Goal: Task Accomplishment & Management: Manage account settings

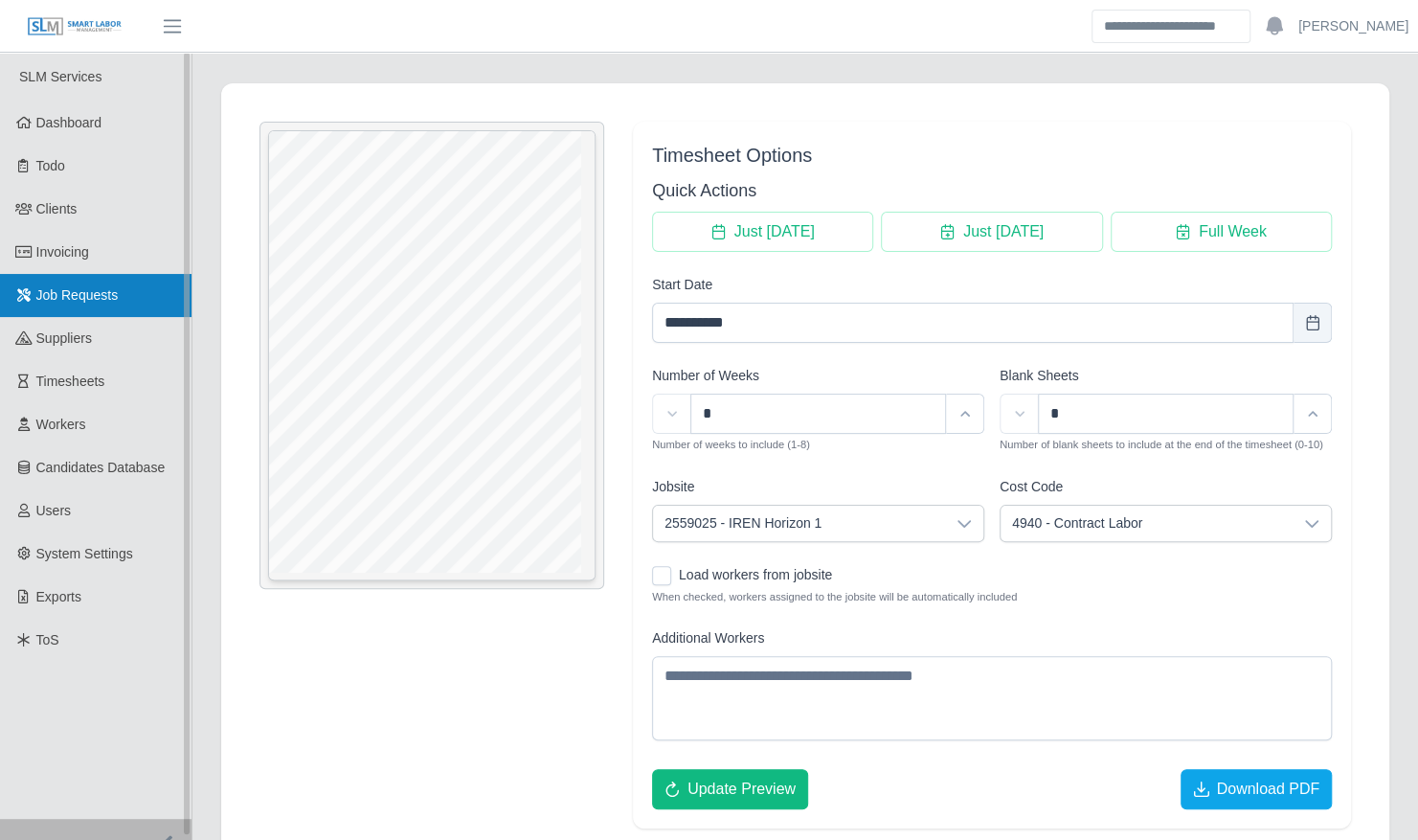
click at [64, 289] on span "Job Requests" at bounding box center [77, 294] width 82 height 15
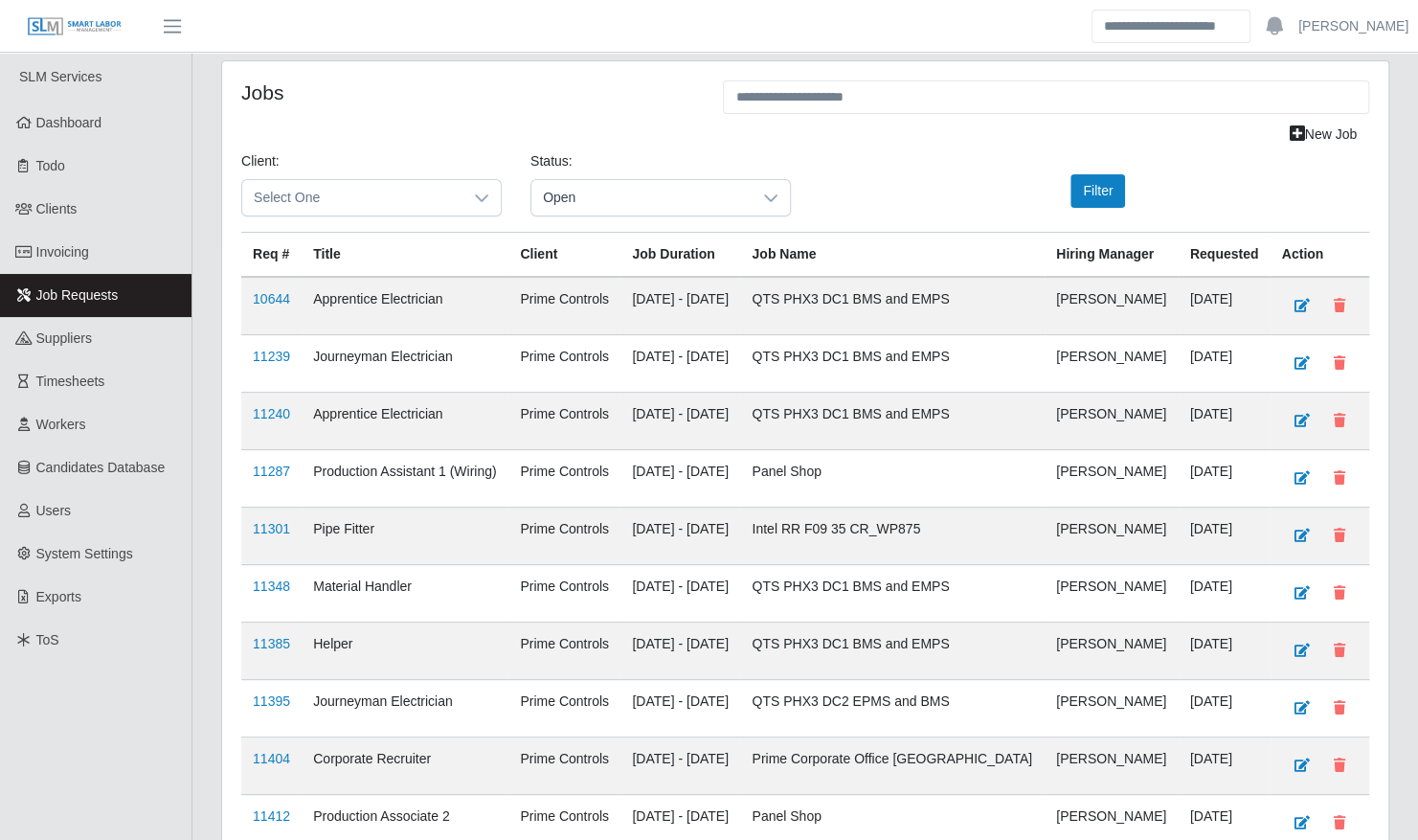
click at [1396, 195] on div "Jobs New Job Client: Select One Status: Open Filter Req # Title Client Job Dura…" at bounding box center [805, 567] width 1197 height 1014
click at [1391, 370] on div "Jobs New Job Client: Select One Status: Open Filter Req # Title Client Job Dura…" at bounding box center [805, 567] width 1197 height 1014
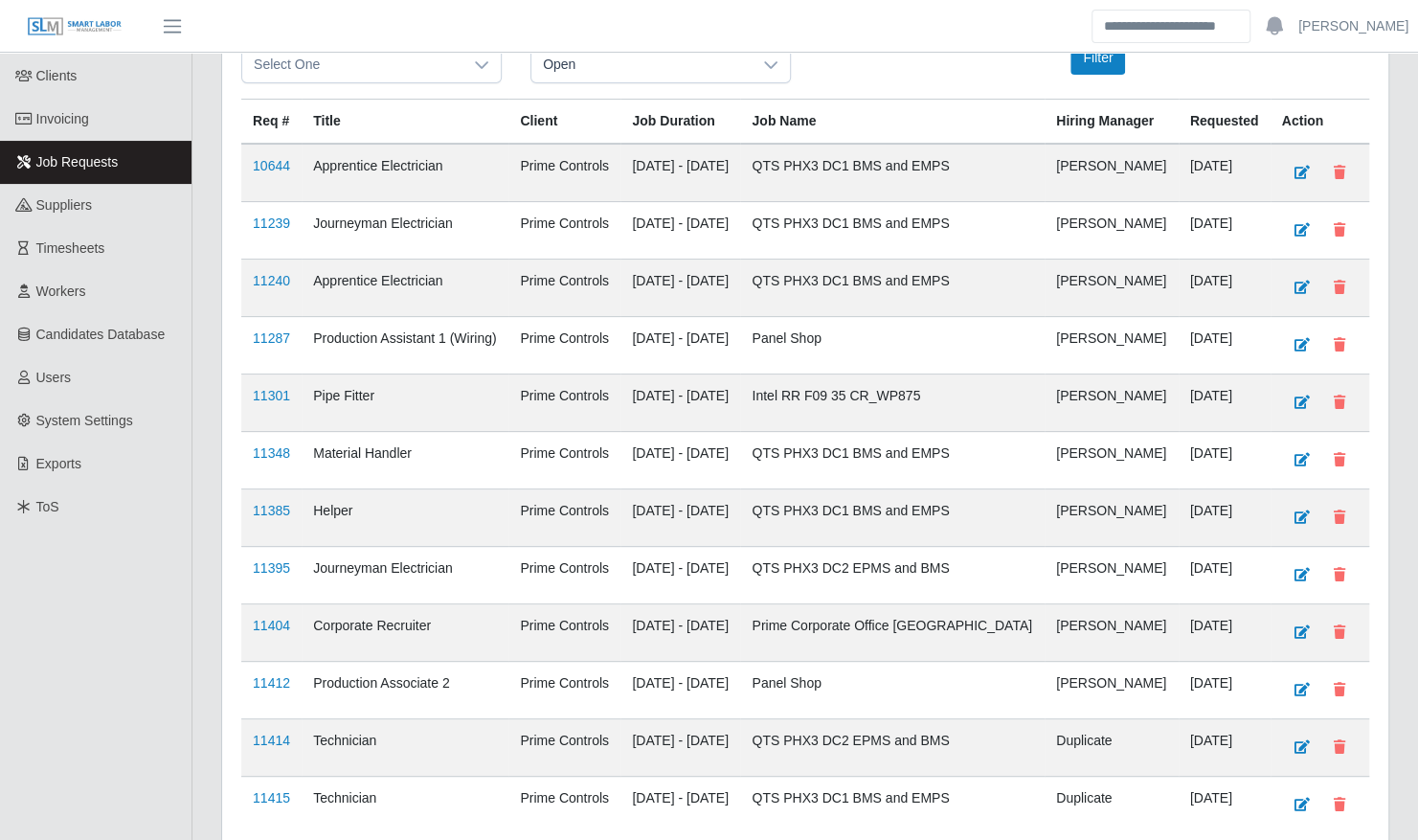
scroll to position [169, 0]
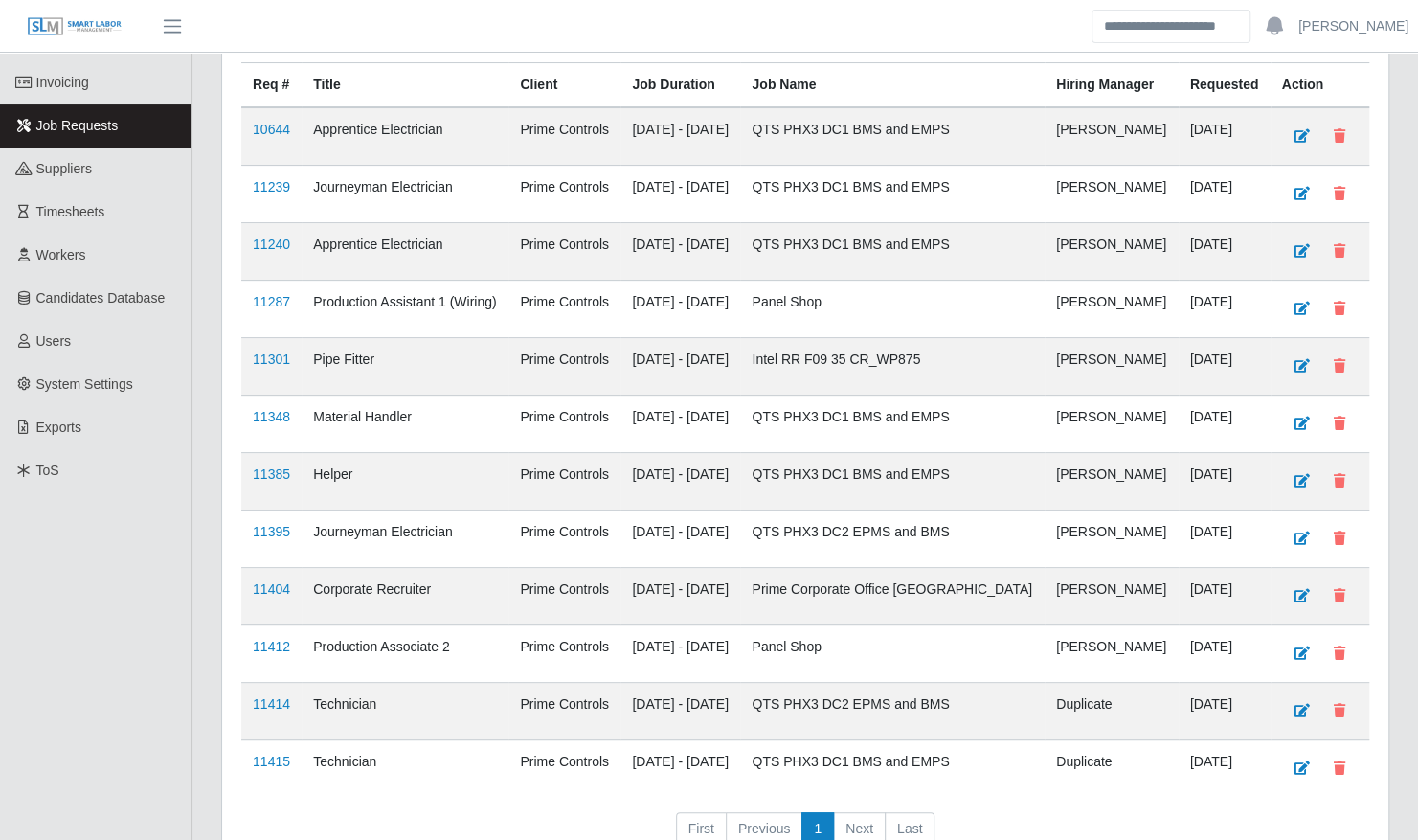
drag, startPoint x: 1393, startPoint y: 358, endPoint x: 1390, endPoint y: 306, distance: 51.8
click at [1390, 306] on div "Jobs New Job Client: Select One Status: Open Filter Req # Title Client Job Dura…" at bounding box center [805, 398] width 1197 height 1014
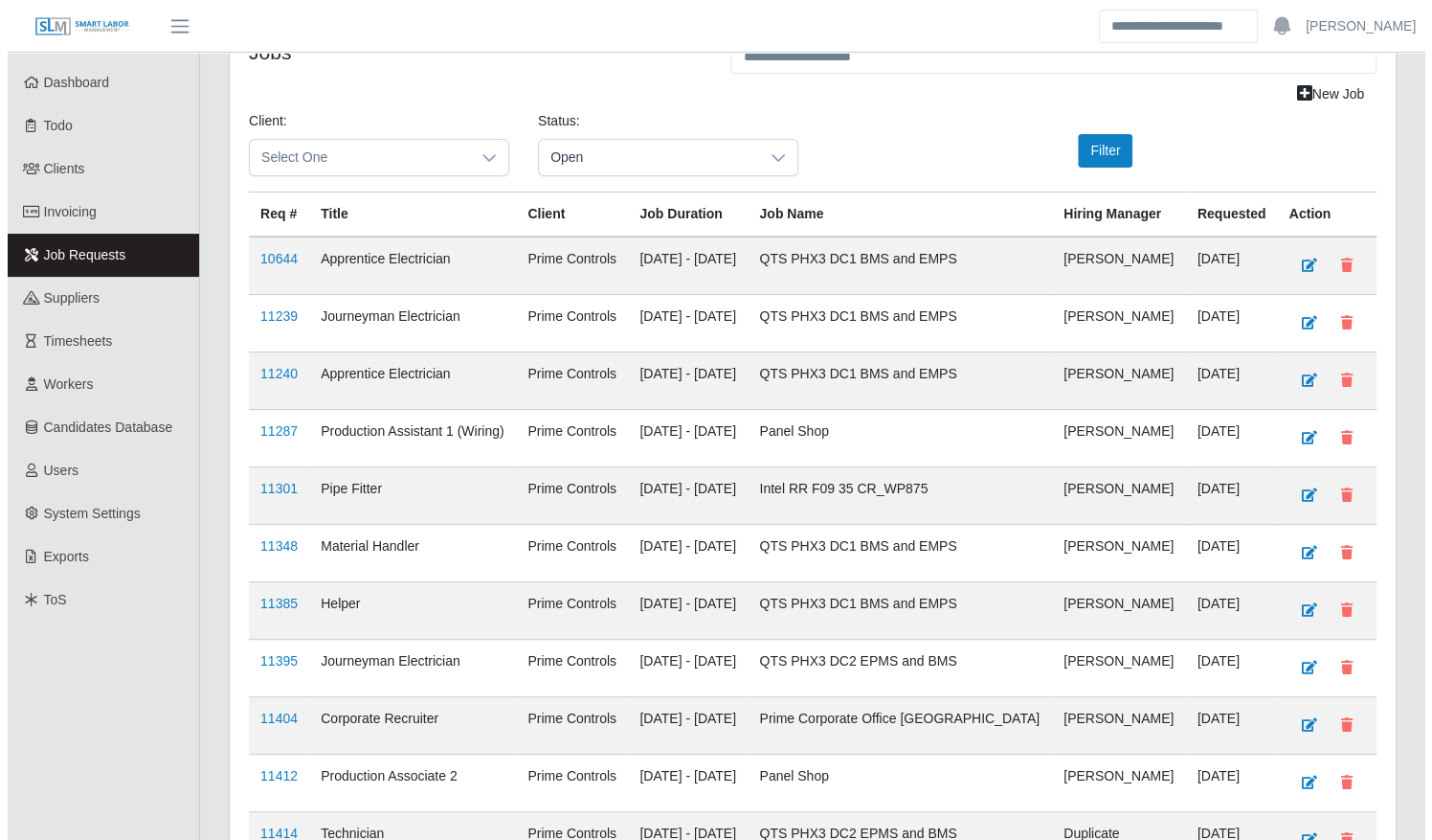
scroll to position [0, 0]
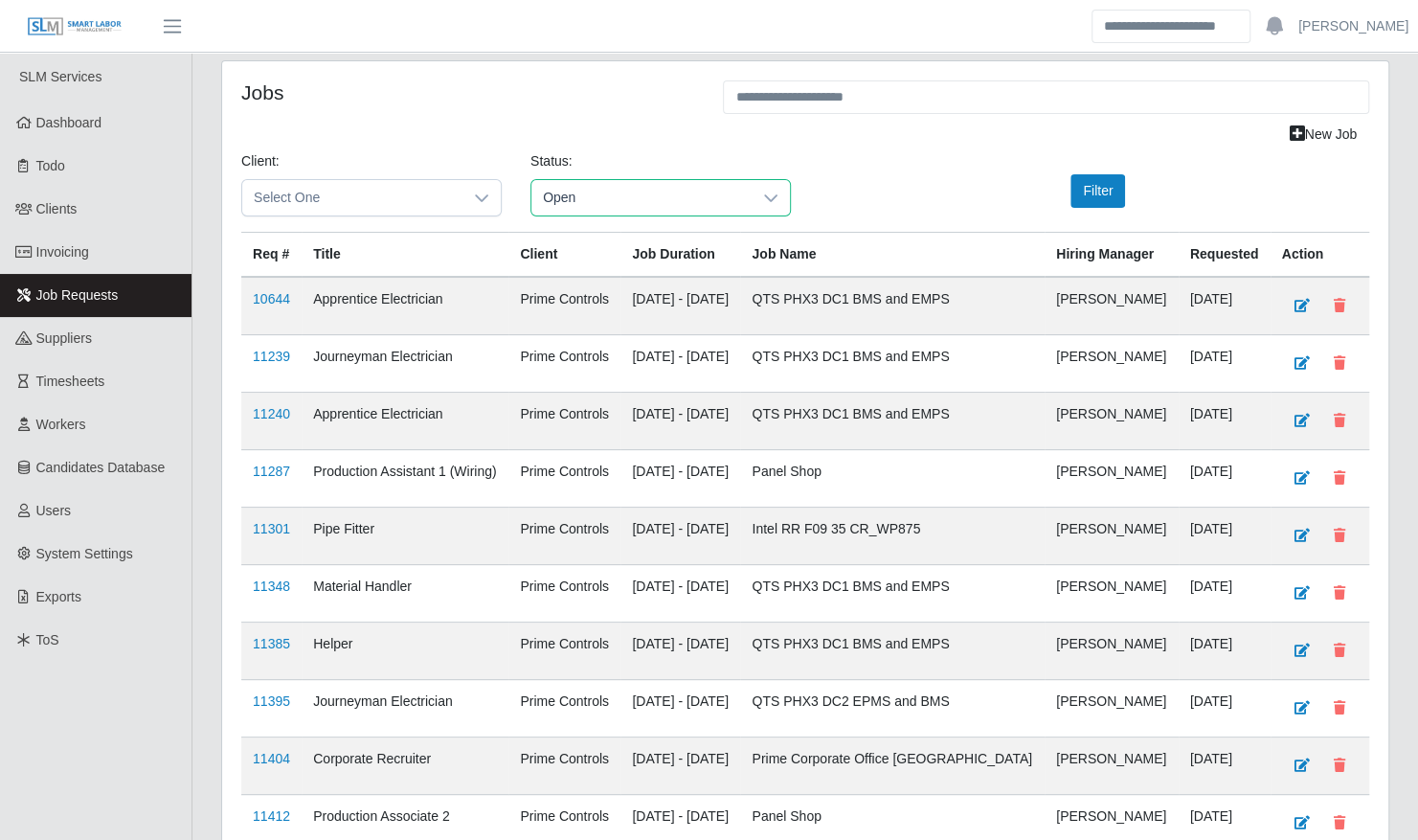
click at [624, 182] on span "Open" at bounding box center [641, 197] width 220 height 35
click at [619, 310] on li "Pending" at bounding box center [660, 316] width 251 height 36
click at [1065, 195] on label at bounding box center [1066, 191] width 4 height 20
click at [1078, 195] on button "Filter" at bounding box center [1097, 191] width 55 height 34
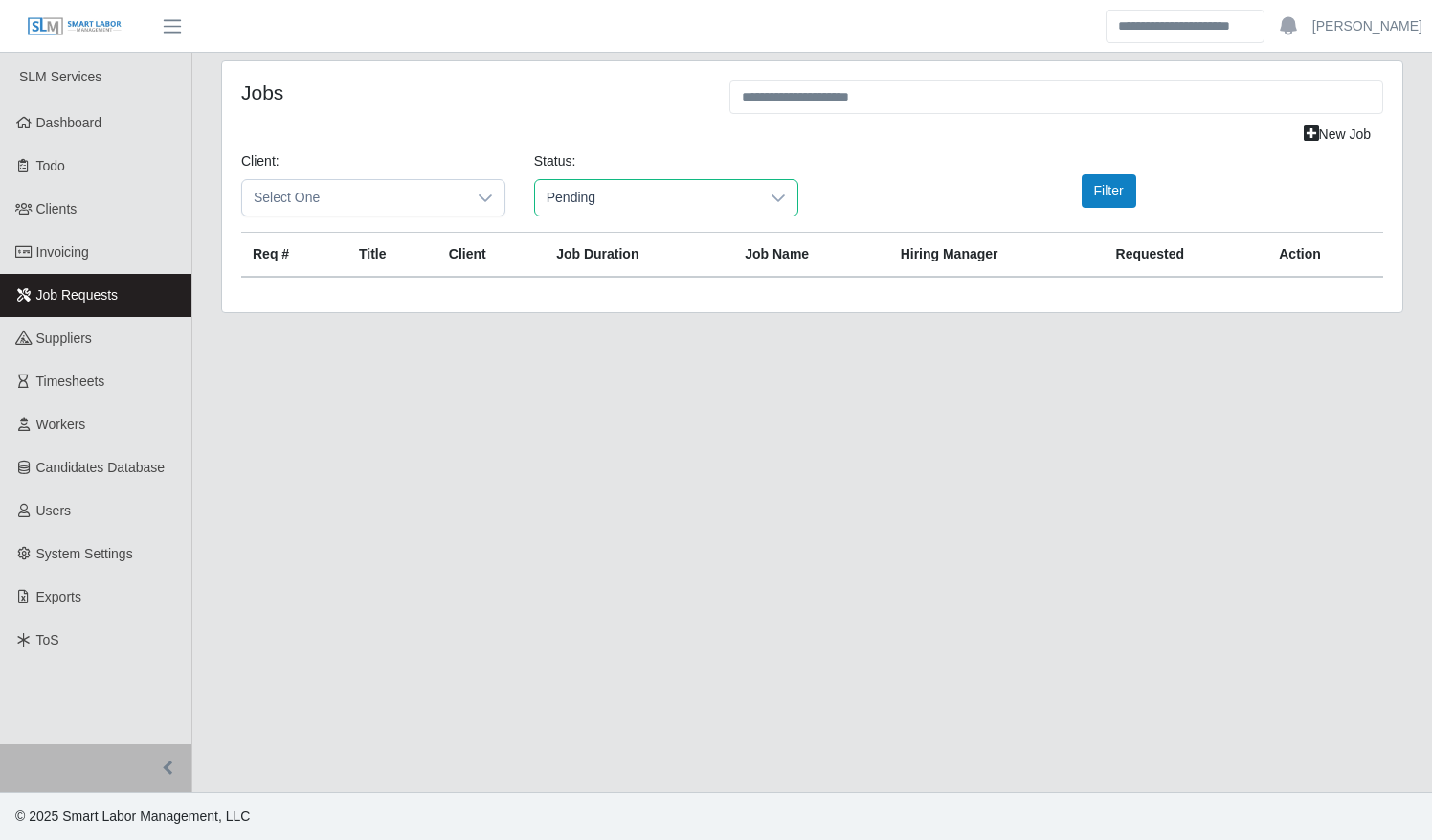
click at [742, 194] on span "Pending" at bounding box center [647, 197] width 224 height 35
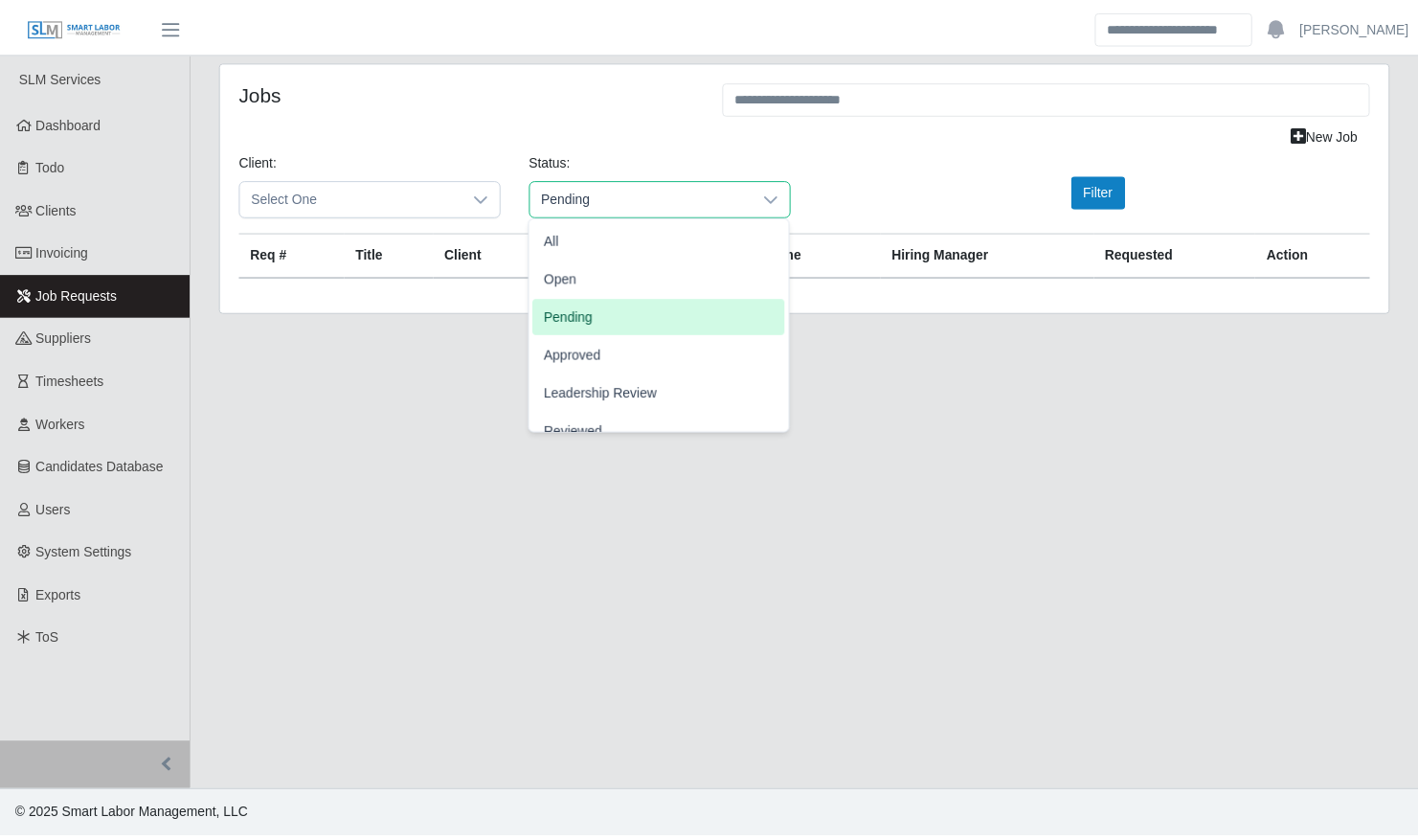
scroll to position [59, 0]
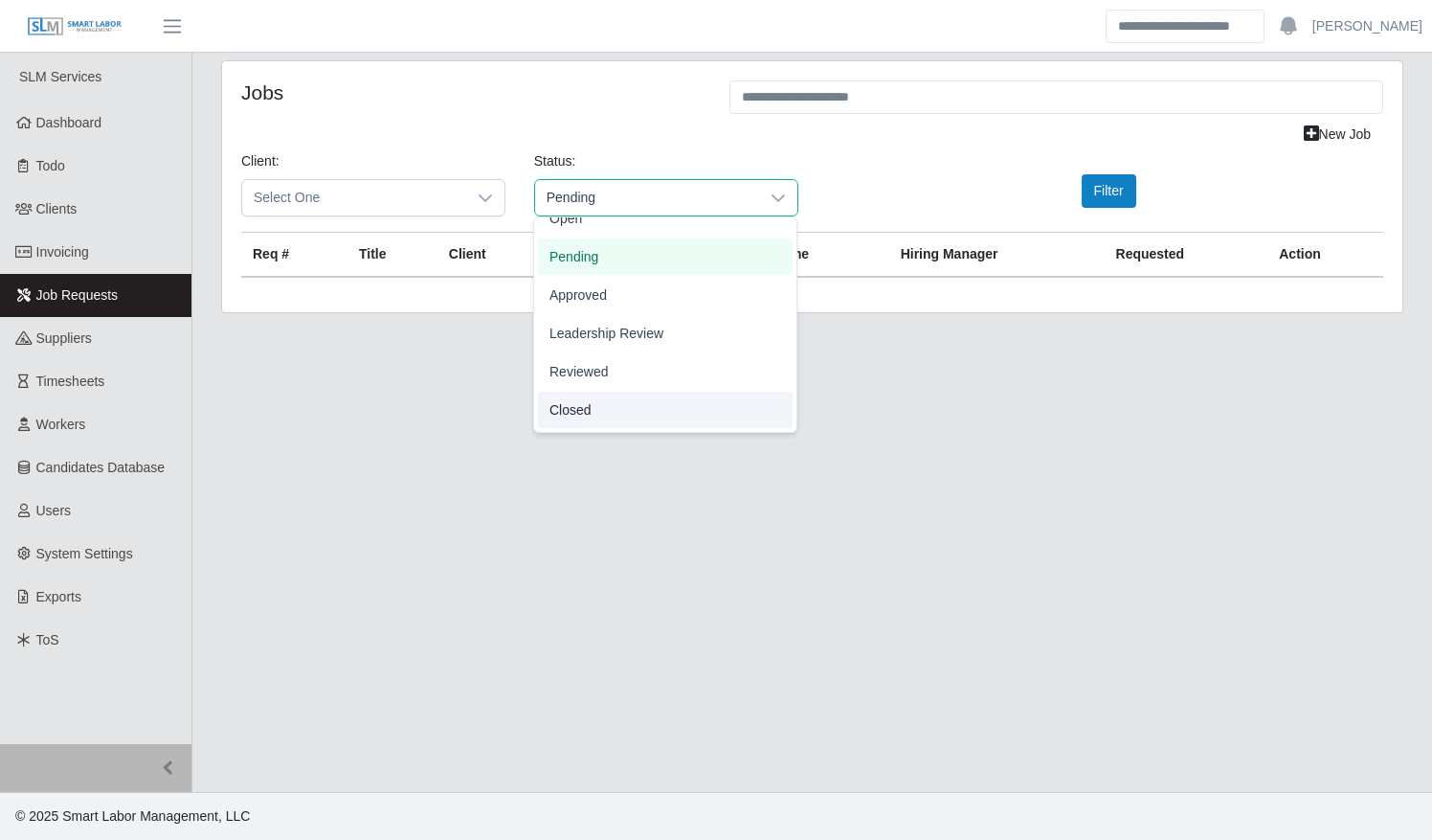
click at [664, 416] on li "Closed" at bounding box center [665, 410] width 255 height 36
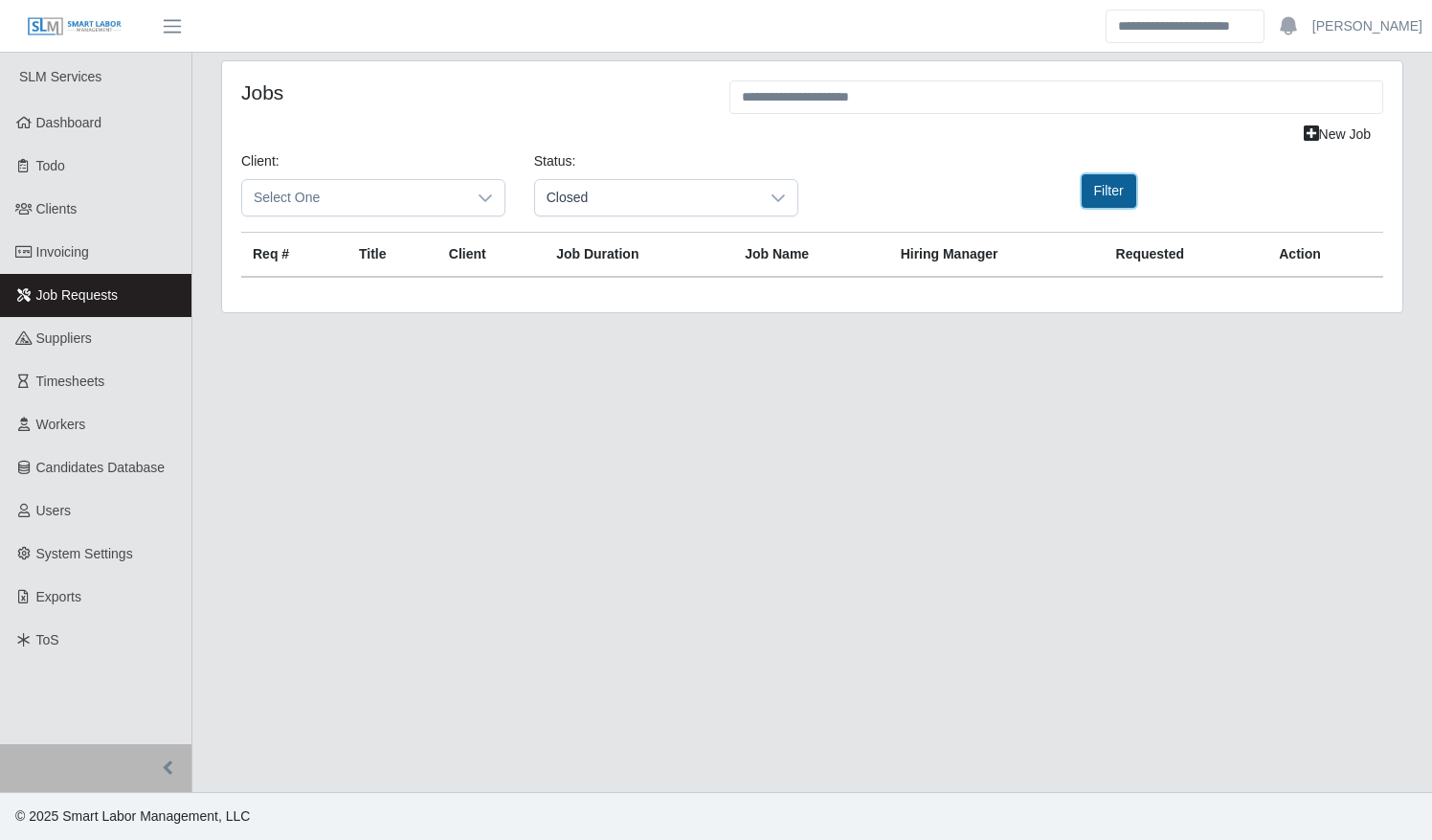
click at [1108, 197] on button "Filter" at bounding box center [1109, 191] width 55 height 34
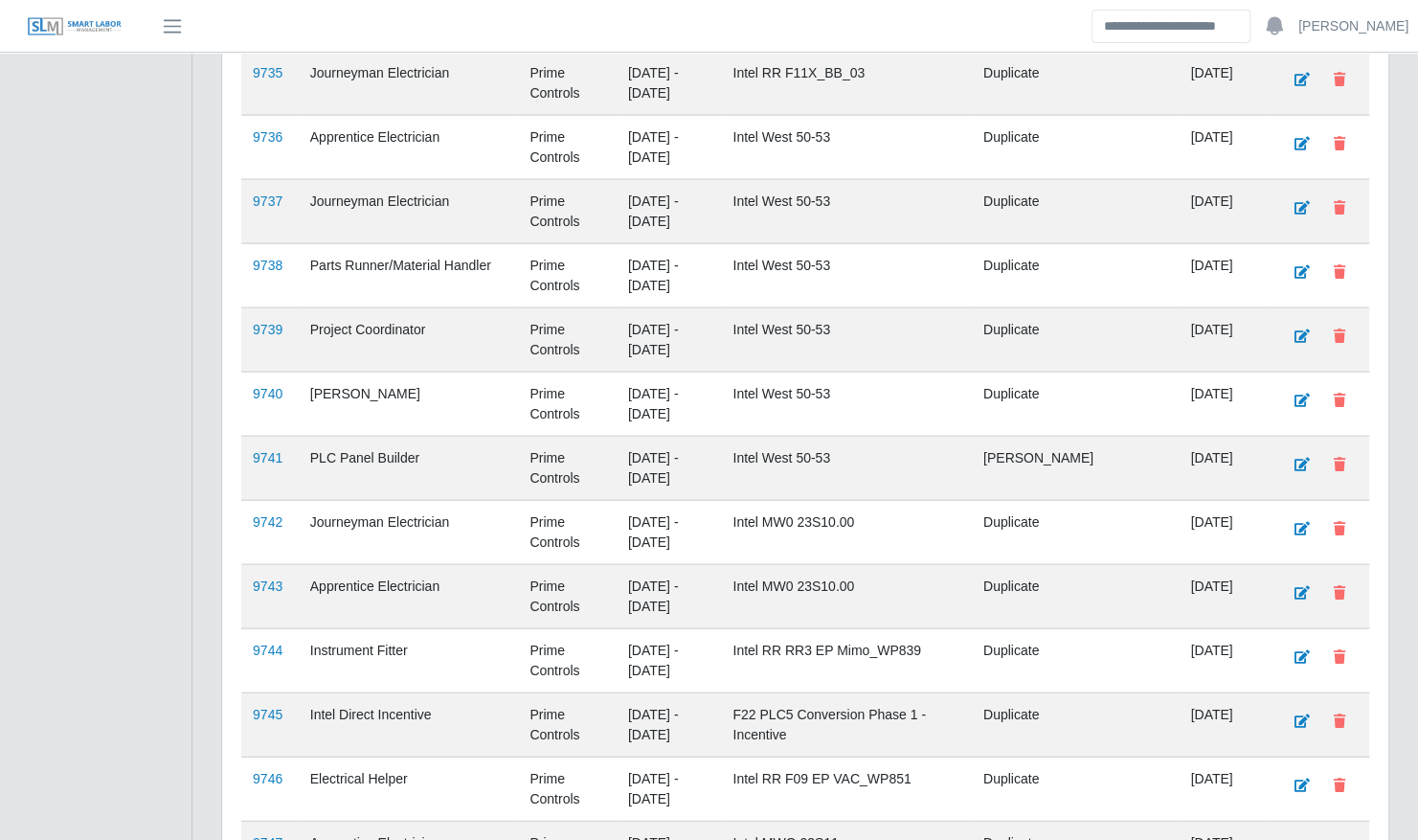
scroll to position [15565, 0]
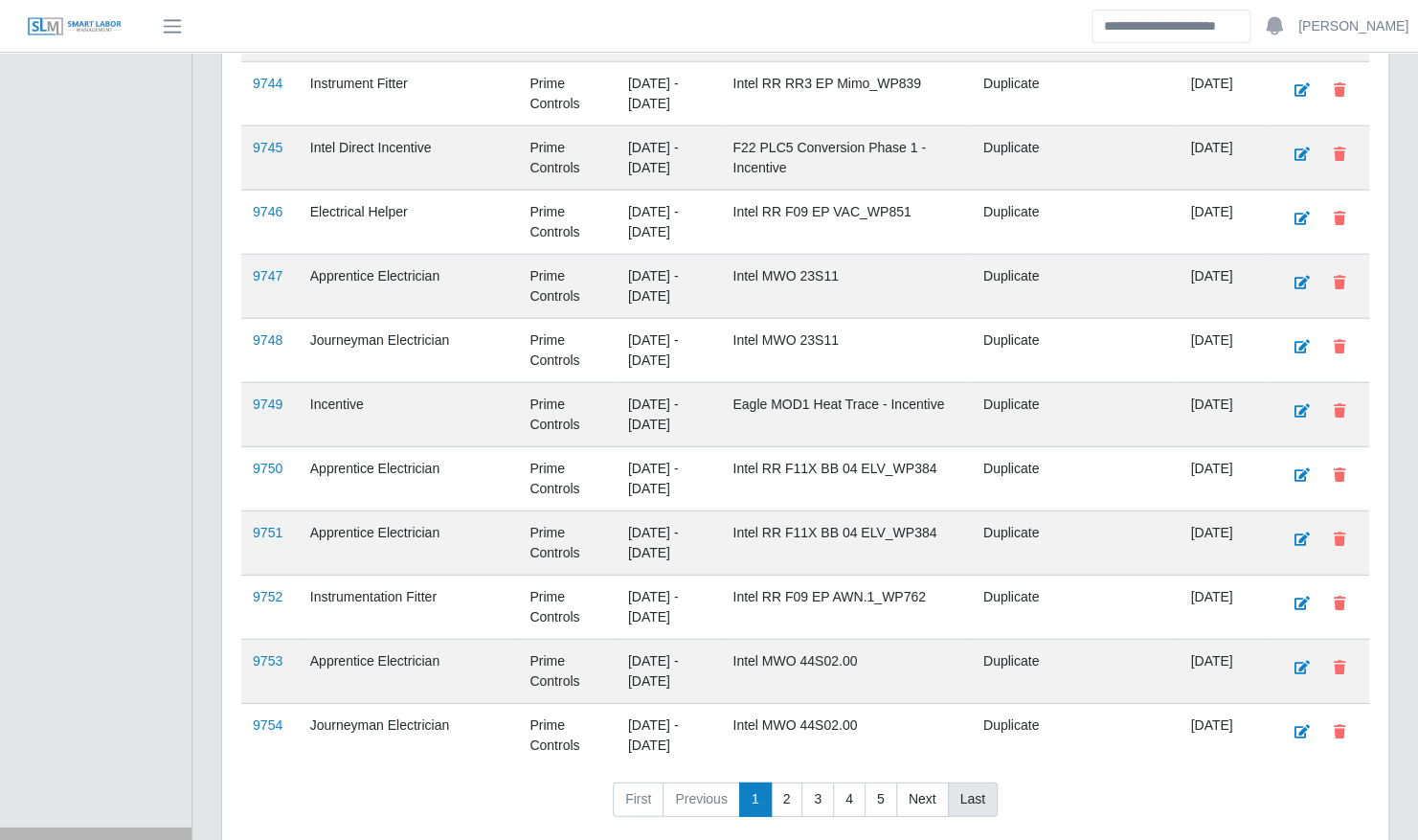
click at [978, 782] on link "Last" at bounding box center [973, 799] width 50 height 34
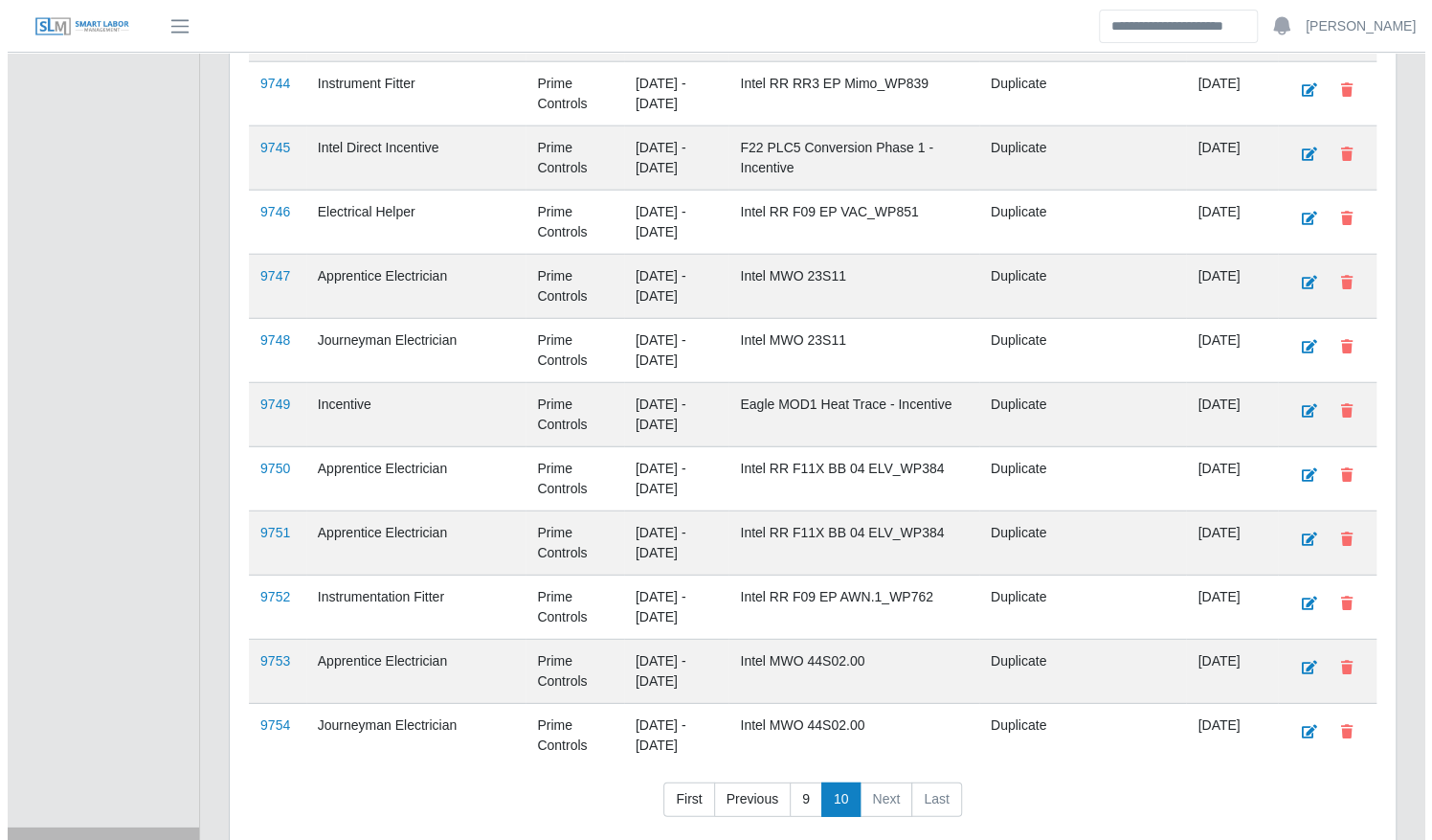
scroll to position [0, 0]
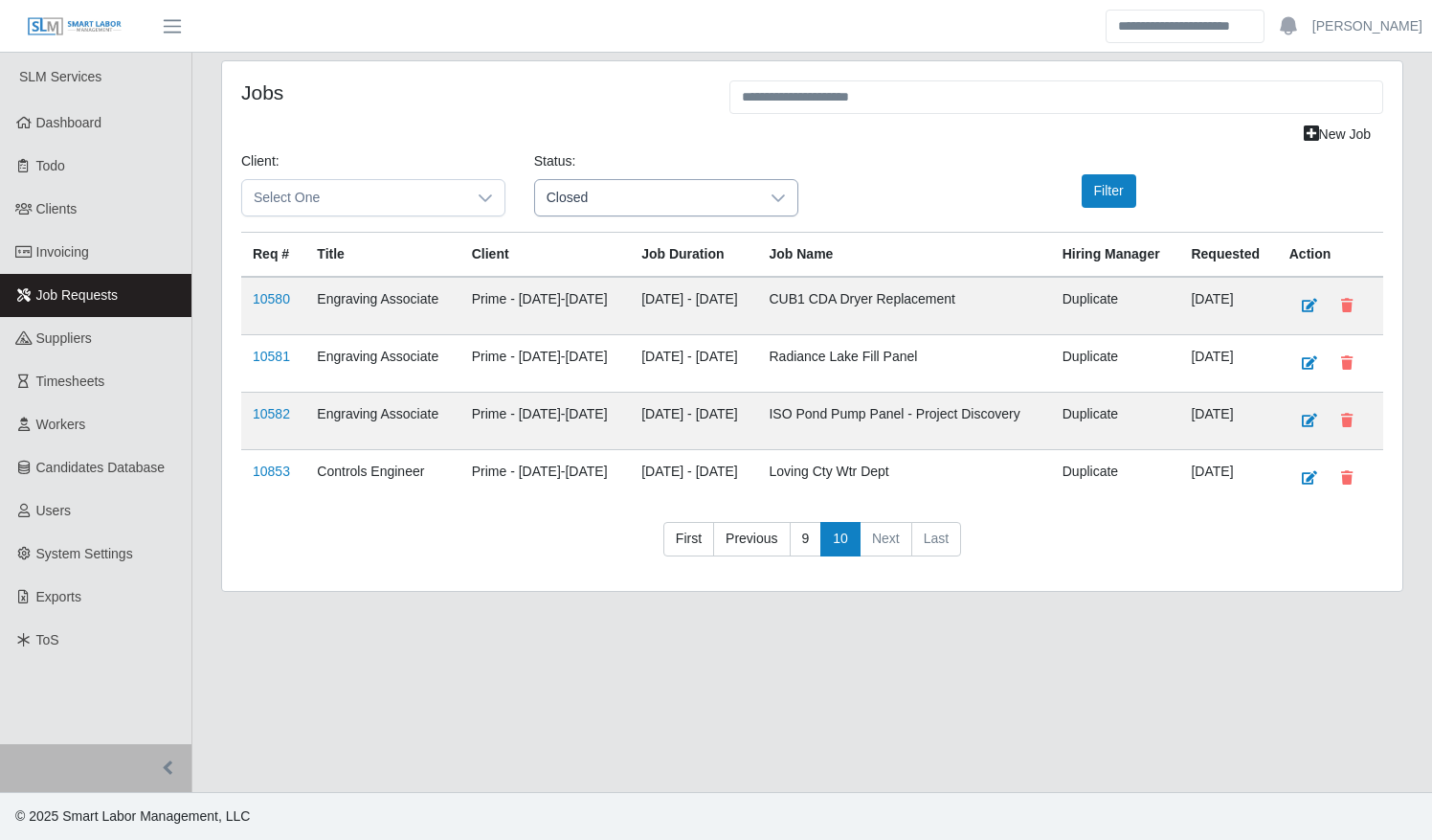
click at [639, 191] on span "Closed" at bounding box center [647, 197] width 224 height 35
click at [641, 278] on li "Open" at bounding box center [665, 277] width 255 height 36
click at [1107, 191] on button "Filter" at bounding box center [1109, 191] width 55 height 34
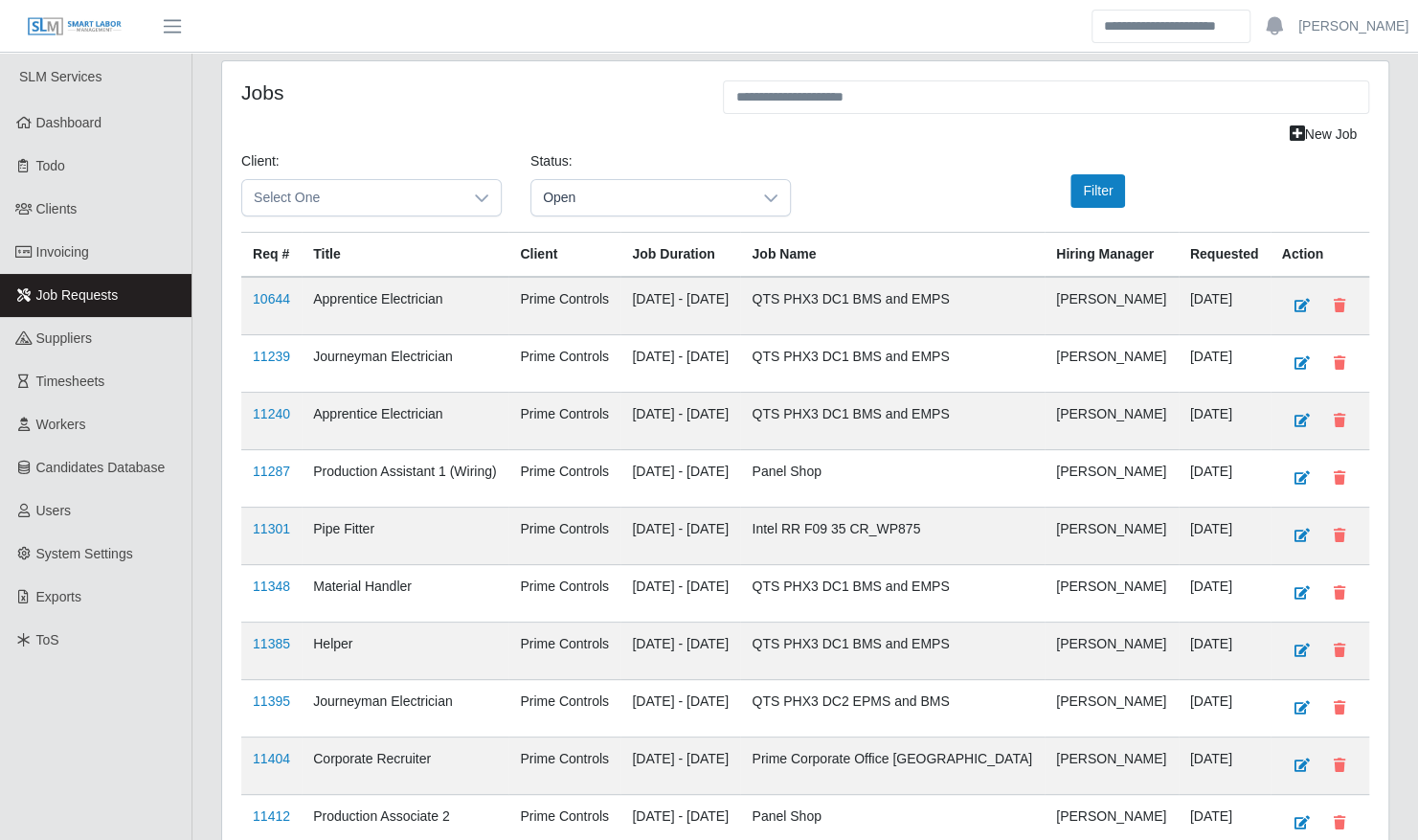
click at [1375, 293] on div "Jobs New Job Client: Select One Status: Open Filter Req # Title Client Job Dura…" at bounding box center [805, 555] width 1166 height 989
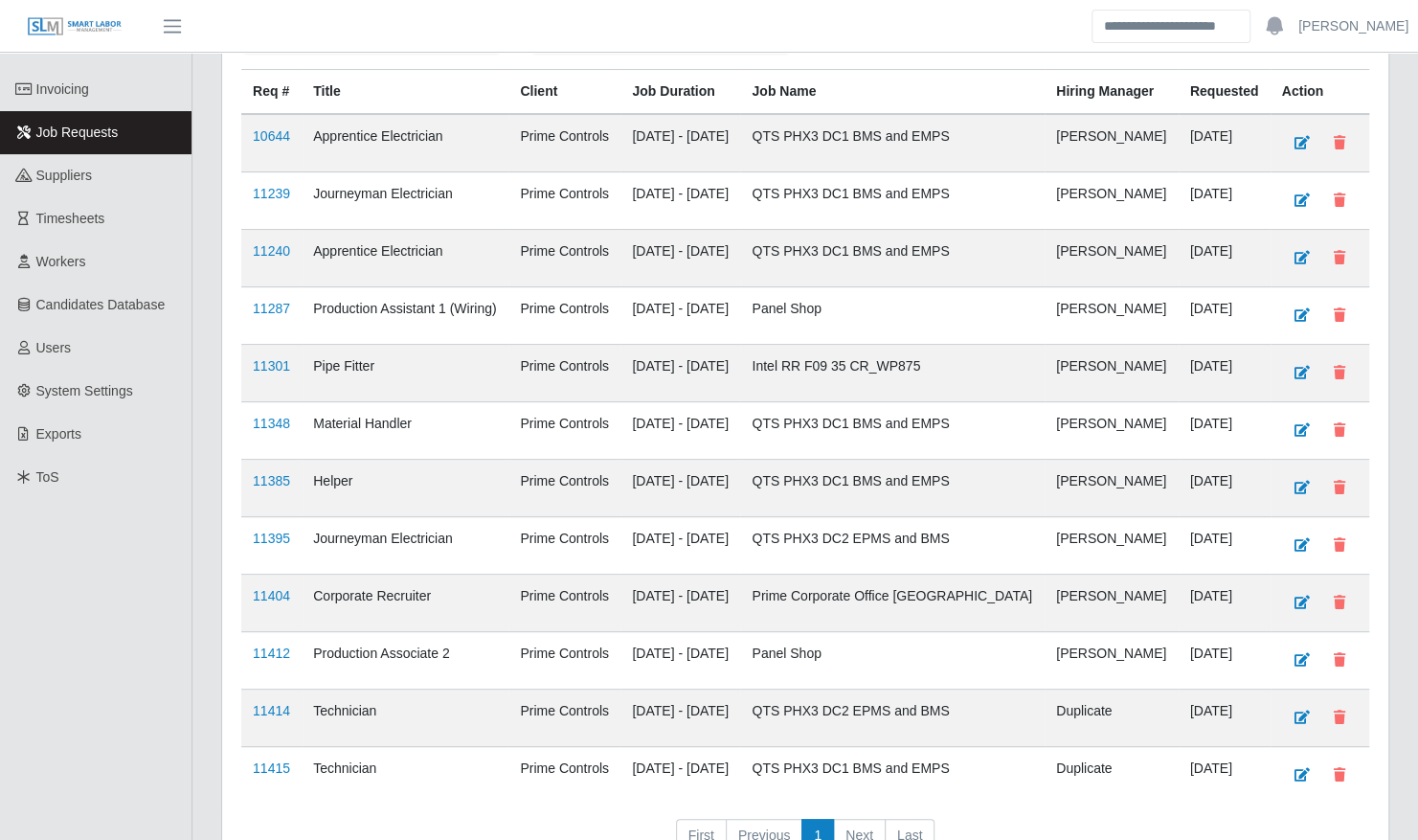
scroll to position [267, 0]
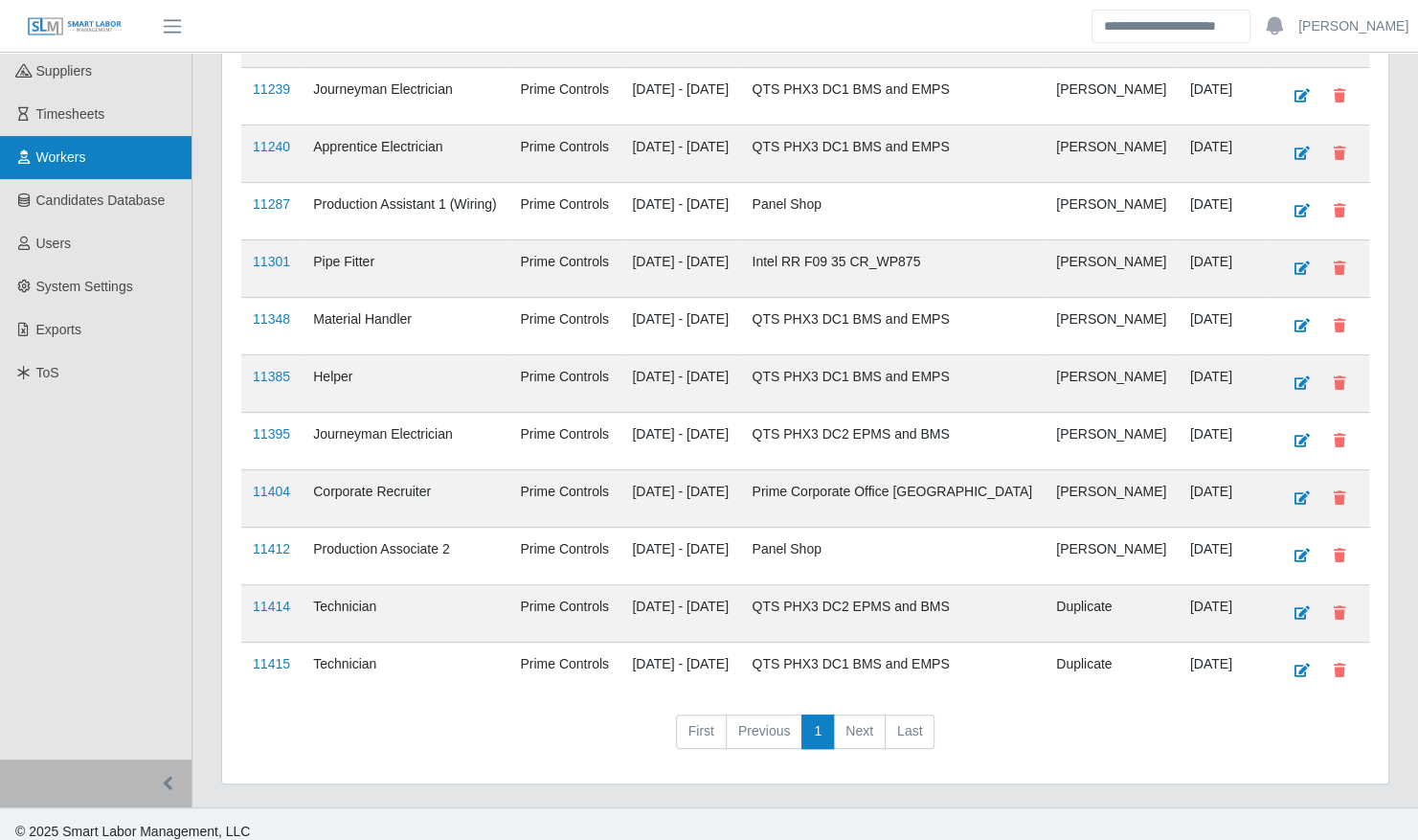
click at [62, 162] on span "Workers" at bounding box center [61, 156] width 50 height 15
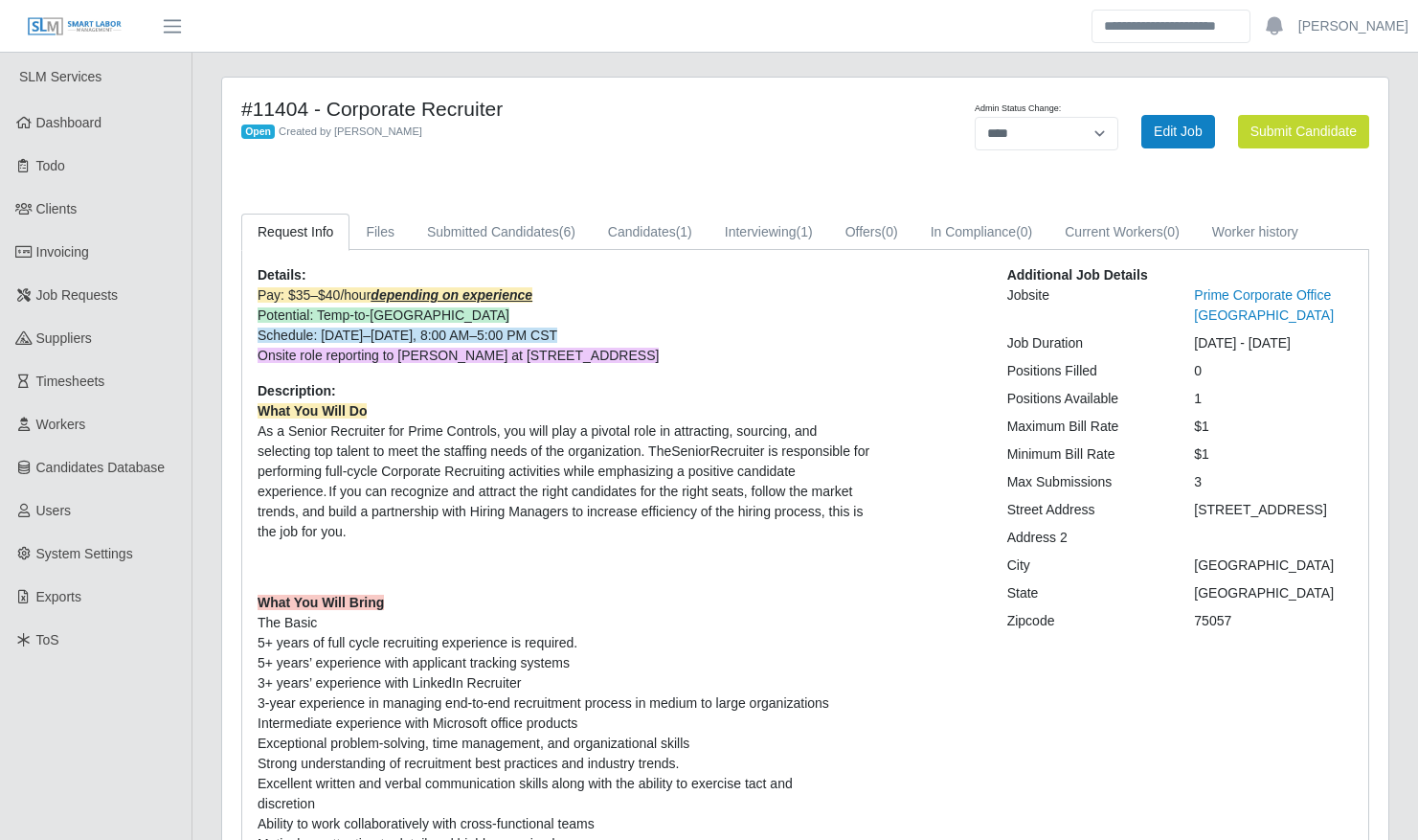
select select "****"
click at [749, 240] on link "Interviewing (1)" at bounding box center [768, 231] width 121 height 37
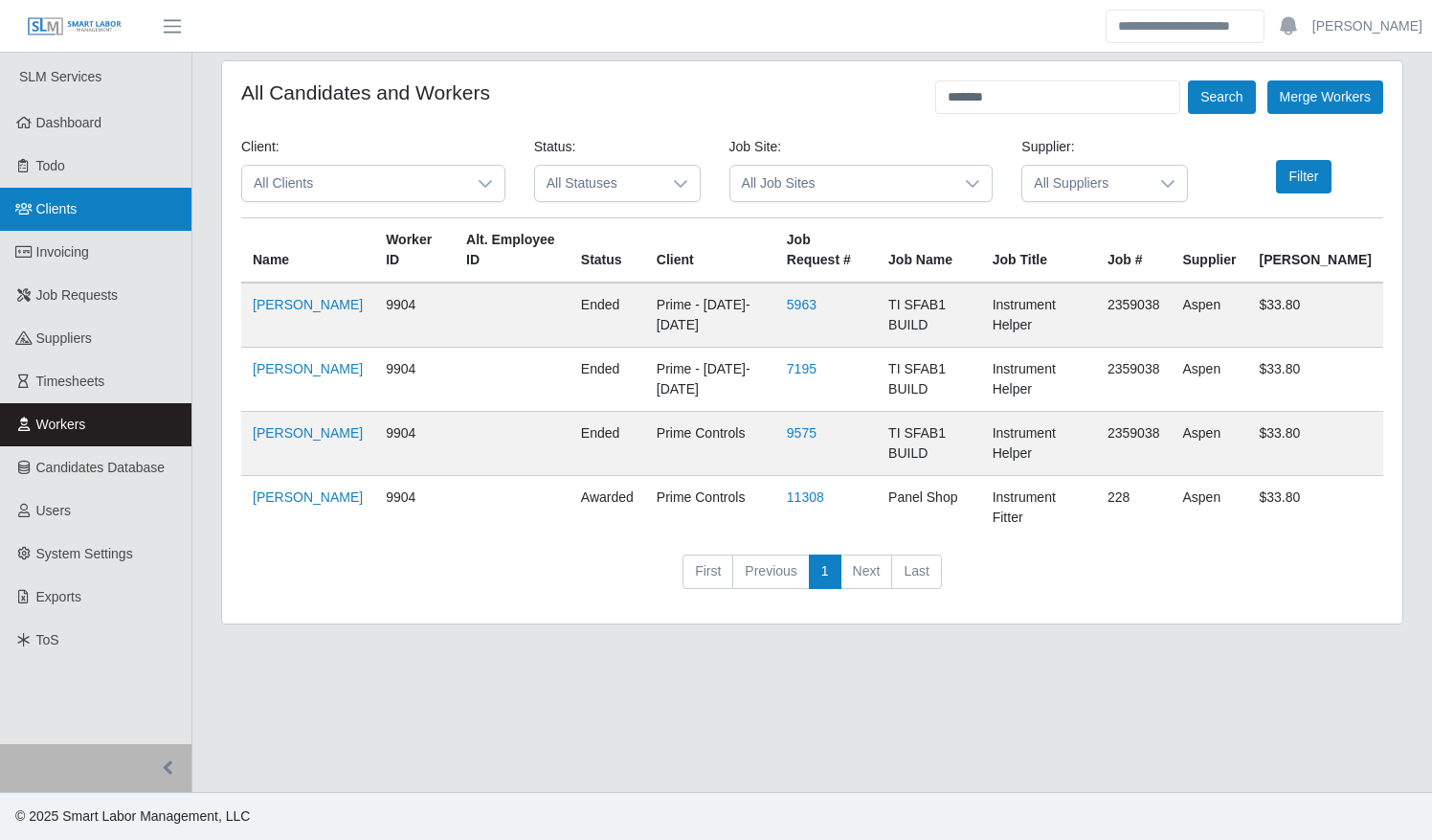
click at [46, 205] on span "Clients" at bounding box center [56, 208] width 41 height 15
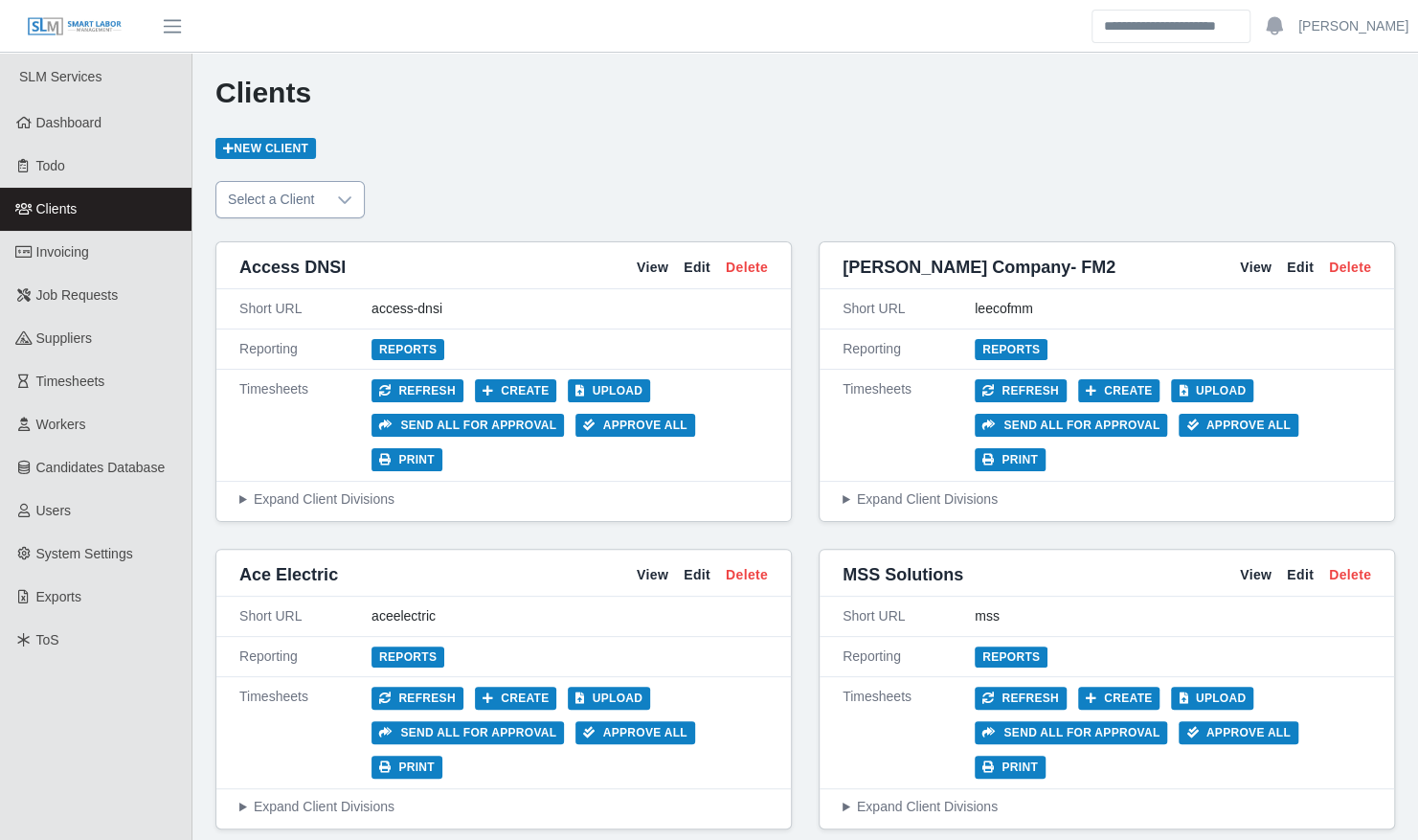
click at [348, 198] on icon at bounding box center [344, 199] width 15 height 15
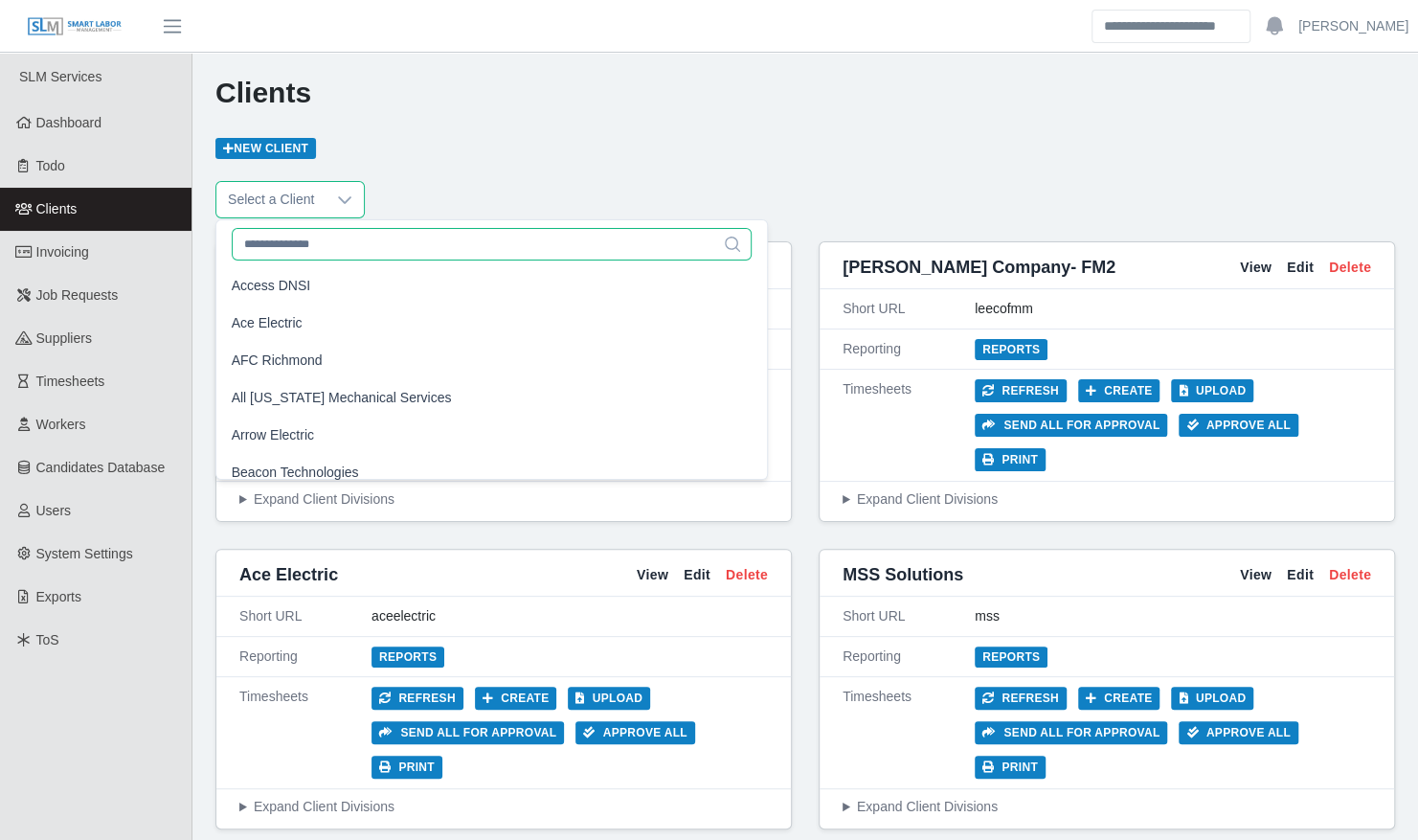
click at [284, 237] on input "text" at bounding box center [492, 244] width 521 height 33
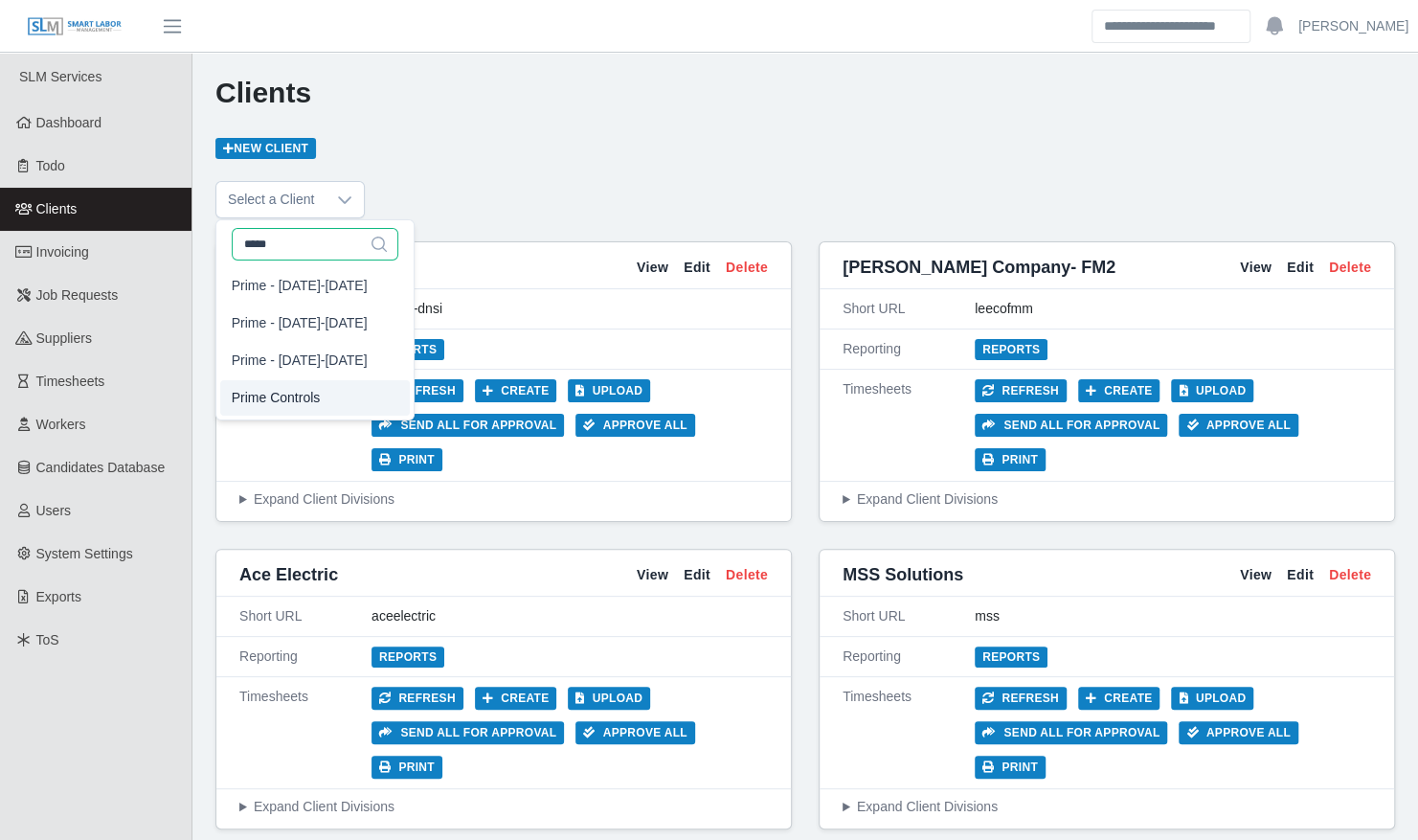
type input "*****"
click at [298, 408] on li "Prime Controls" at bounding box center [315, 397] width 190 height 35
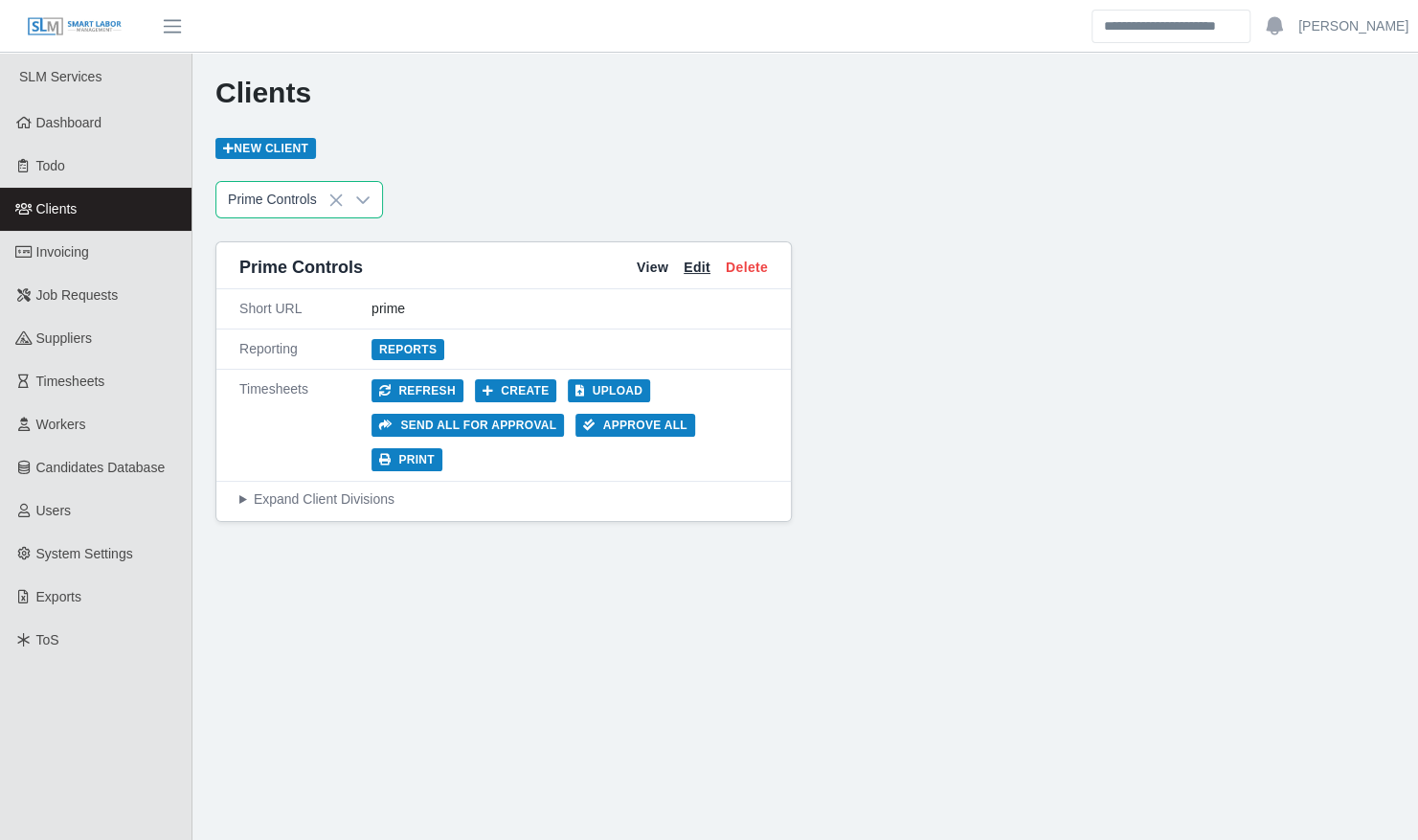
click at [702, 270] on link "Edit" at bounding box center [697, 268] width 27 height 20
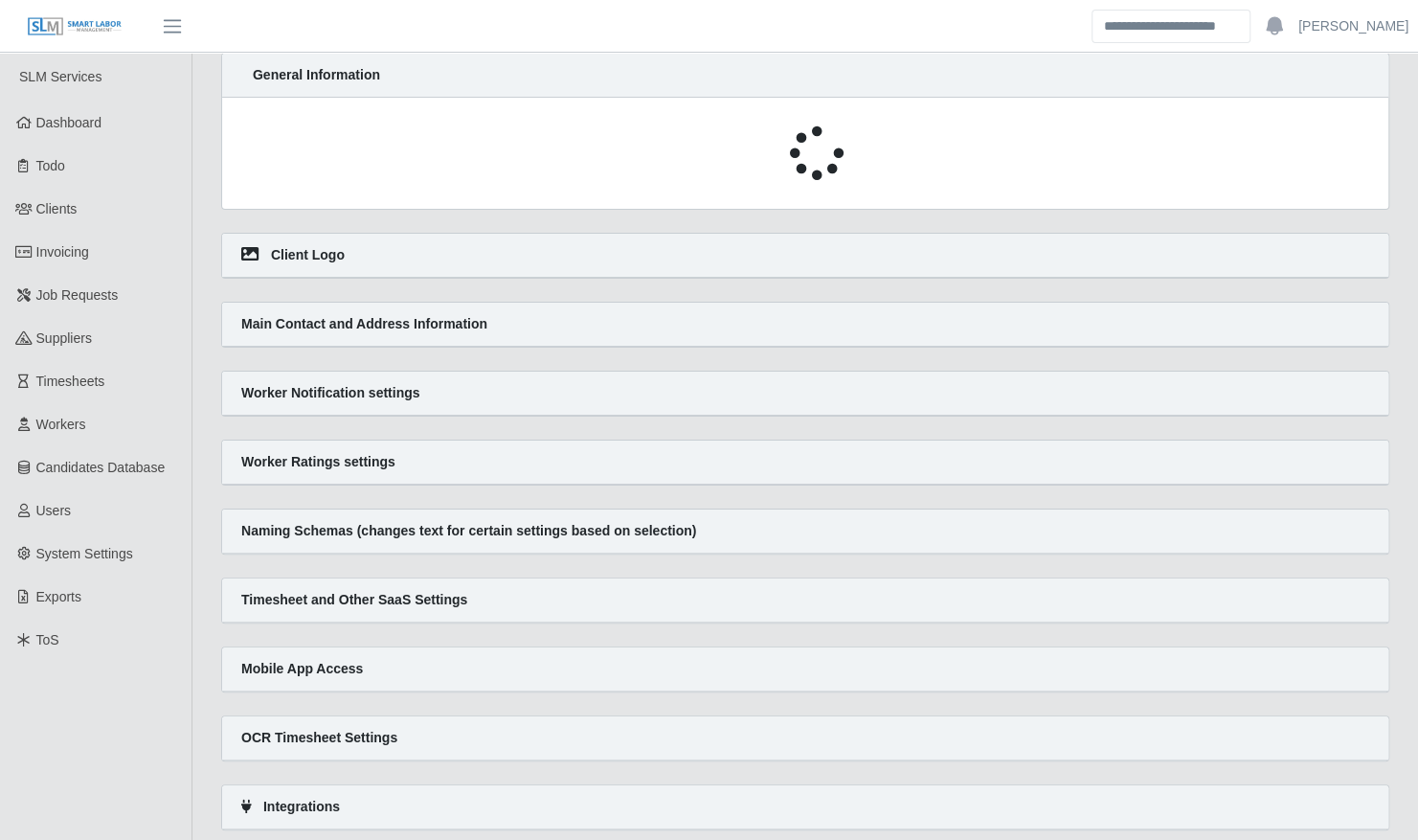
select select "*"
select select "*****"
select select "*"
select select "******"
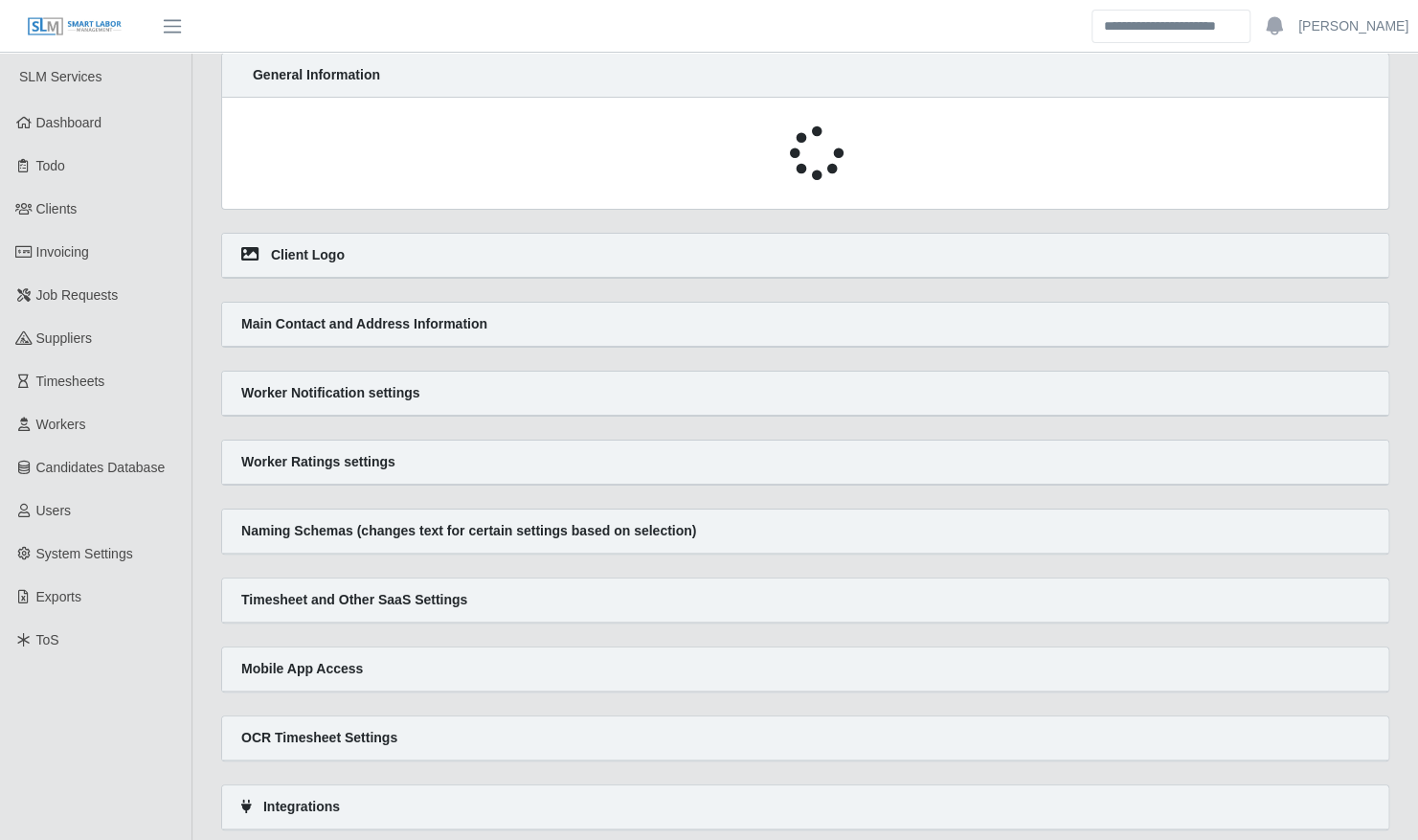
select select "*"
select select "*****"
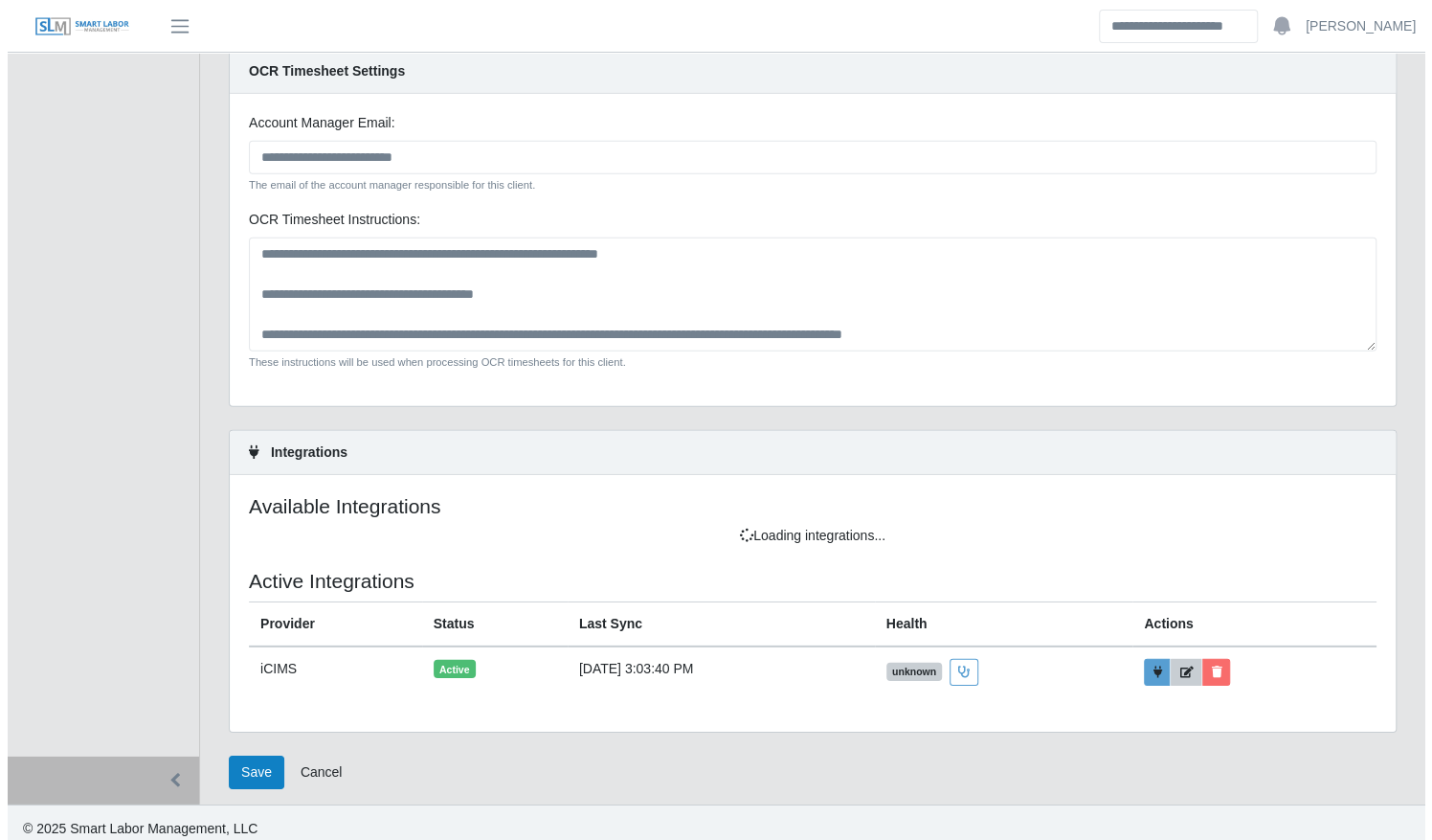
scroll to position [3195, 0]
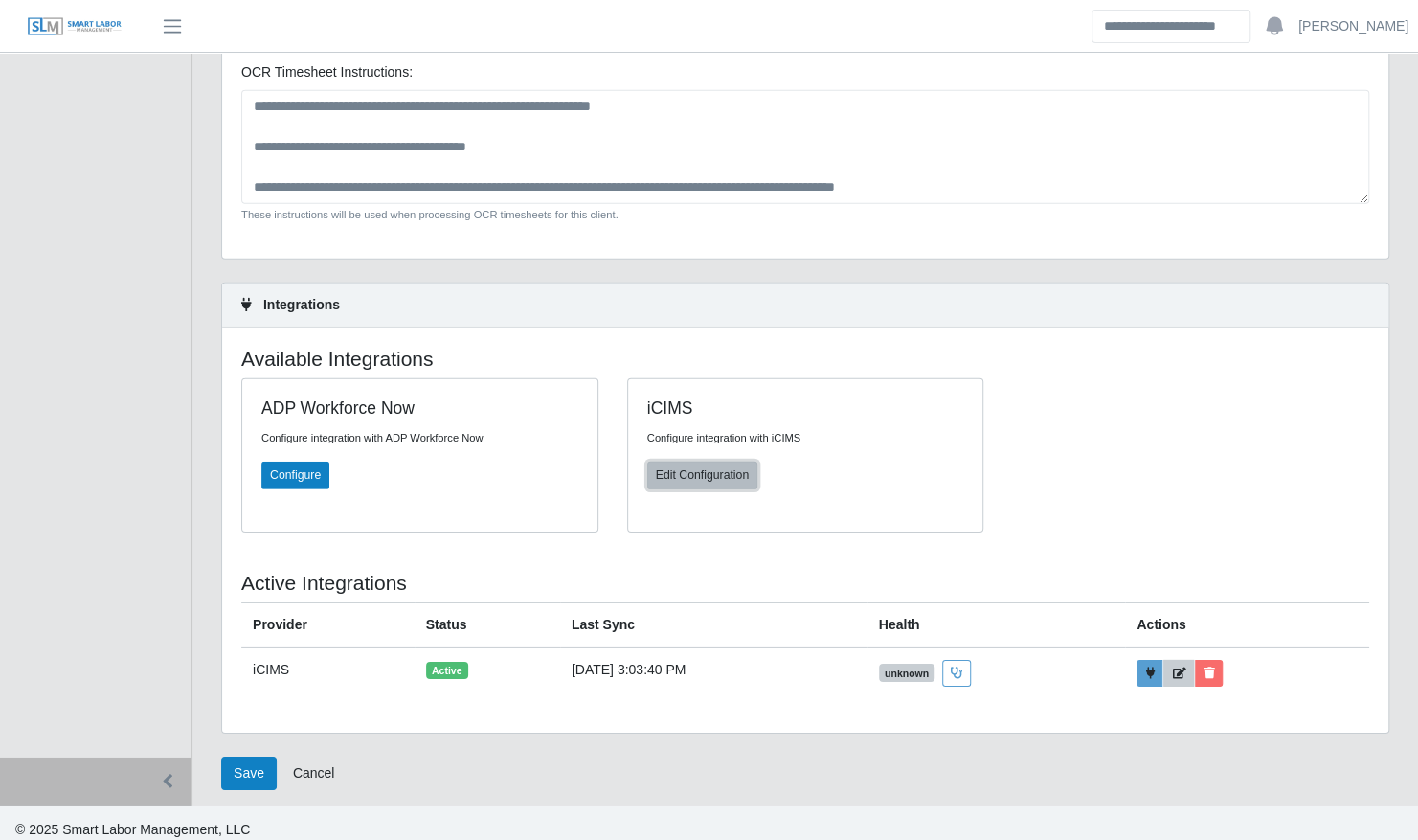
click at [709, 472] on button "Edit Configuration" at bounding box center [702, 474] width 110 height 27
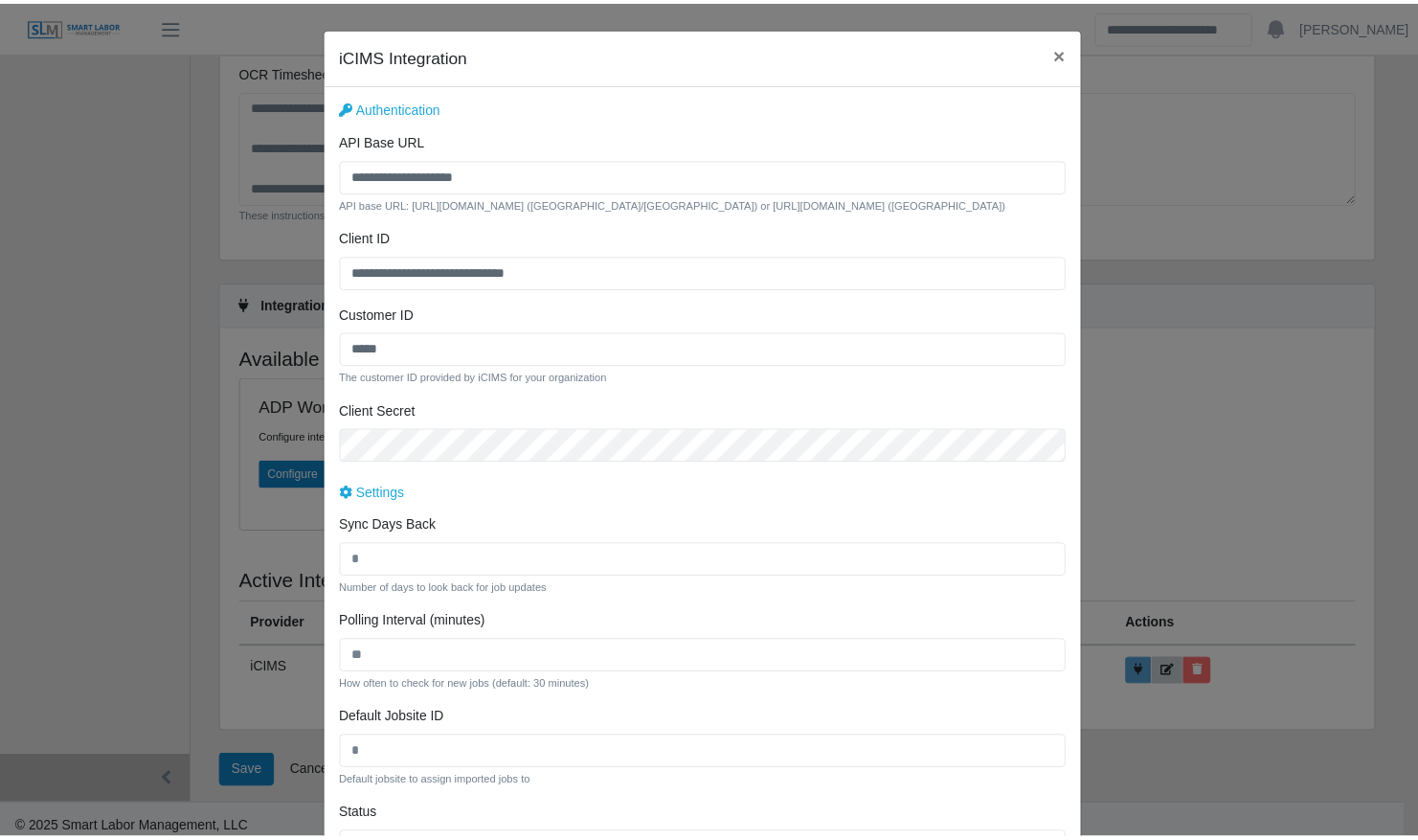
scroll to position [156, 0]
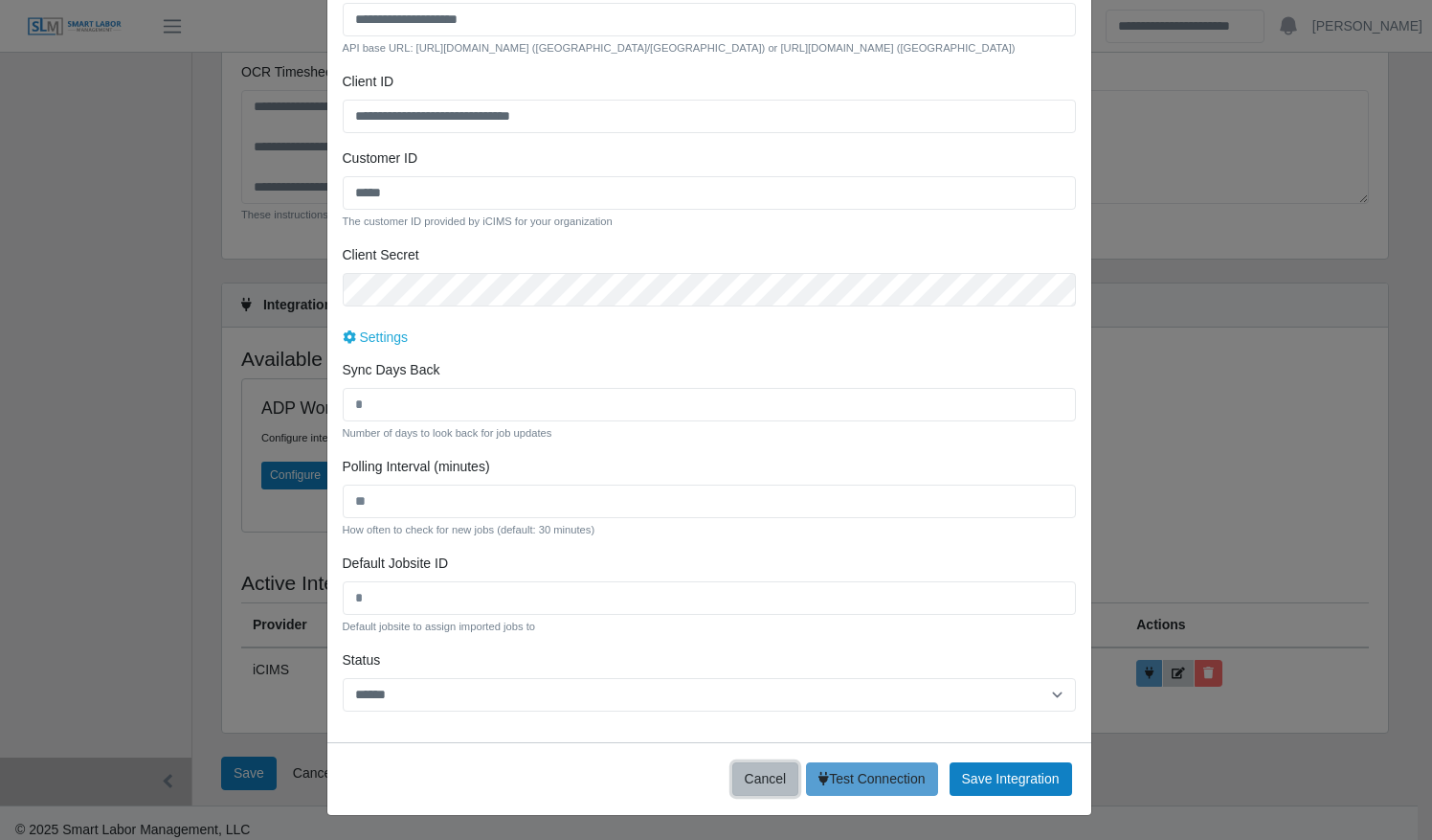
click at [744, 787] on button "Cancel" at bounding box center [765, 779] width 67 height 34
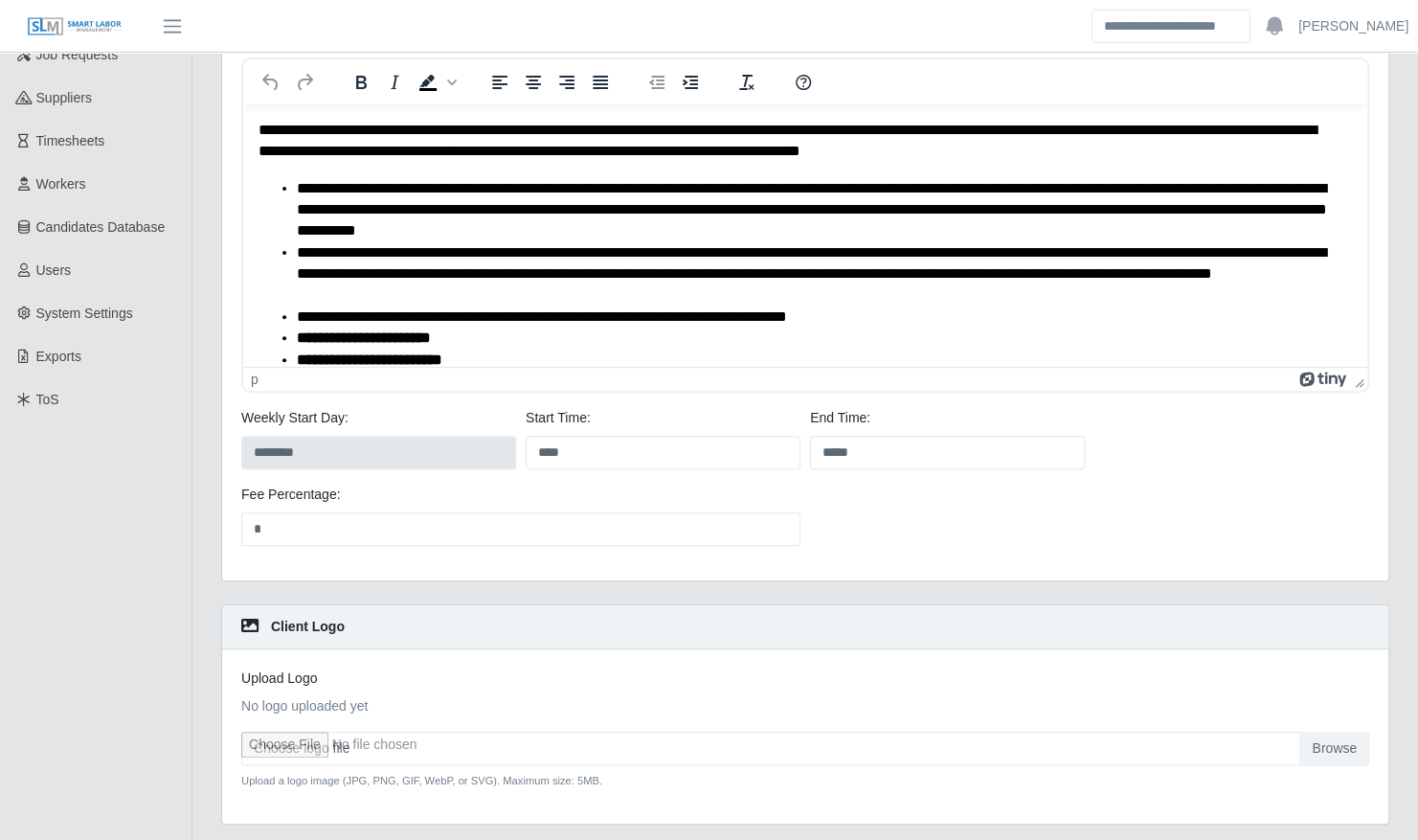
scroll to position [0, 0]
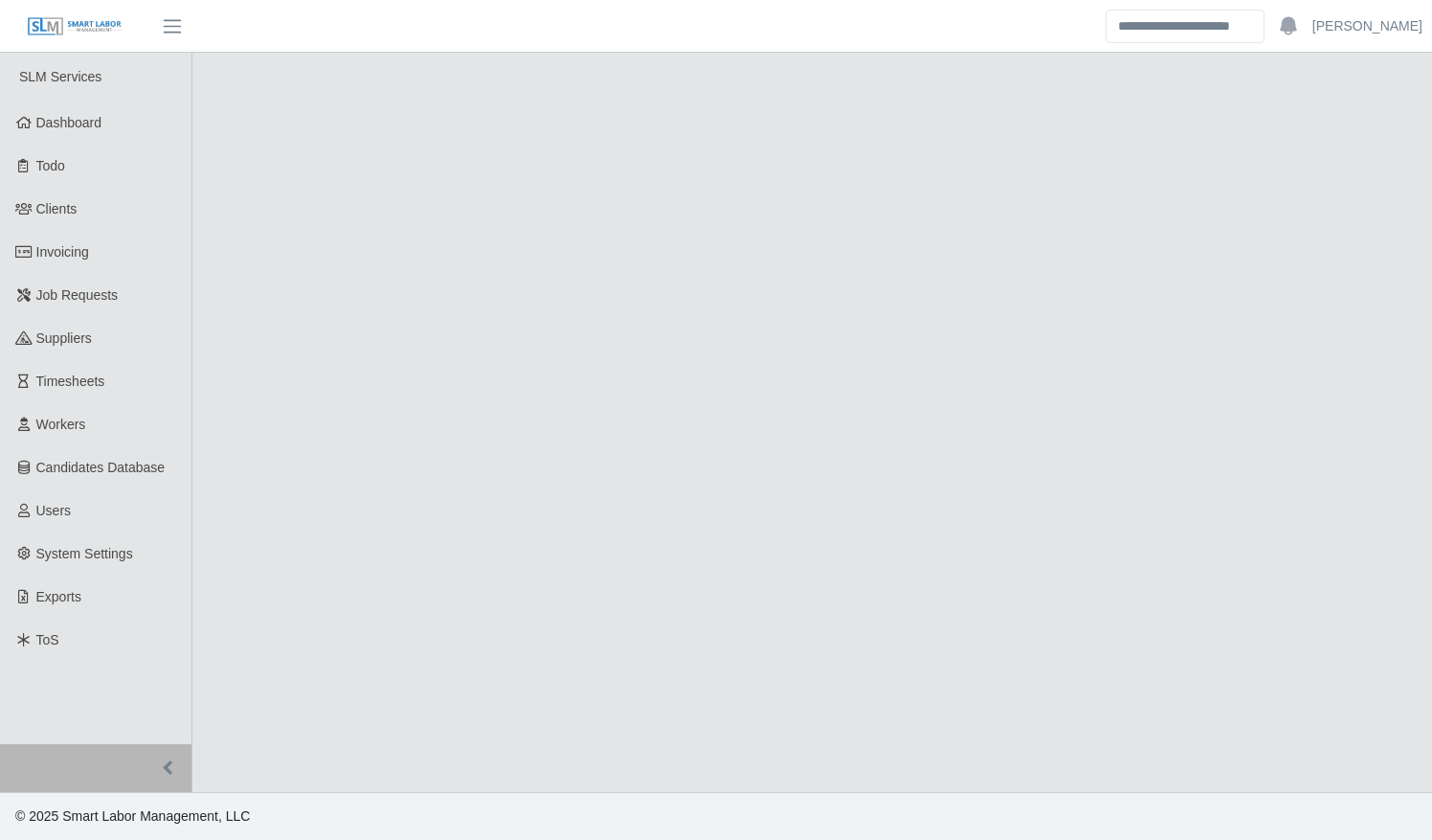
select select "****"
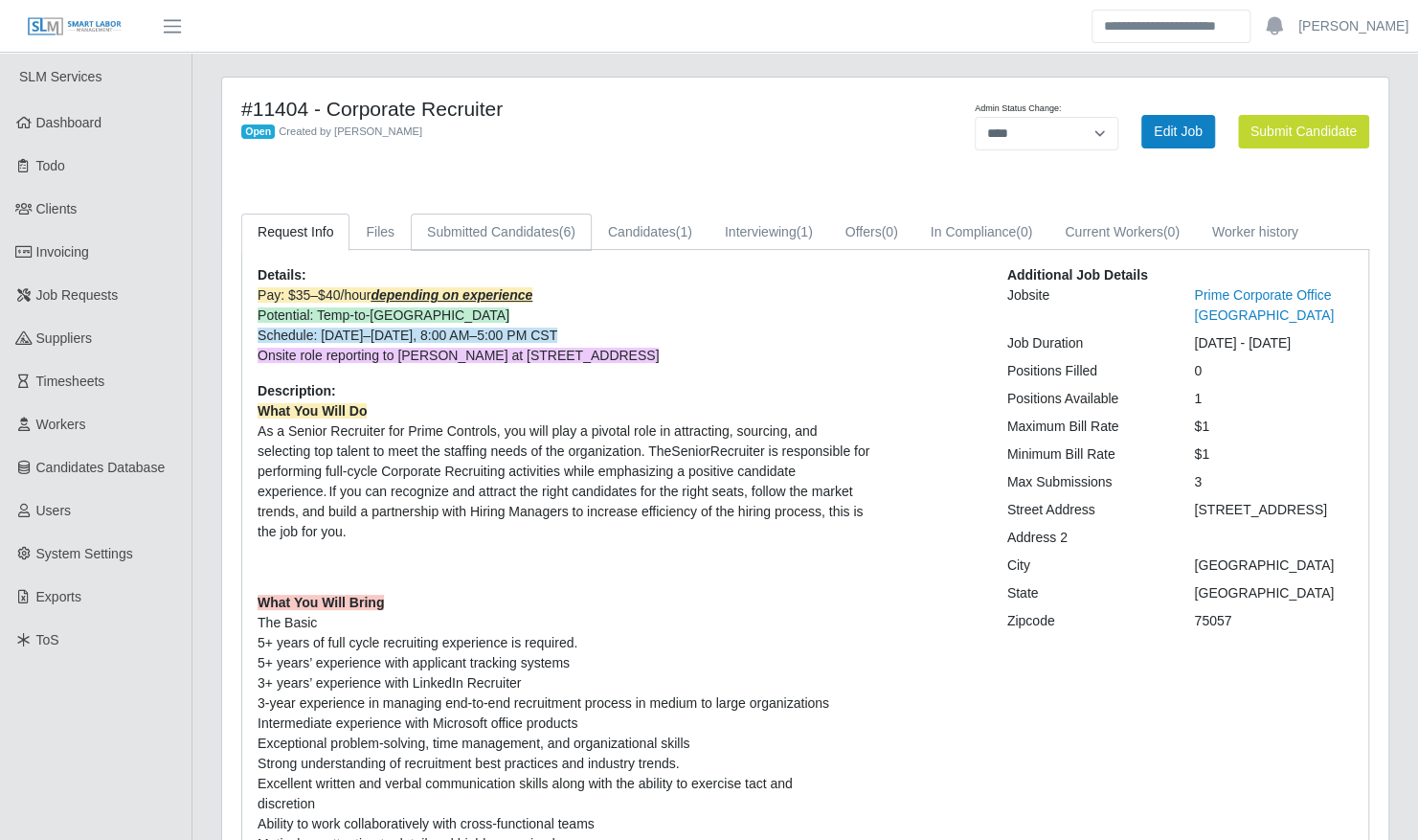
click at [507, 236] on link "Submitted Candidates (6)" at bounding box center [501, 231] width 181 height 37
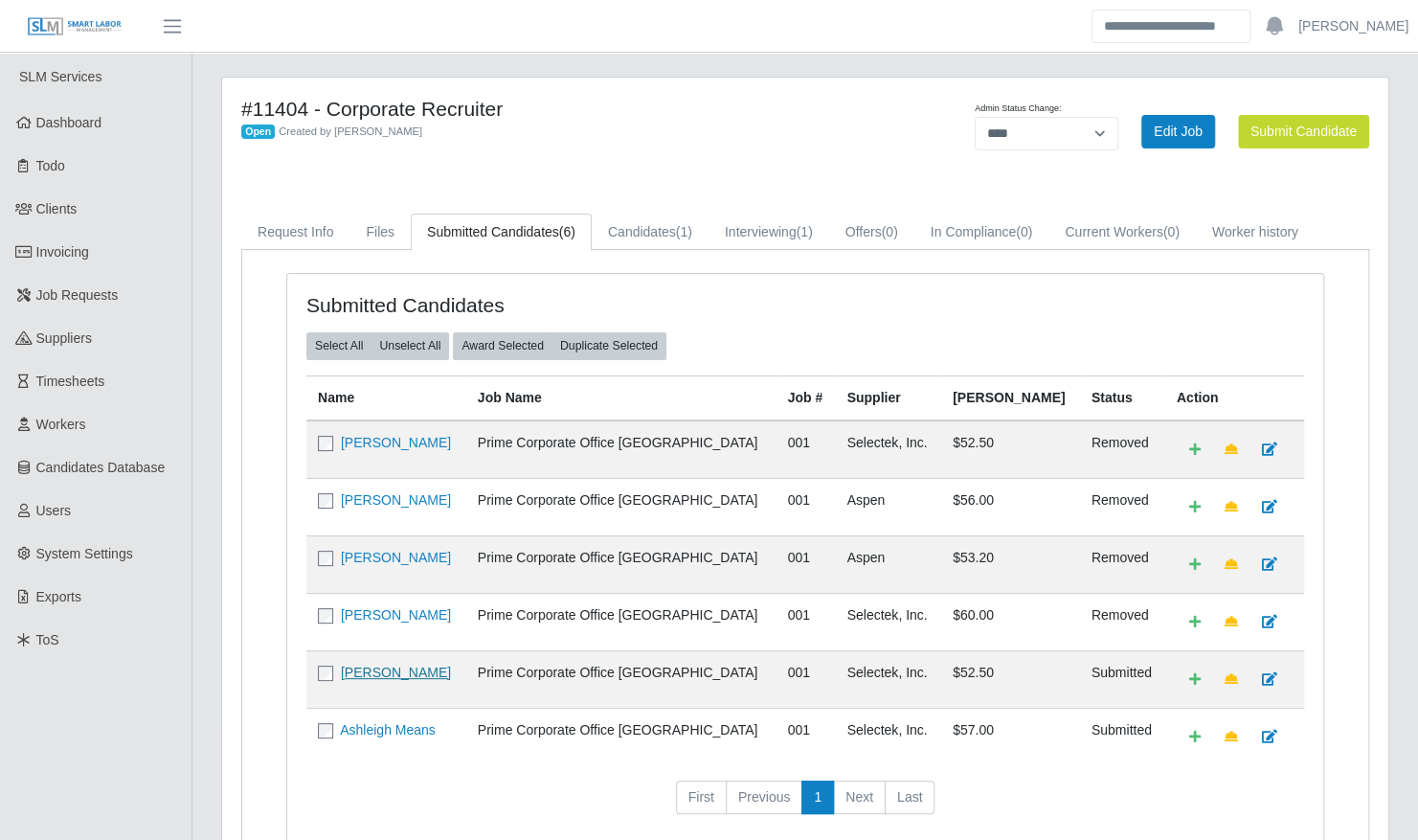
click at [432, 664] on link "Andrew Brasaemle" at bounding box center [396, 671] width 110 height 15
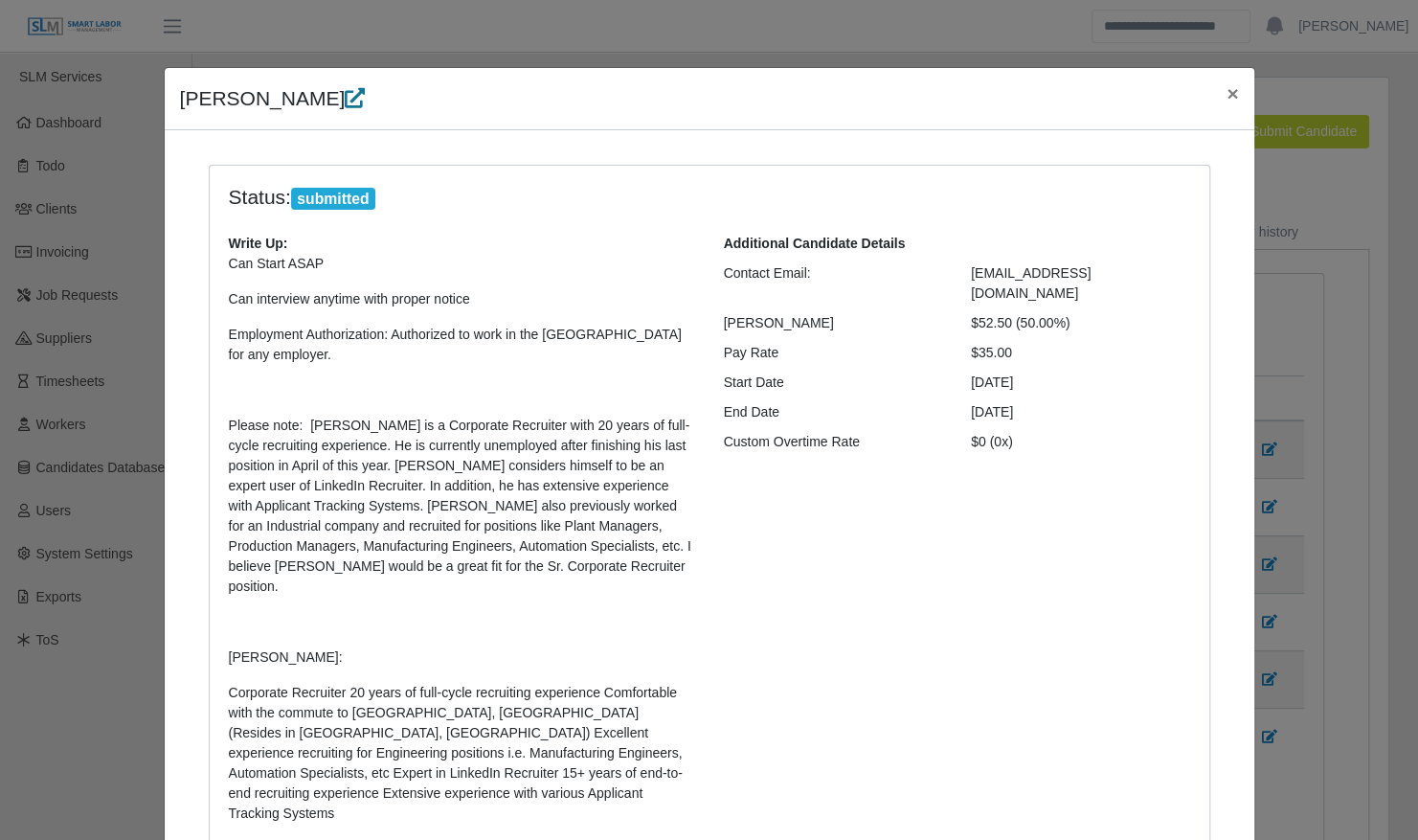
click at [361, 101] on icon at bounding box center [355, 98] width 20 height 20
click at [1226, 101] on span "×" at bounding box center [1231, 93] width 11 height 22
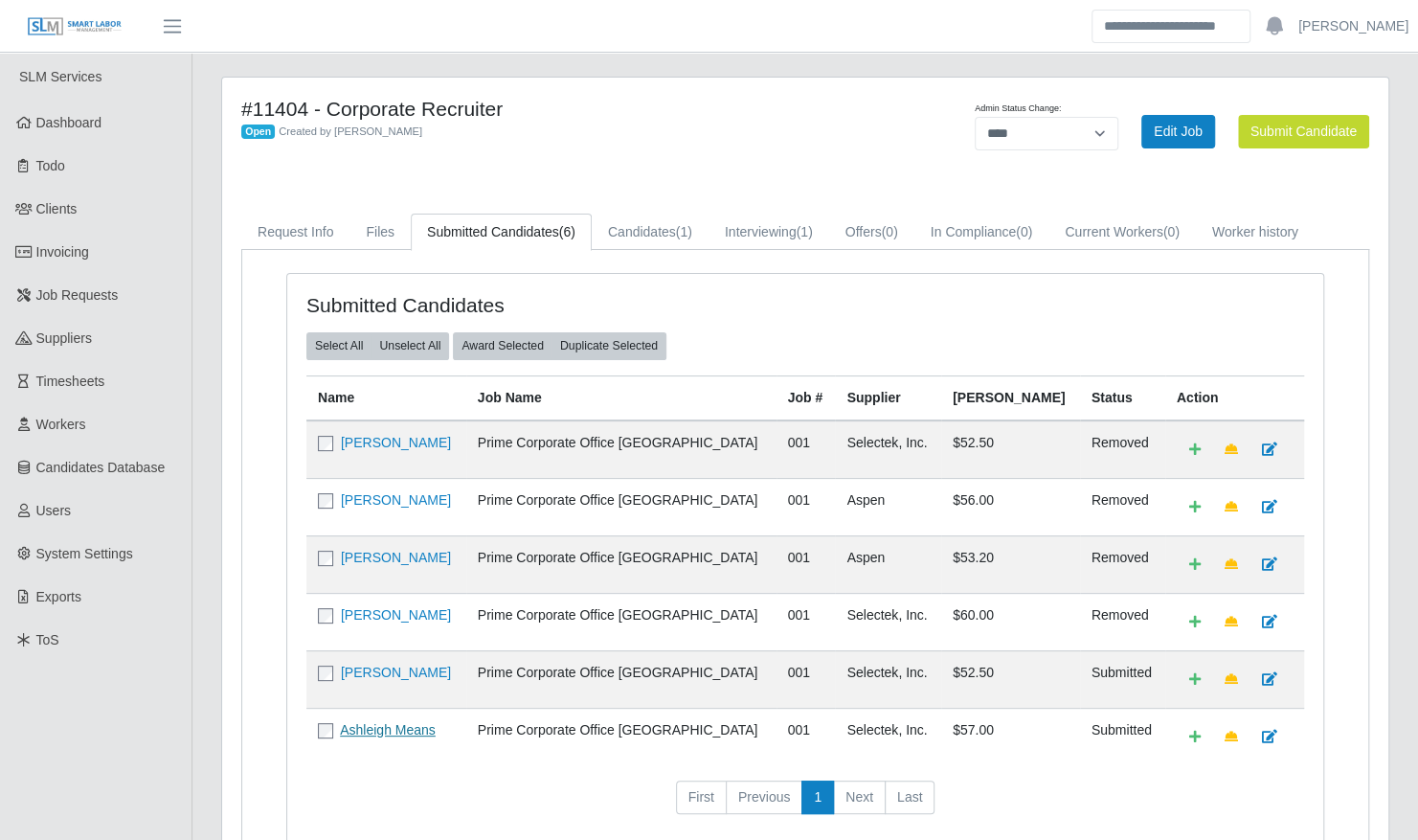
click at [418, 722] on link "Ashleigh Means" at bounding box center [388, 729] width 96 height 15
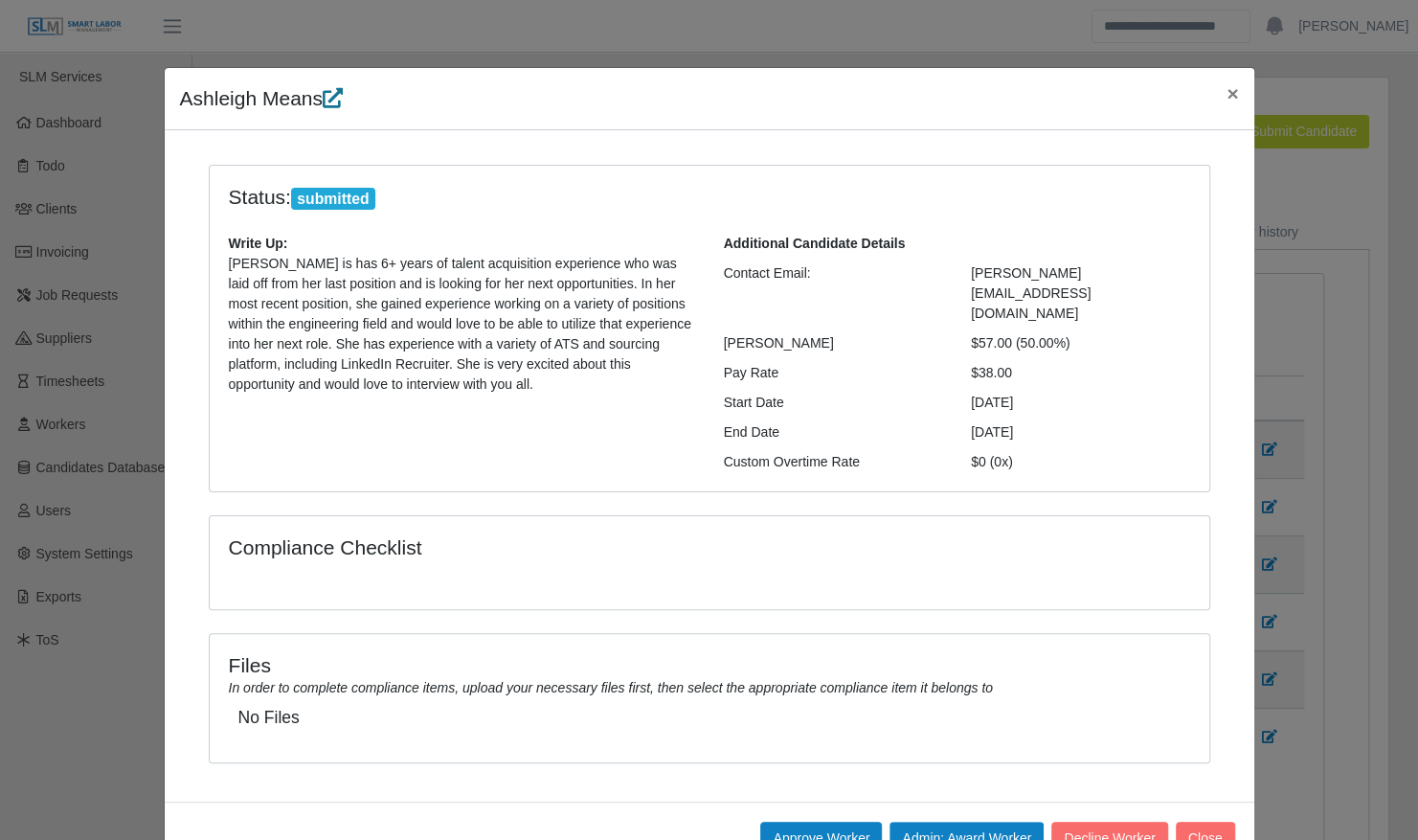
click at [331, 87] on link at bounding box center [333, 98] width 20 height 22
click at [1226, 89] on span "×" at bounding box center [1231, 93] width 11 height 22
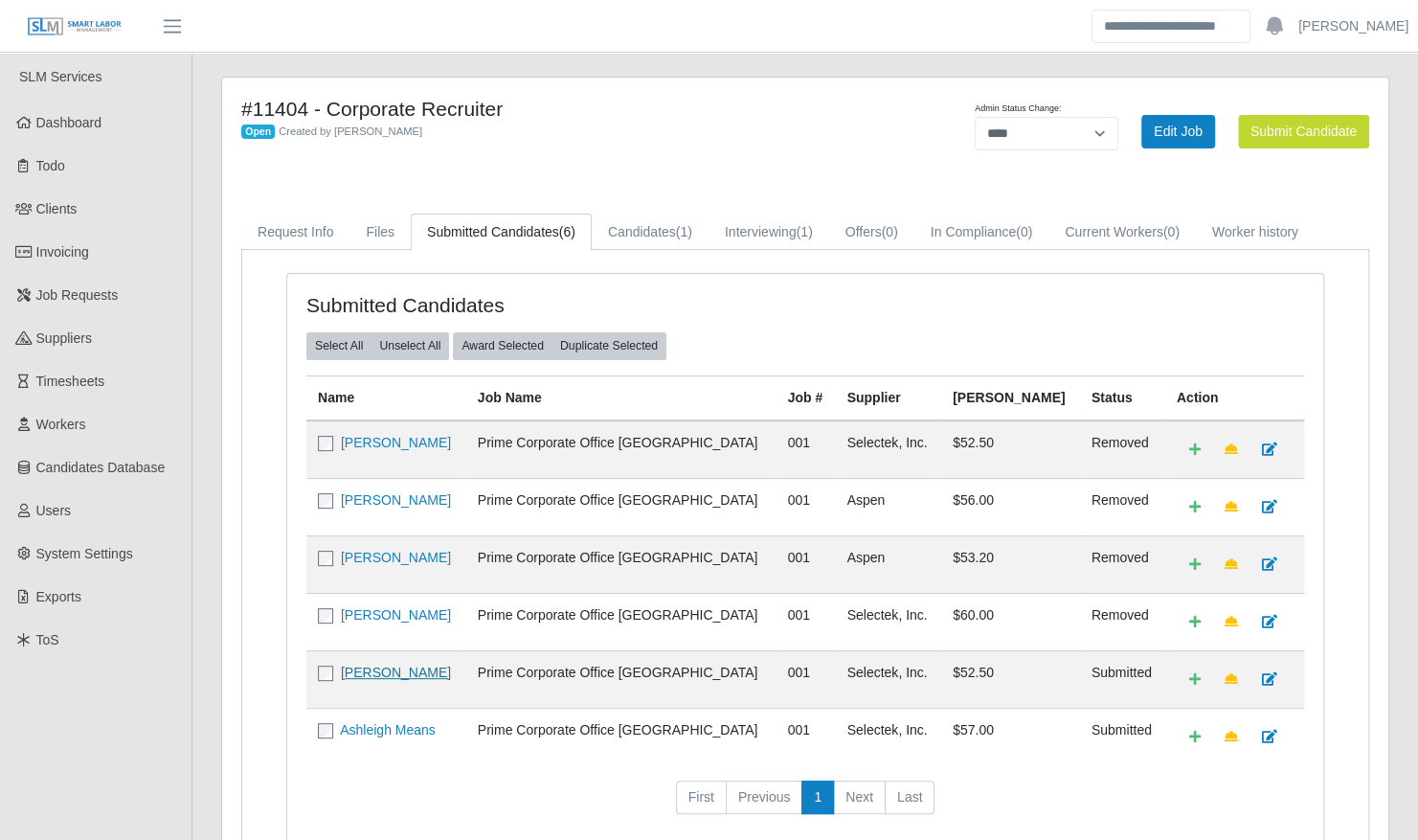
click at [362, 664] on link "Andrew Brasaemle" at bounding box center [396, 671] width 110 height 15
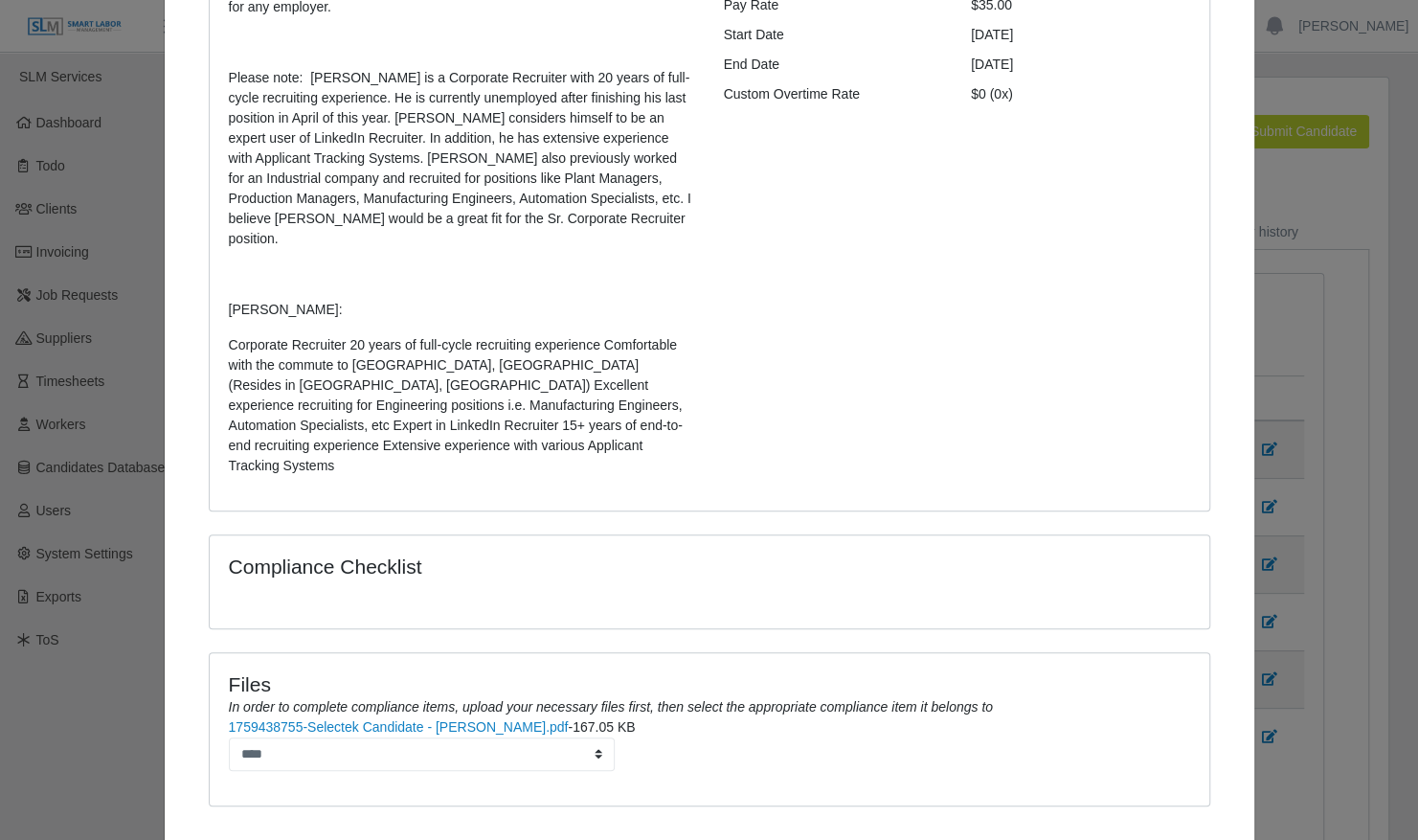
scroll to position [408, 0]
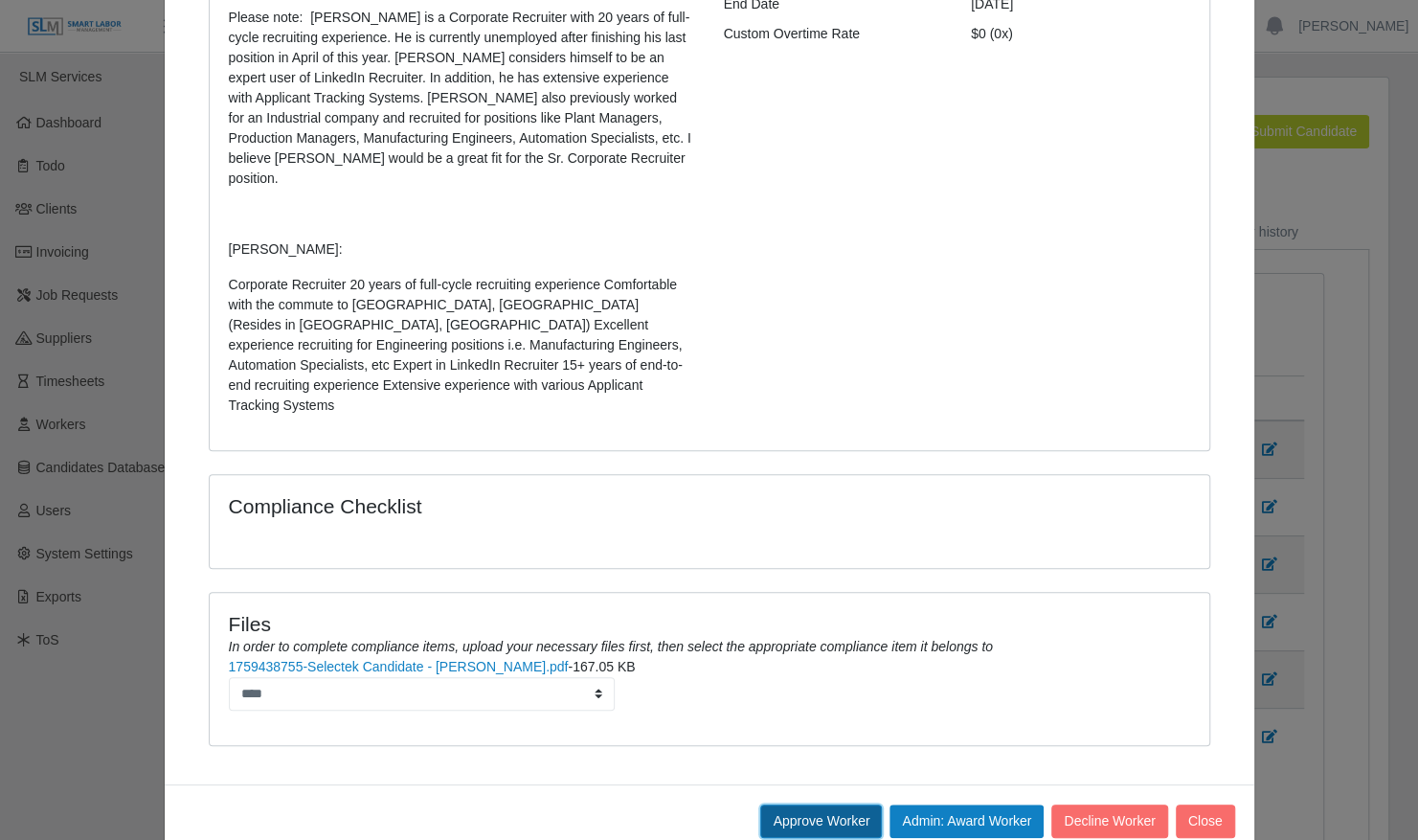
click at [810, 804] on button "Approve Worker" at bounding box center [821, 821] width 122 height 34
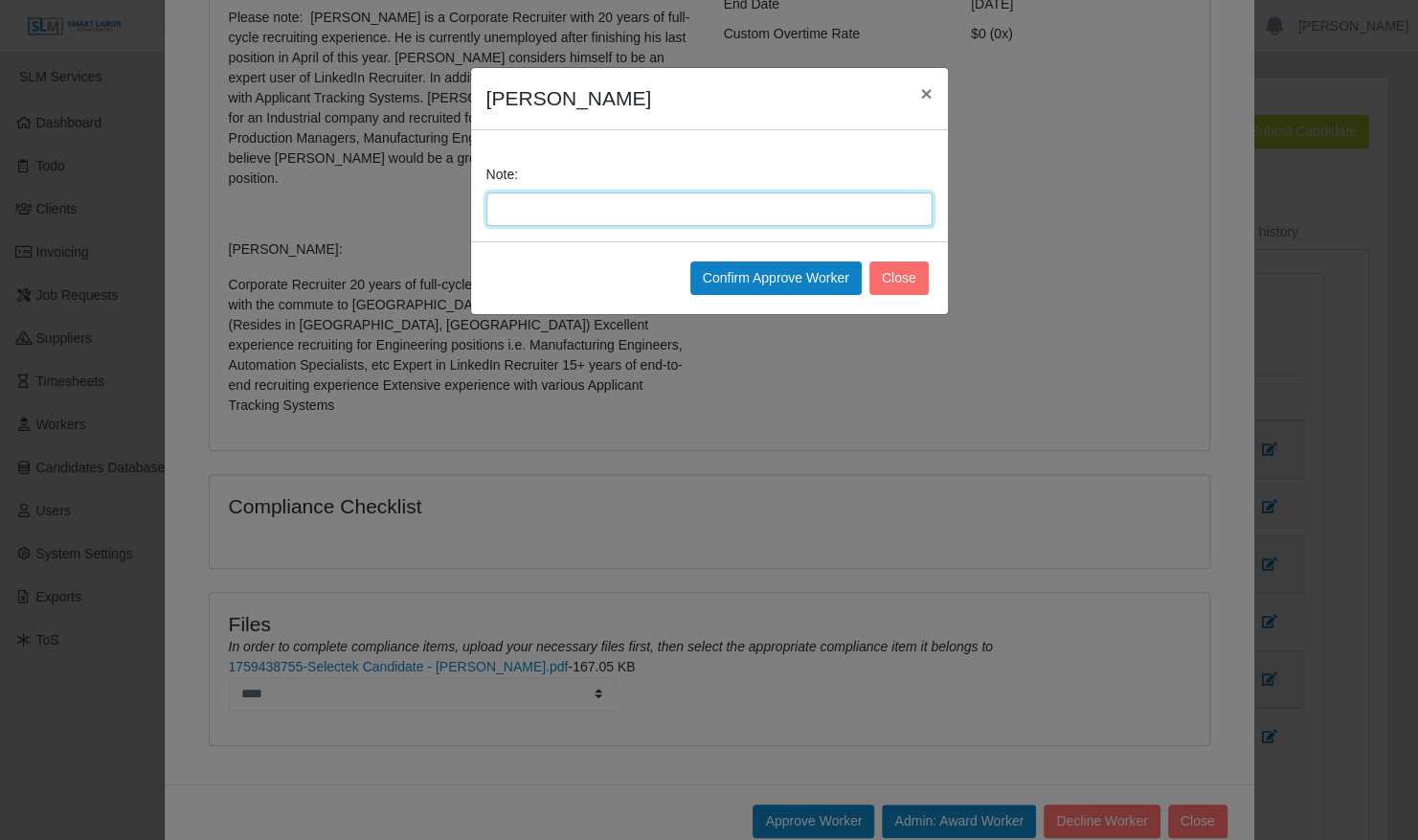
click at [655, 206] on input "Note:" at bounding box center [709, 209] width 446 height 34
type input "**********"
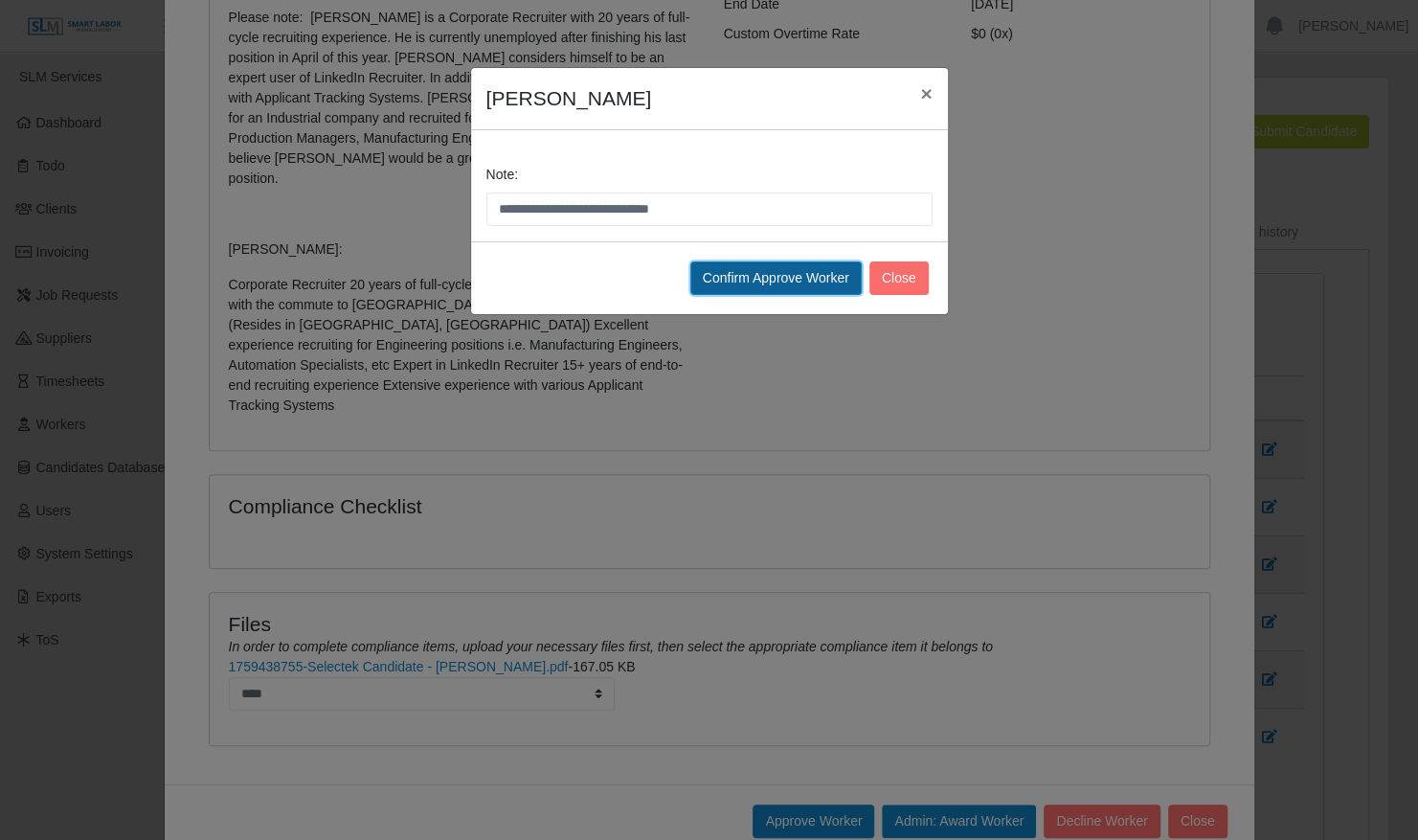
click at [752, 272] on button "Confirm Approve Worker" at bounding box center [775, 278] width 171 height 34
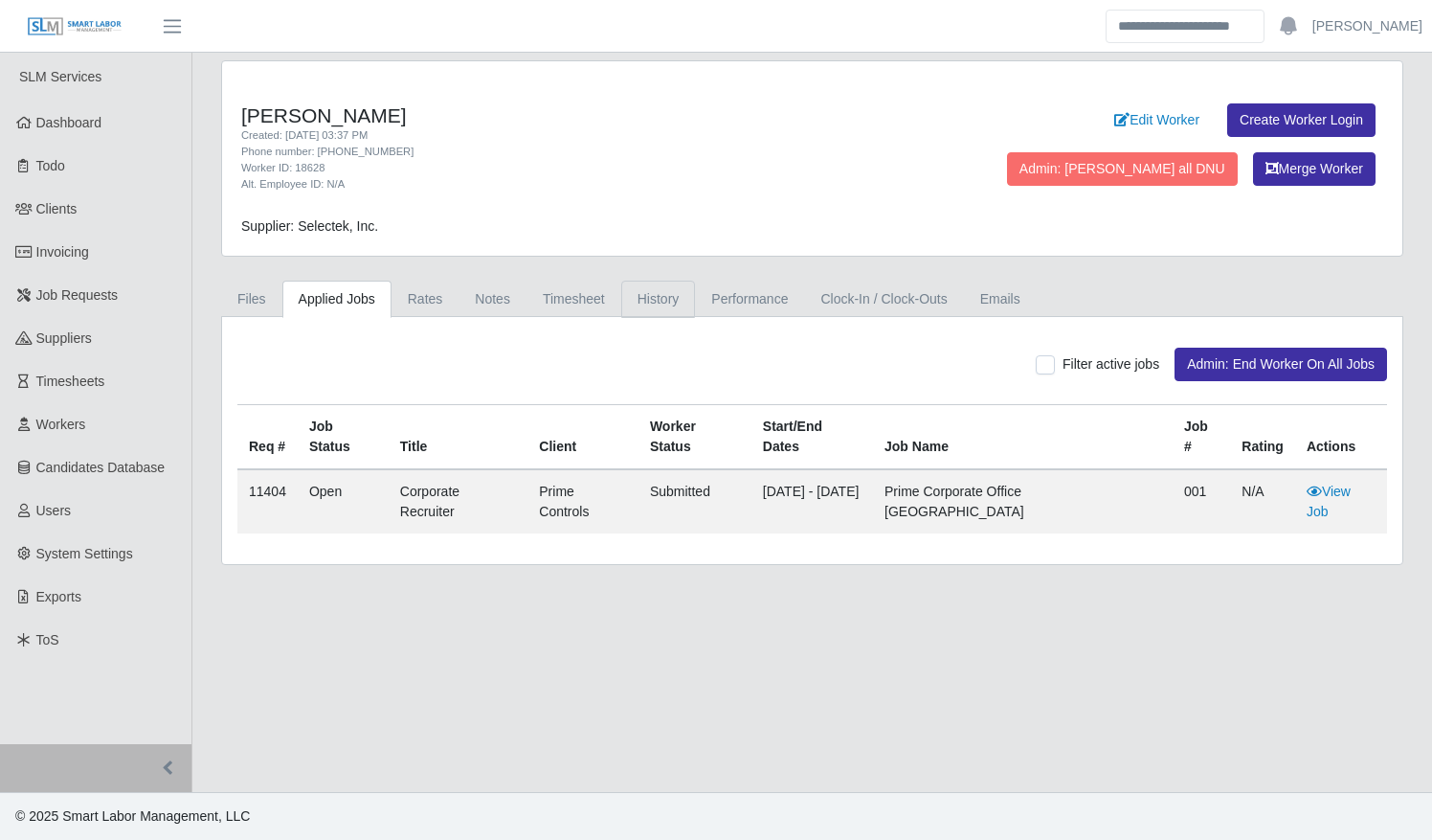
click at [662, 289] on link "History" at bounding box center [658, 299] width 75 height 37
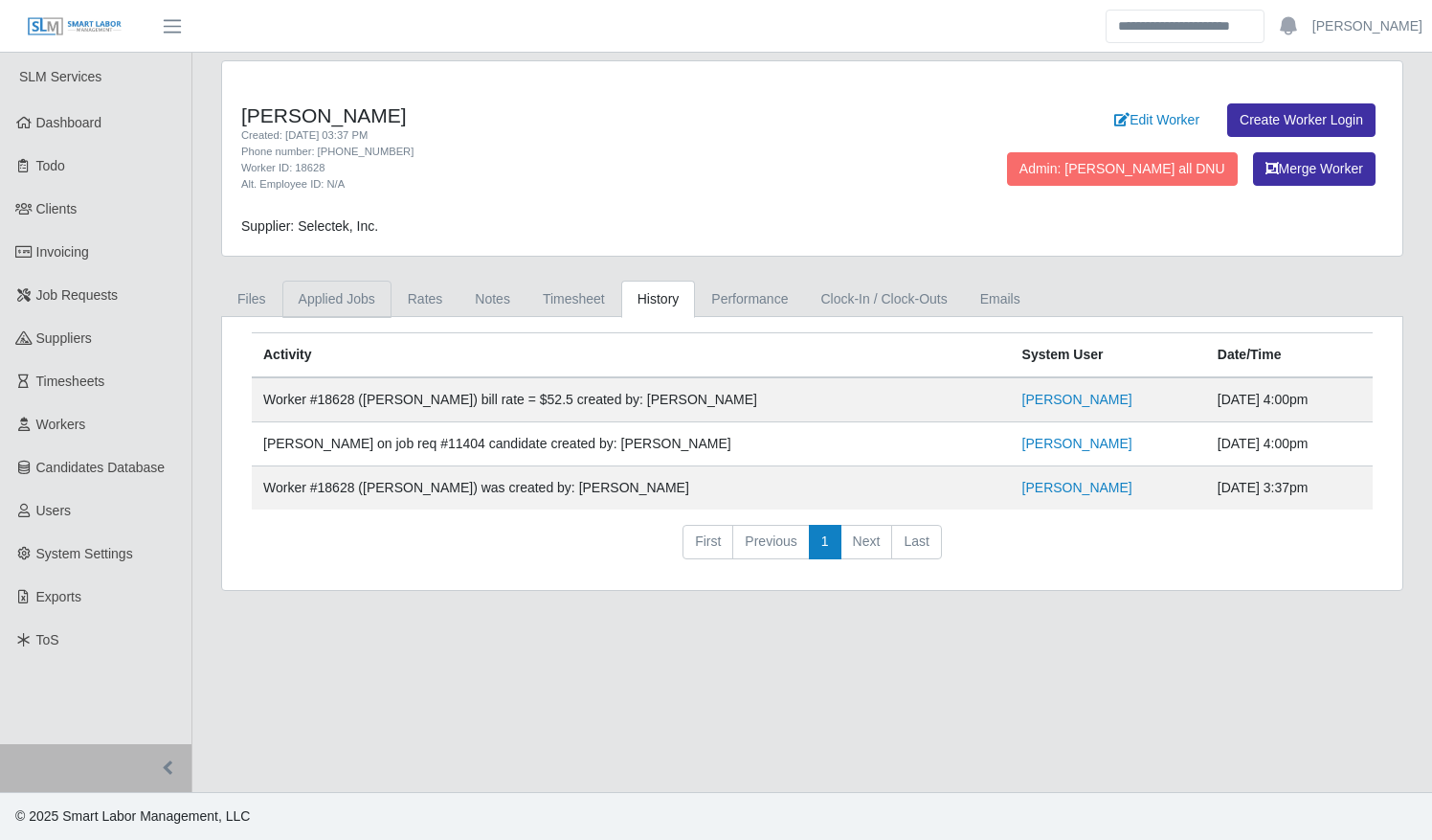
click at [335, 294] on link "Applied Jobs" at bounding box center [336, 299] width 109 height 37
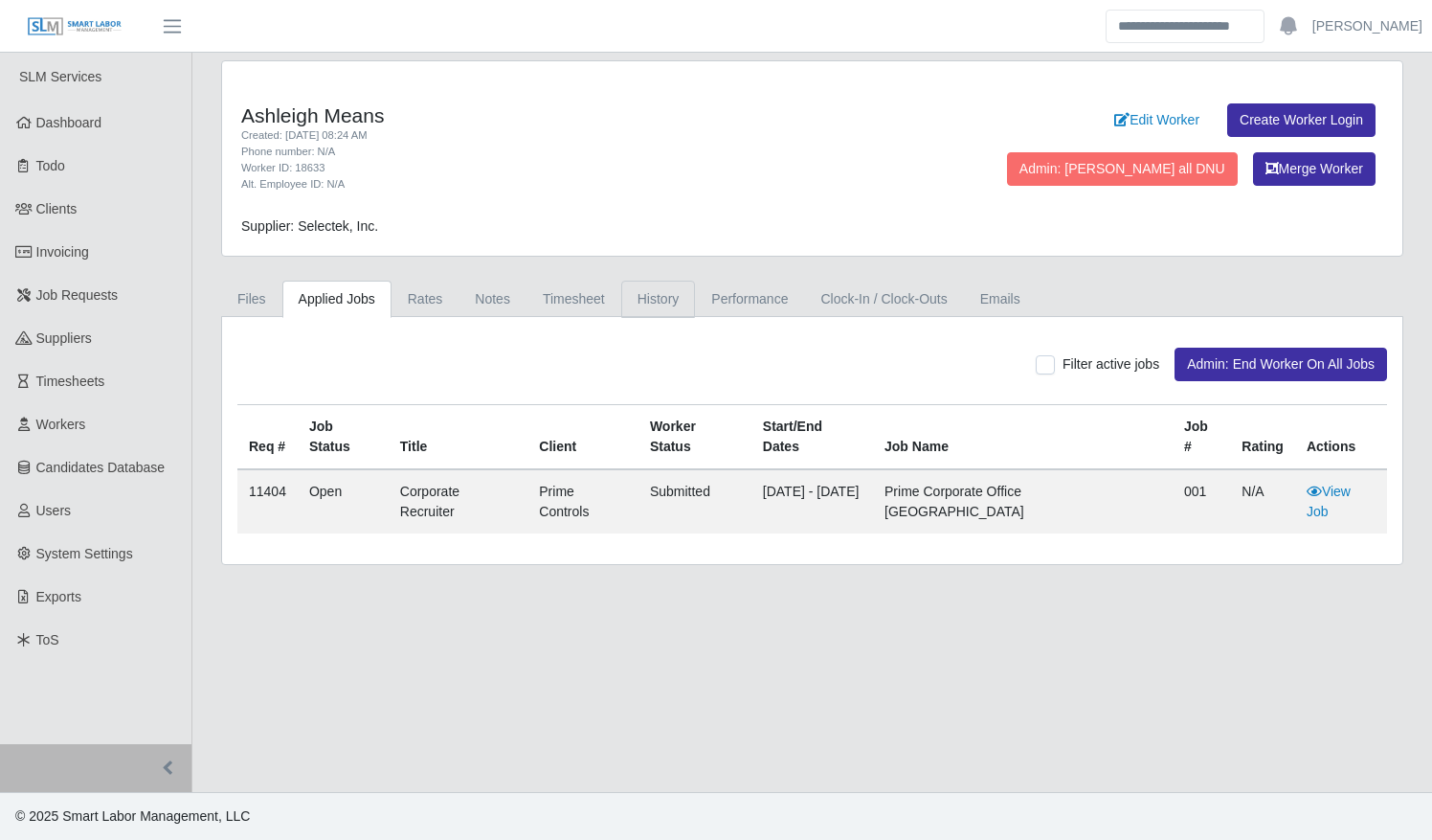
click at [651, 295] on link "History" at bounding box center [658, 299] width 75 height 37
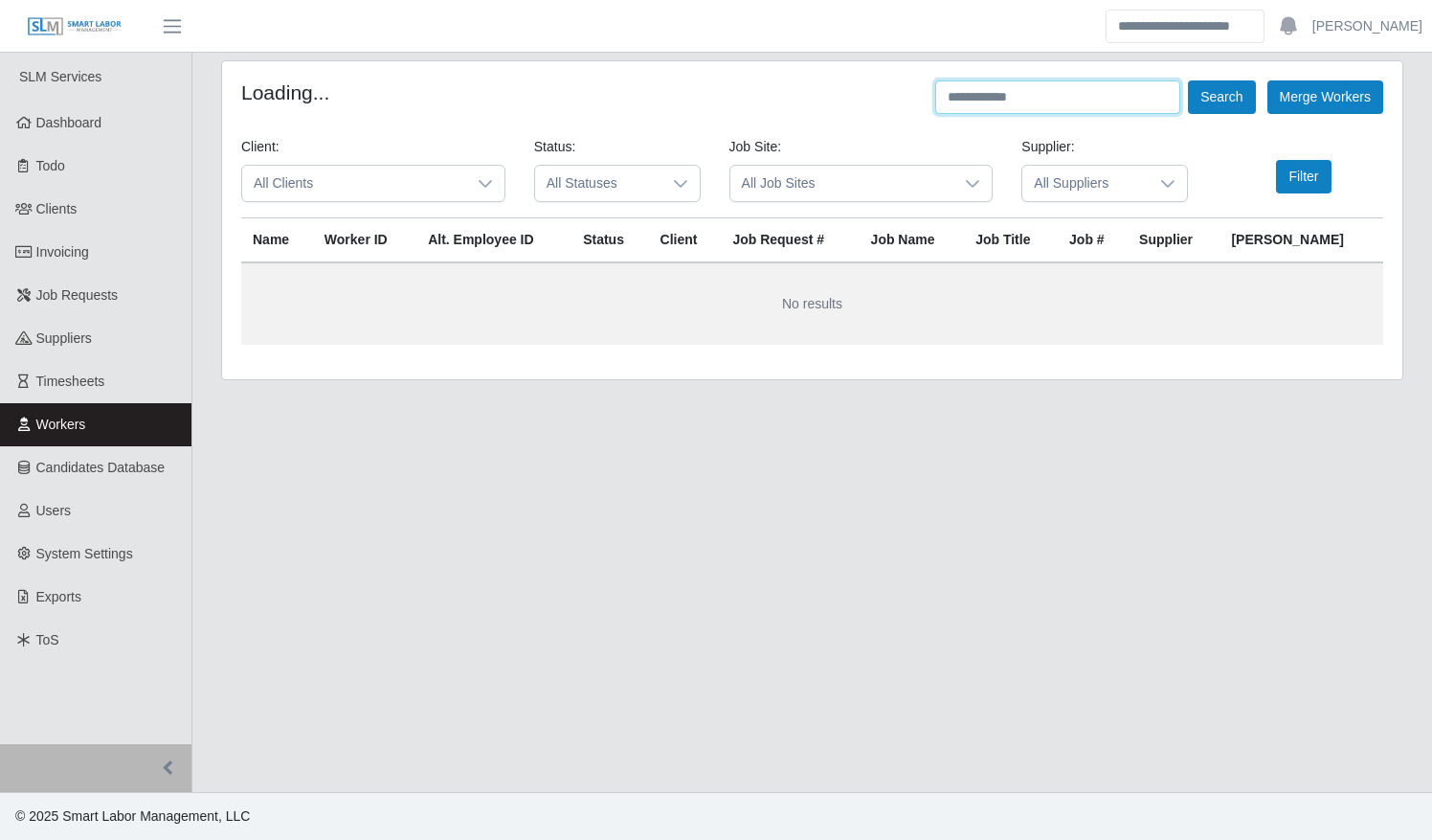
click at [982, 101] on input "text" at bounding box center [1057, 97] width 245 height 34
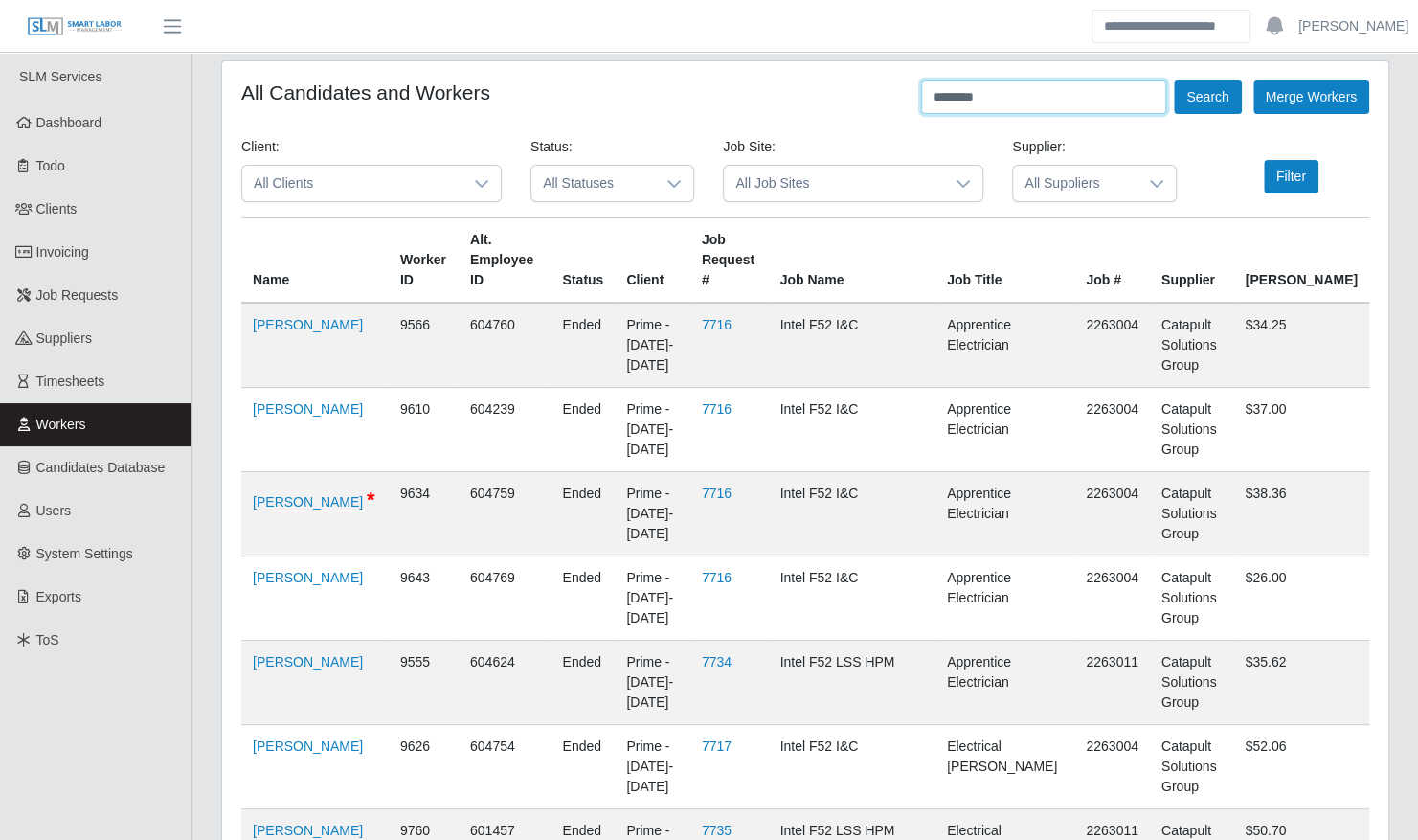
type input "********"
click at [1174, 80] on button "Search" at bounding box center [1207, 97] width 67 height 34
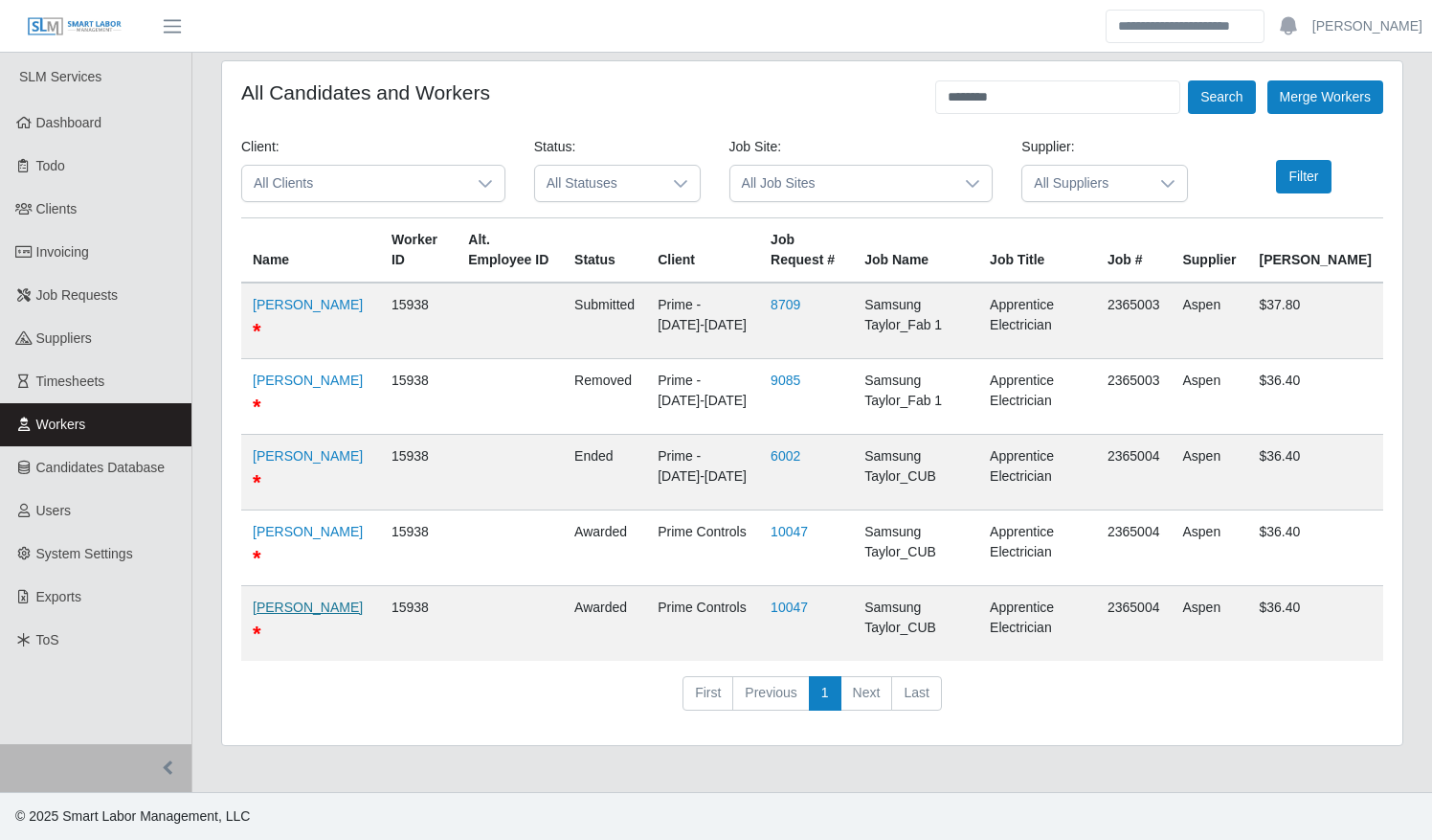
click at [269, 607] on link "Yoel Barros" at bounding box center [308, 606] width 110 height 15
click at [82, 300] on span "Job Requests" at bounding box center [77, 294] width 82 height 15
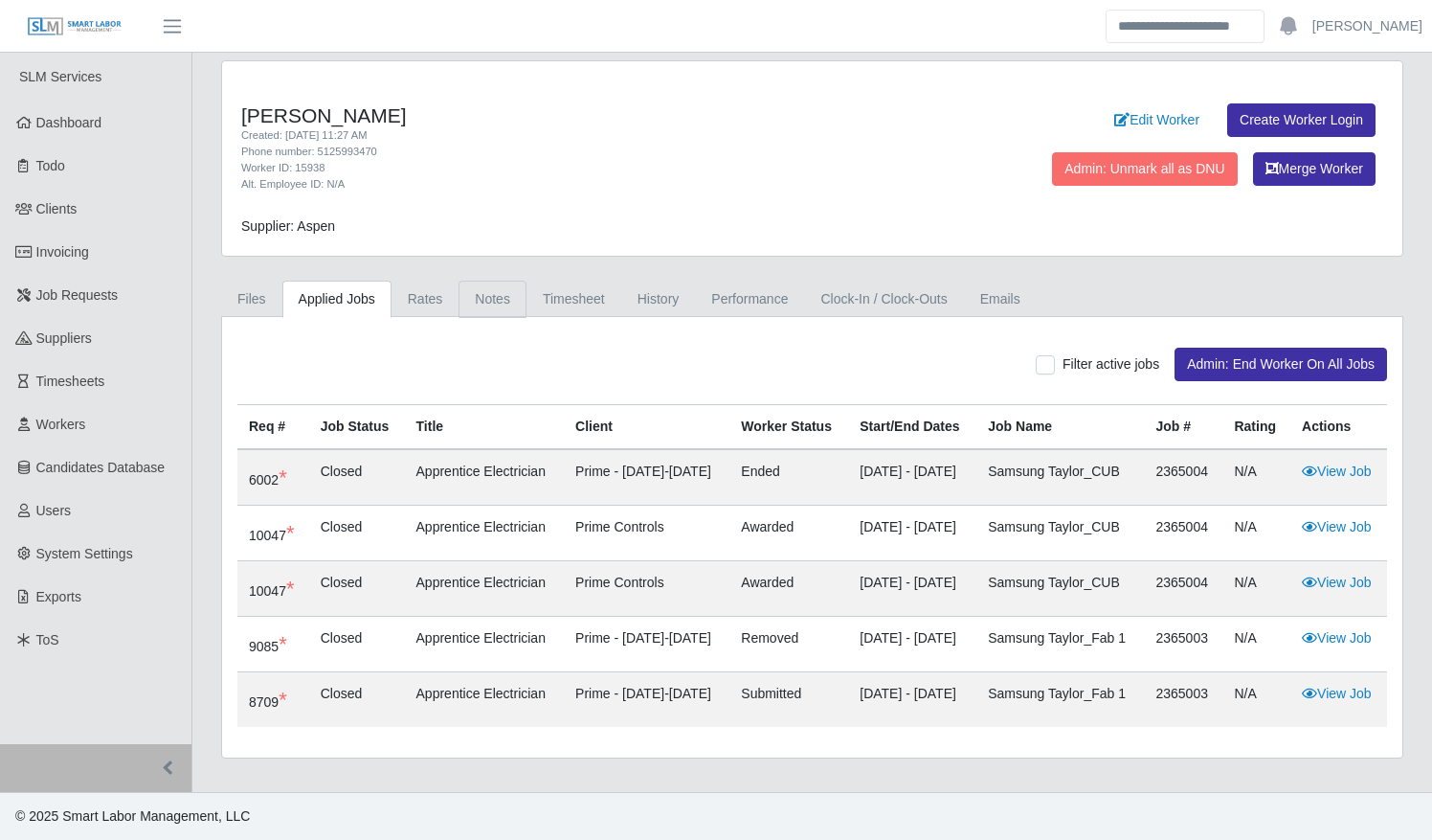
click at [477, 297] on link "Notes" at bounding box center [493, 299] width 68 height 37
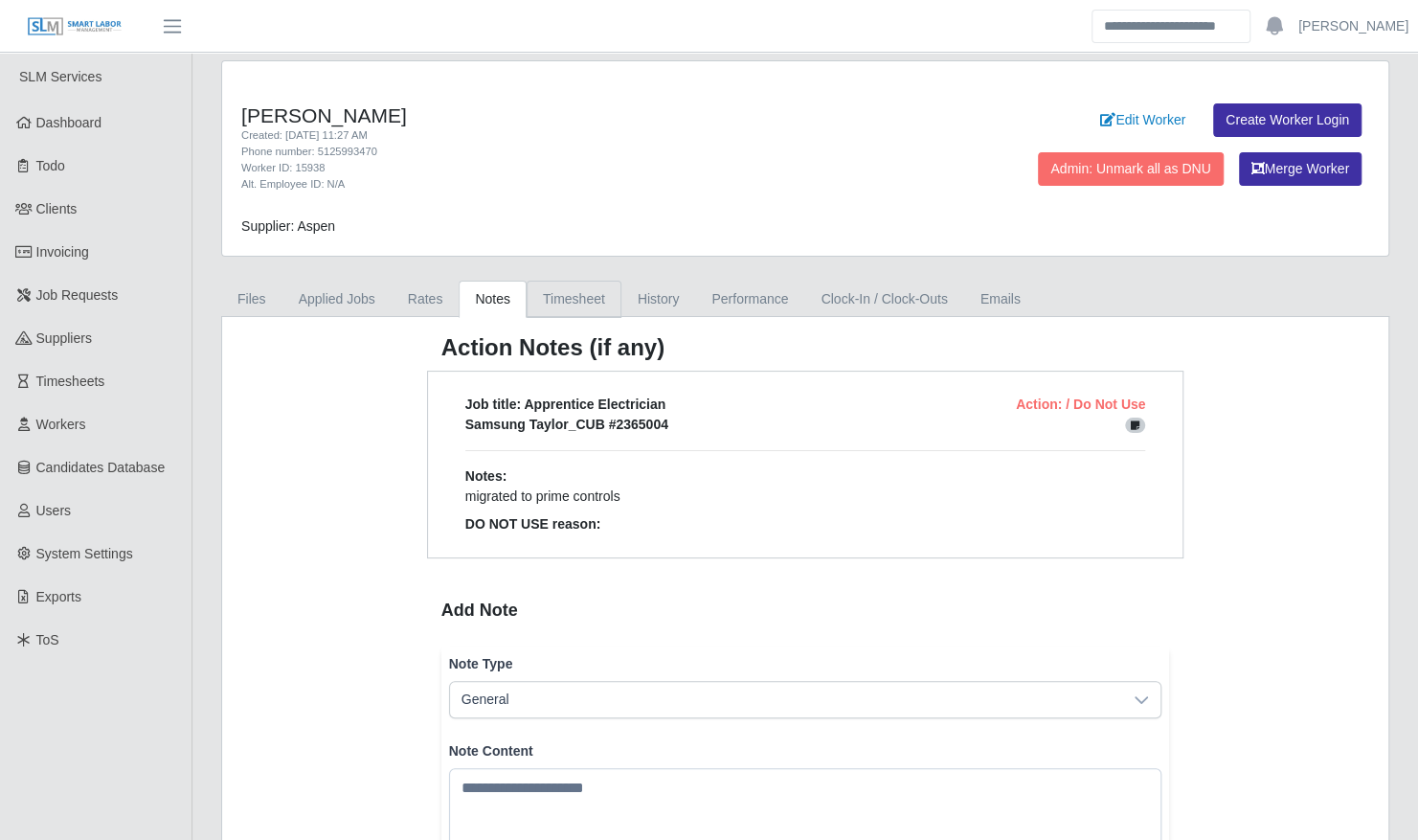
click at [561, 295] on link "Timesheet" at bounding box center [574, 299] width 95 height 37
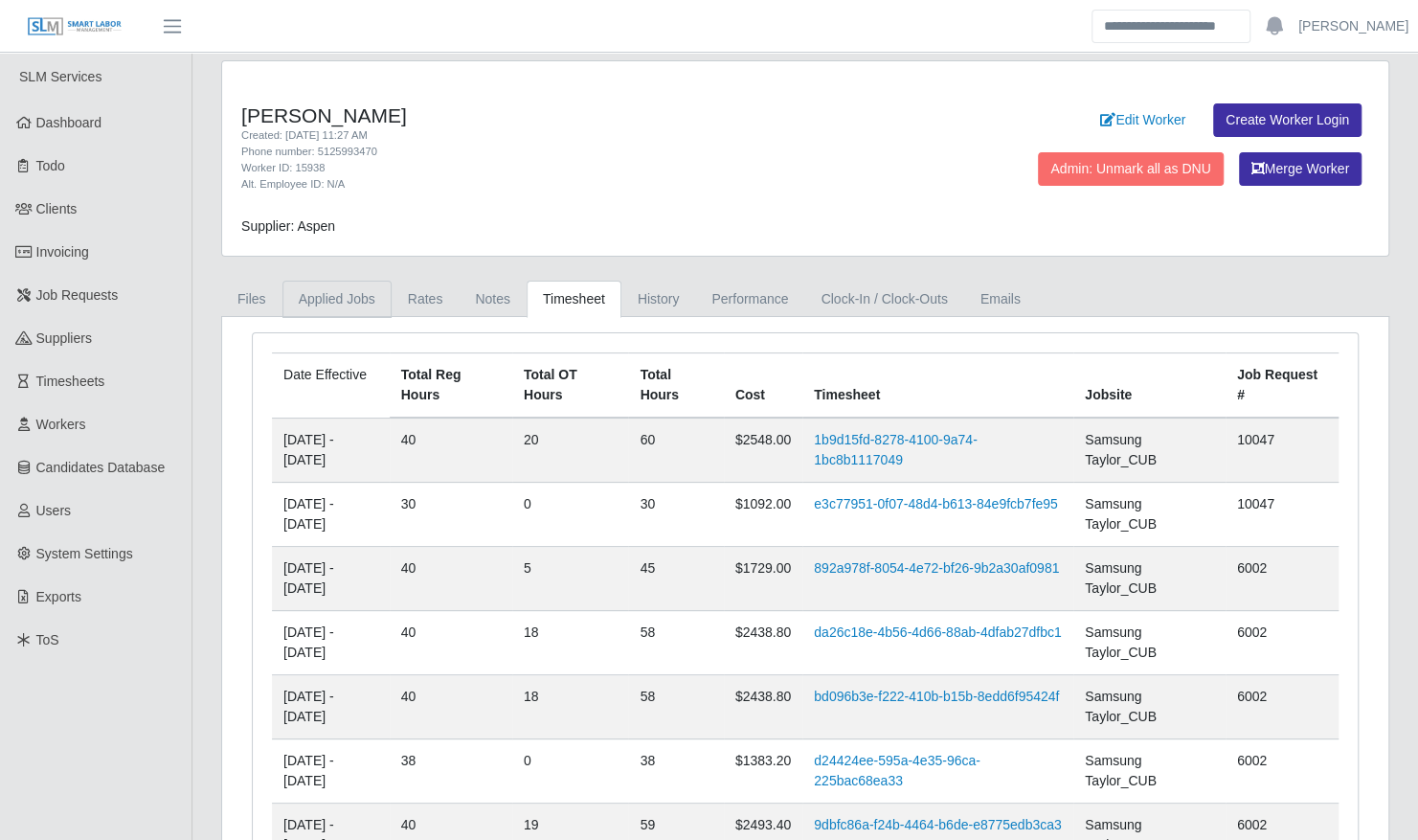
click at [357, 299] on link "Applied Jobs" at bounding box center [336, 299] width 109 height 37
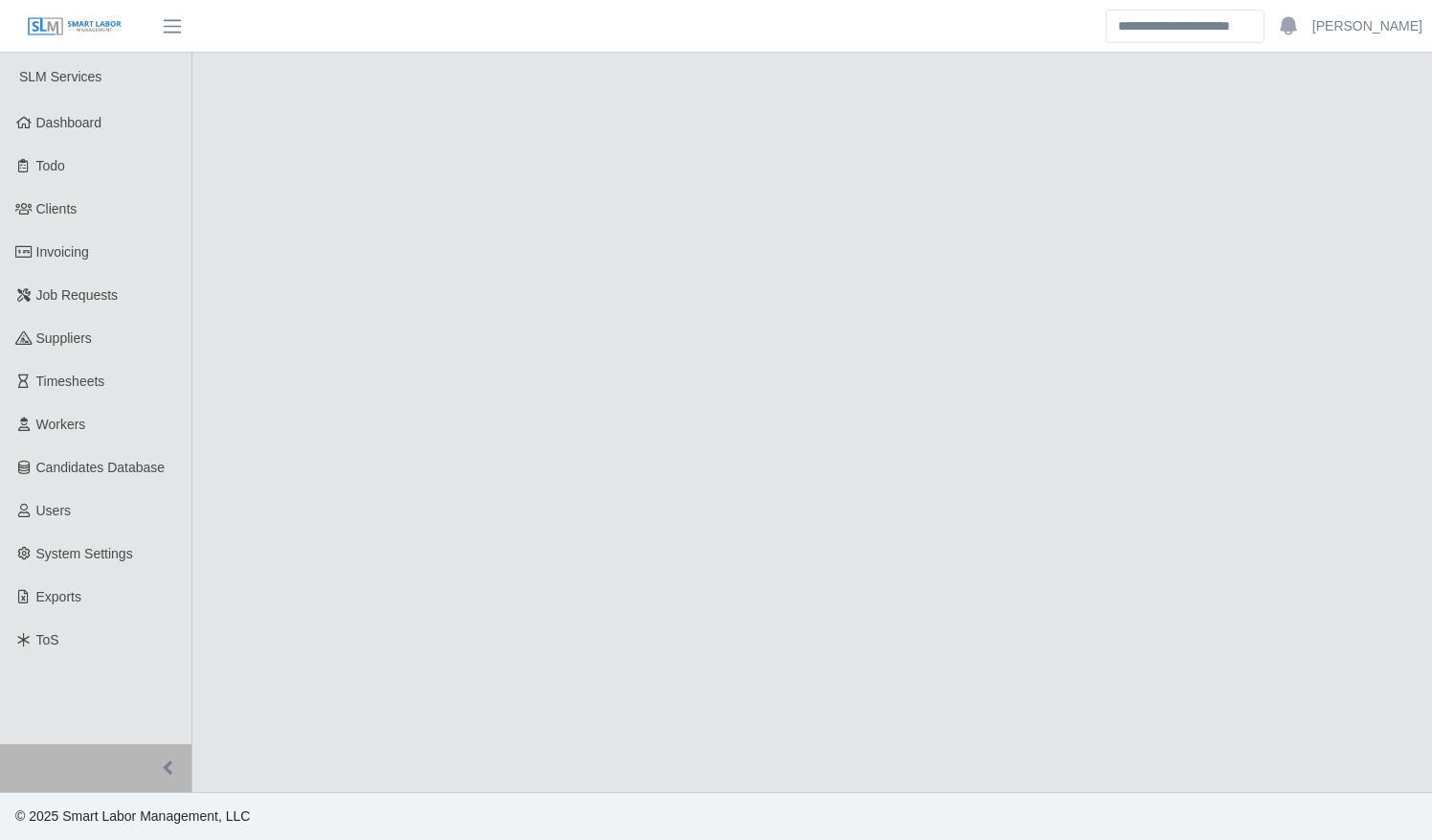
select select "****"
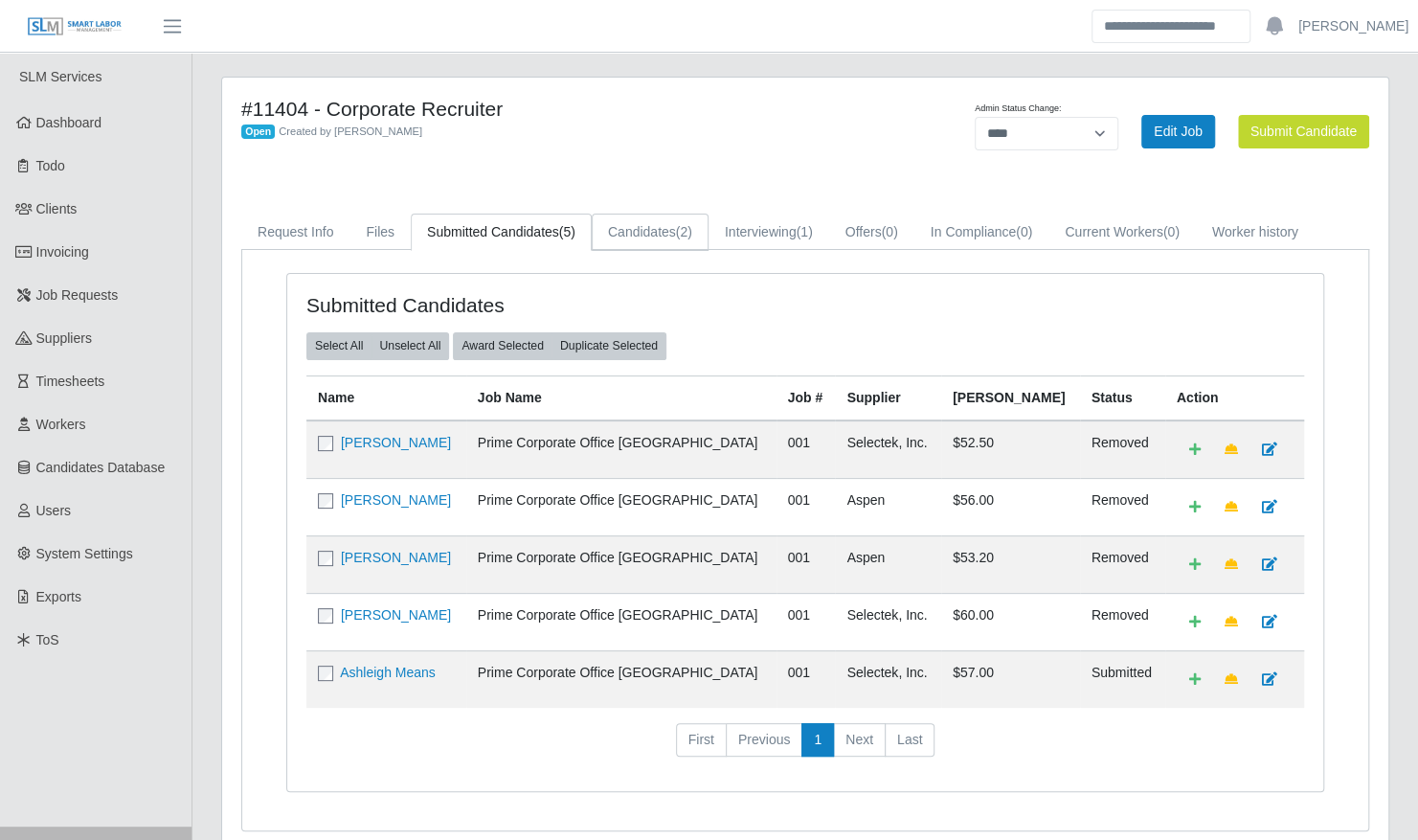
click at [653, 226] on link "Candidates (2)" at bounding box center [650, 231] width 117 height 37
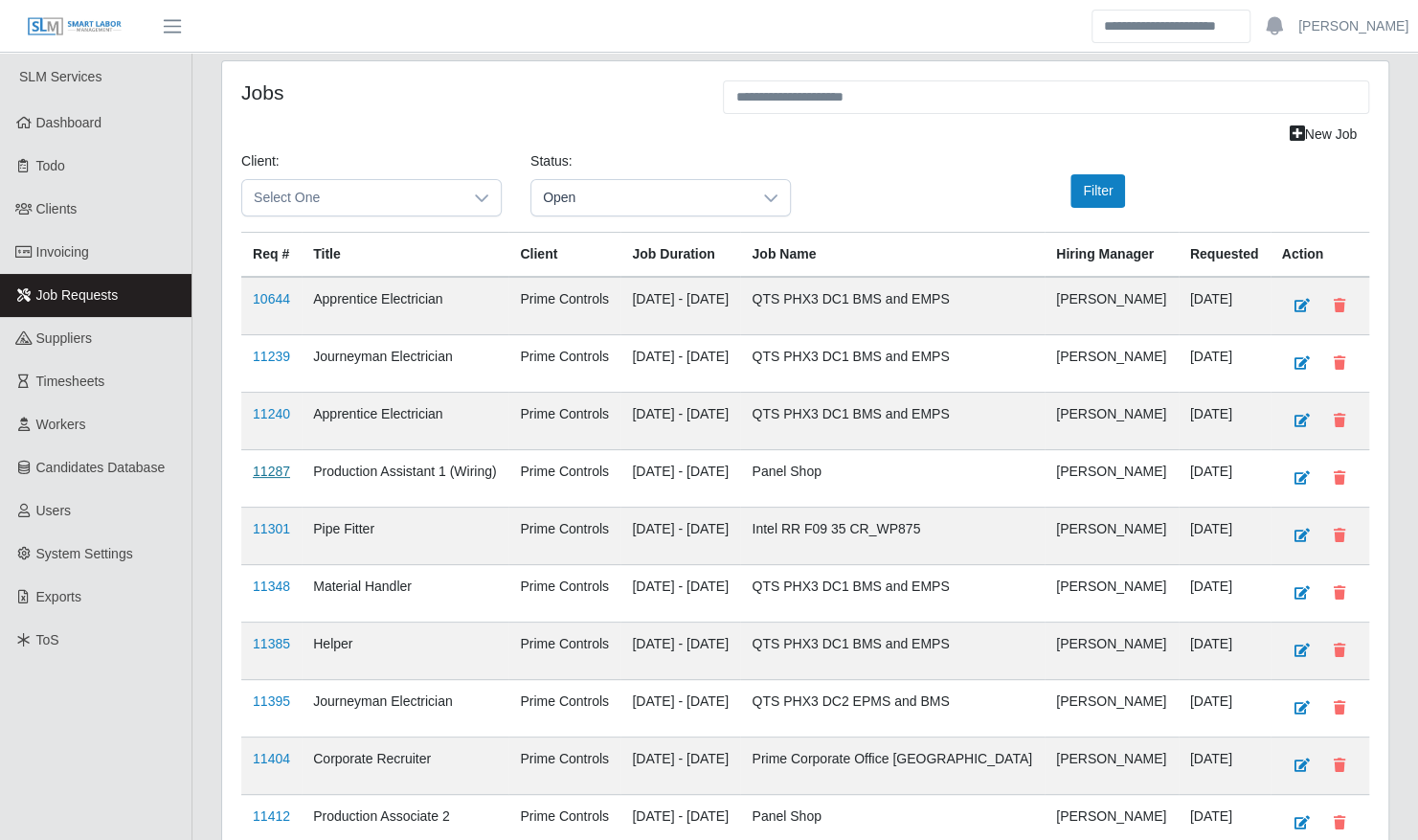
click at [267, 465] on link "11287" at bounding box center [271, 470] width 37 height 15
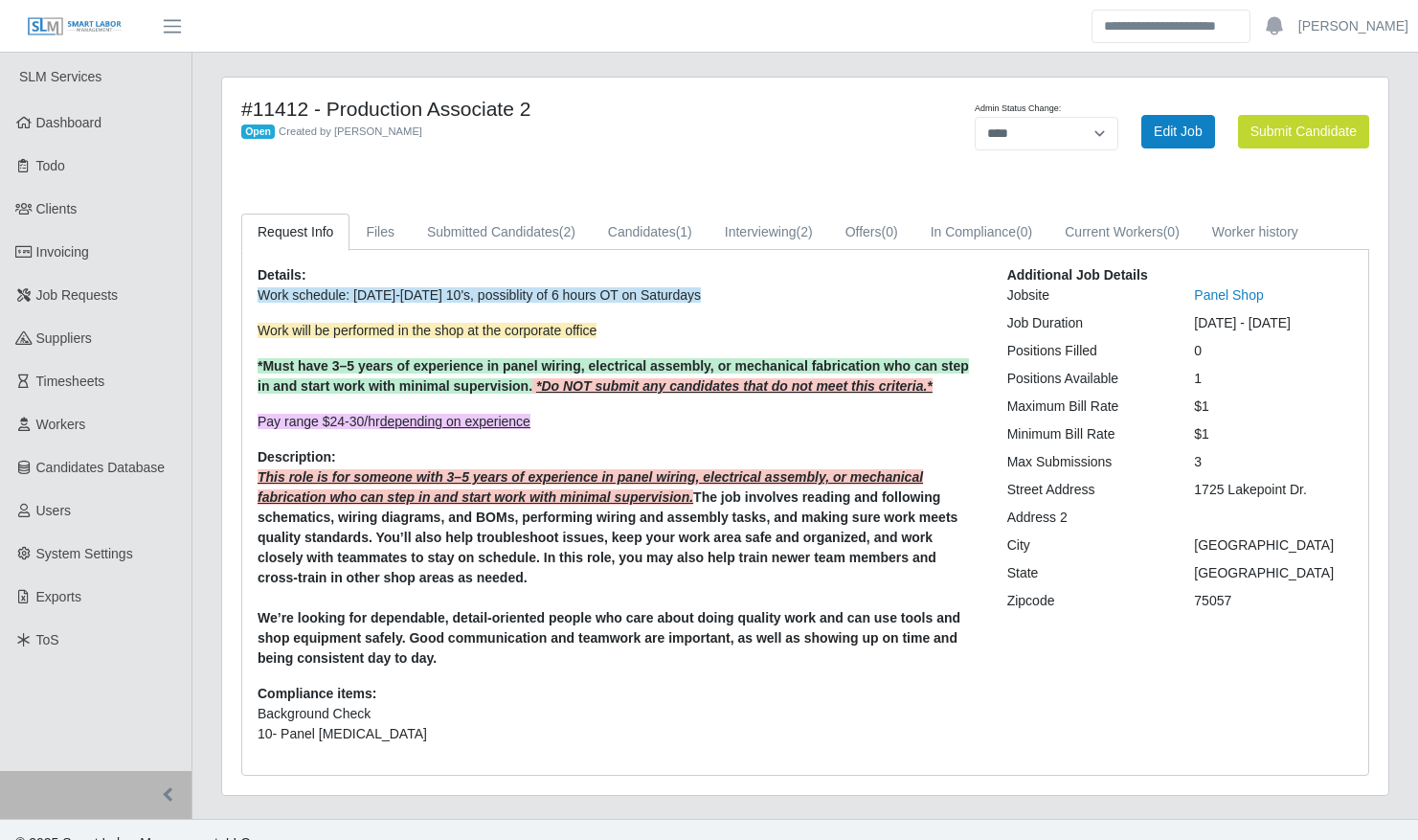
select select "****"
drag, startPoint x: 751, startPoint y: 233, endPoint x: 726, endPoint y: 235, distance: 25.0
click at [715, 241] on link "Interviewing (2)" at bounding box center [768, 231] width 121 height 37
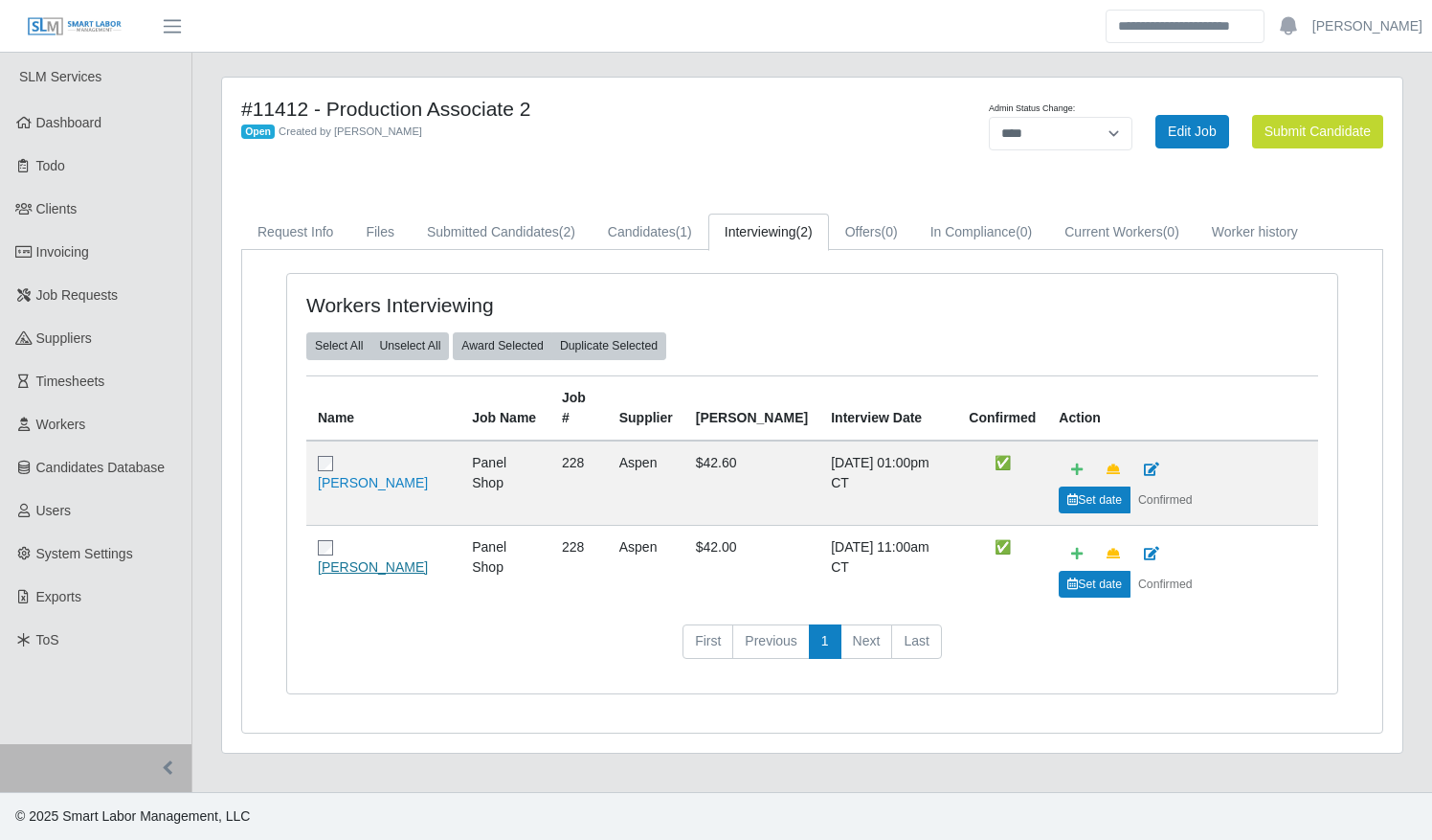
click at [411, 559] on link "[PERSON_NAME]" at bounding box center [373, 566] width 110 height 15
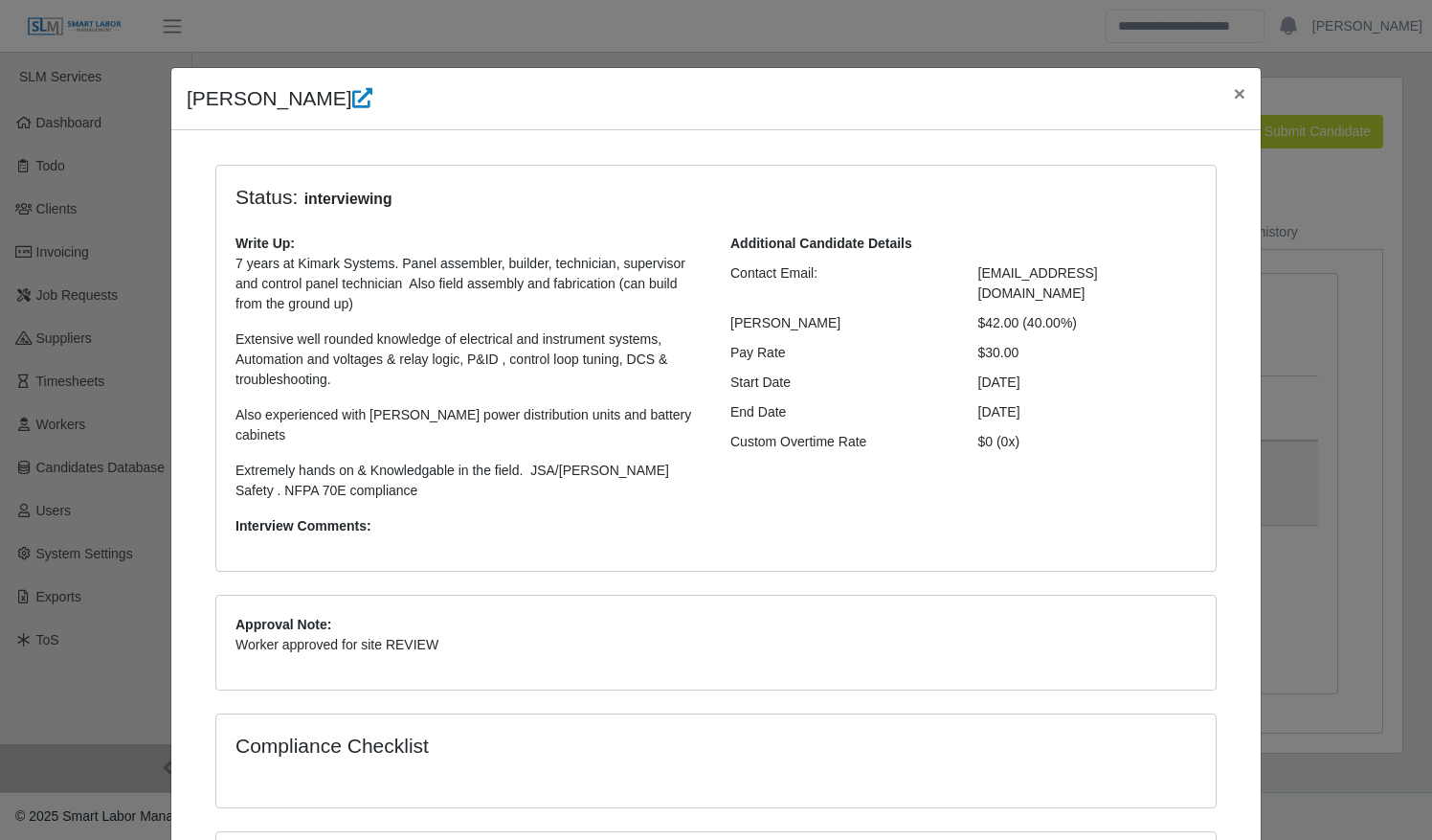
scroll to position [258, 0]
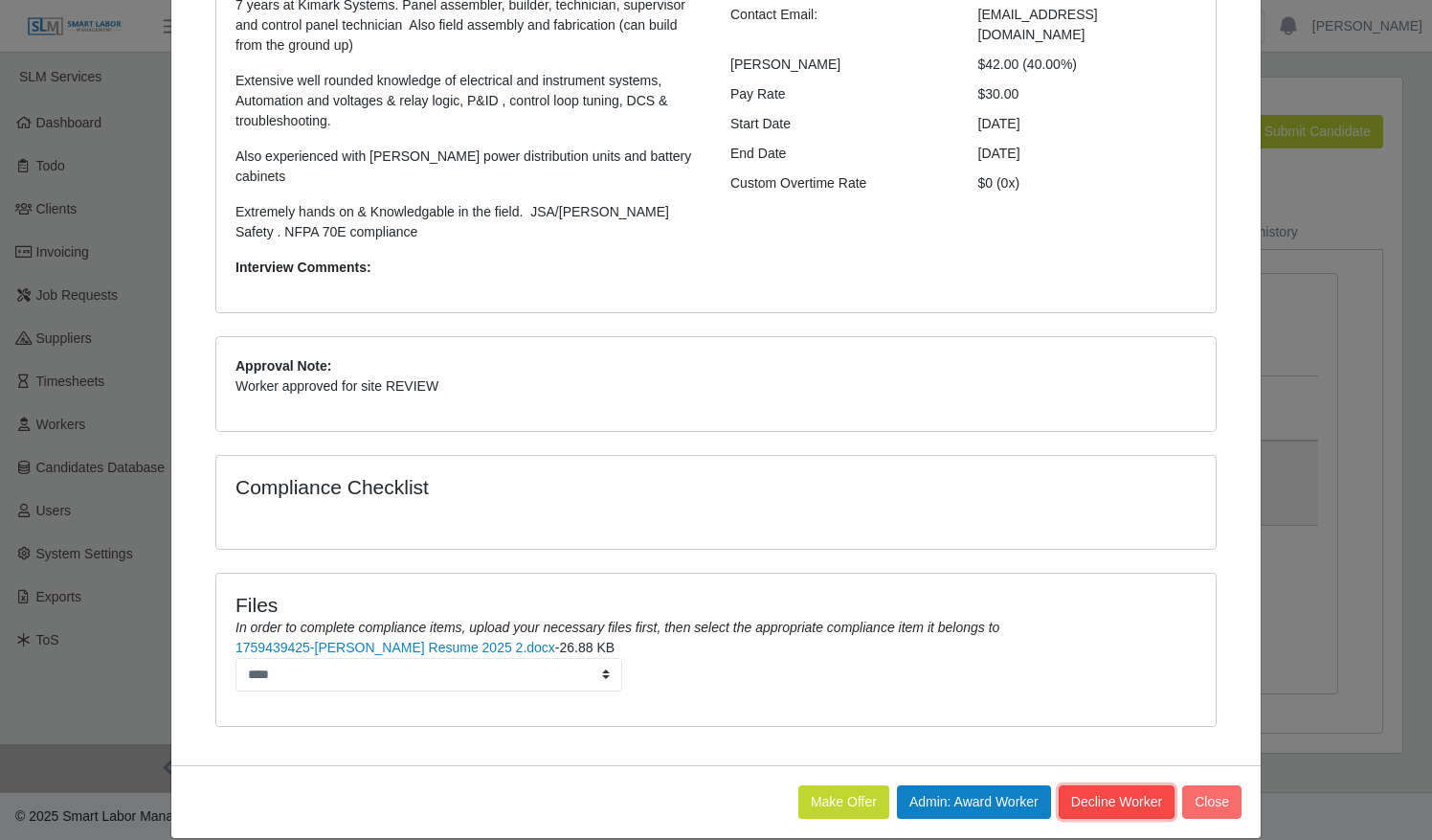
click at [1121, 785] on button "Decline Worker" at bounding box center [1117, 802] width 116 height 34
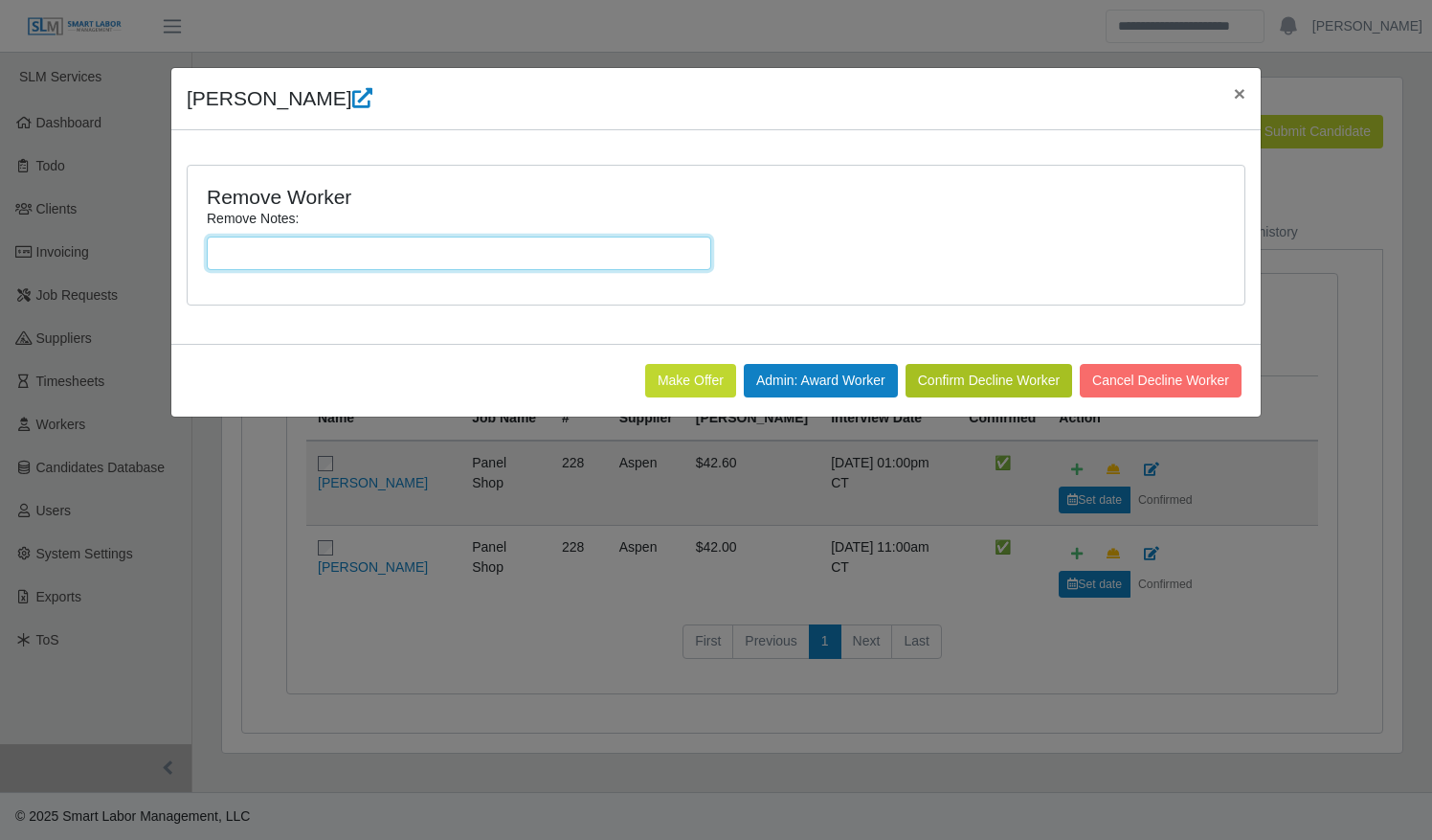
click at [440, 256] on input "Remove Notes:" at bounding box center [459, 253] width 505 height 34
type input "**********"
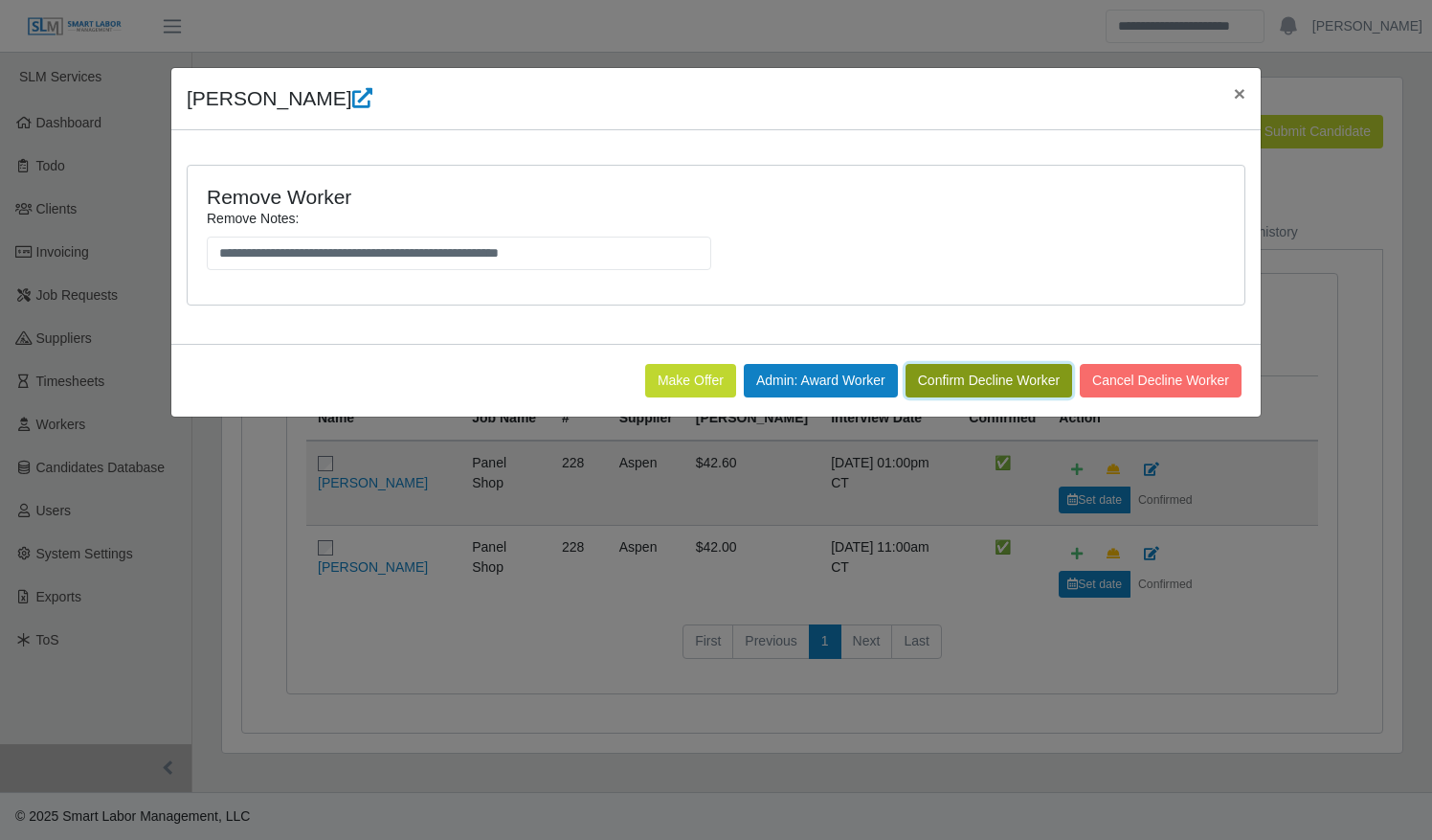
click at [992, 383] on button "Confirm Decline Worker" at bounding box center [989, 381] width 167 height 34
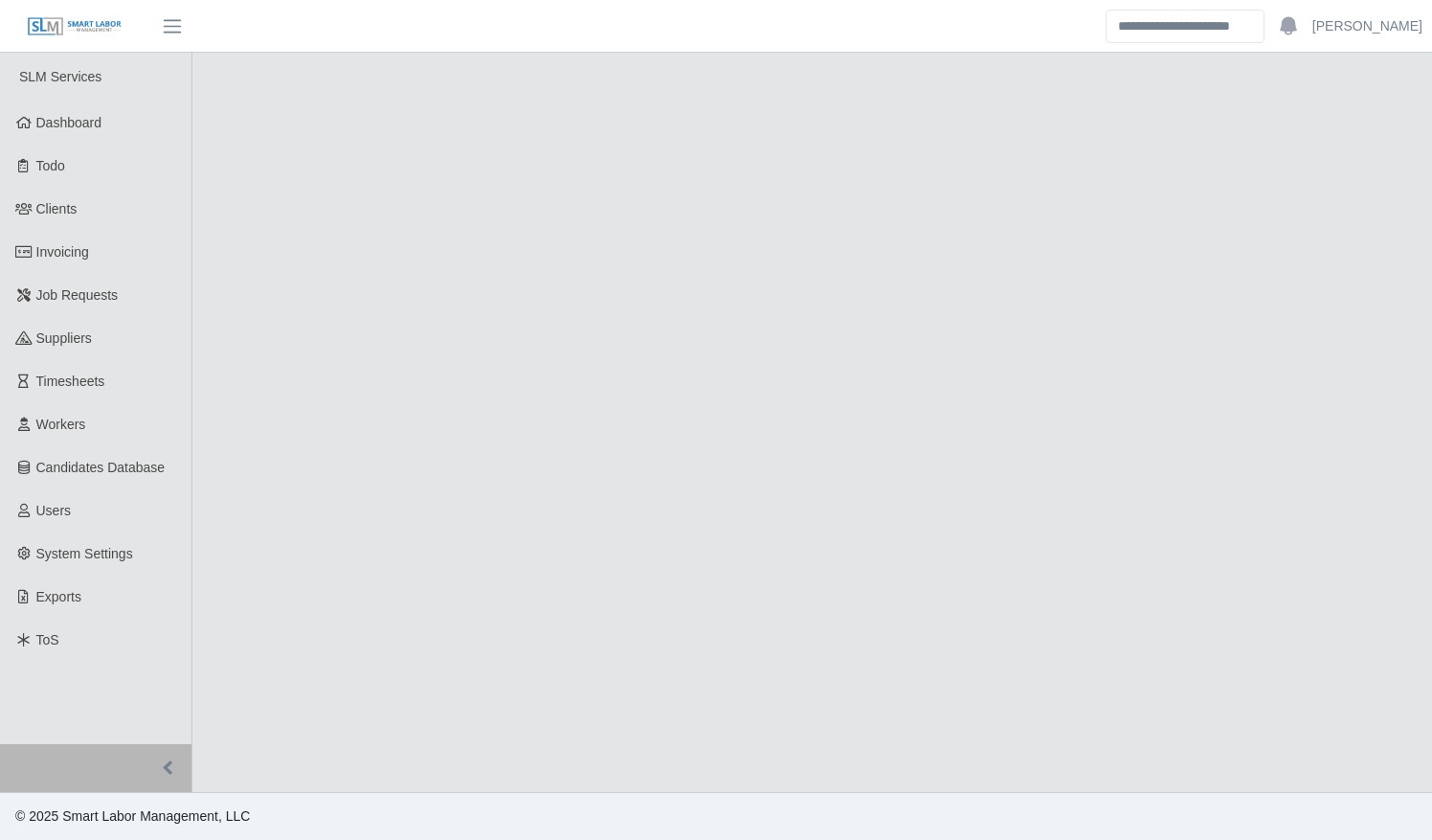
select select "****"
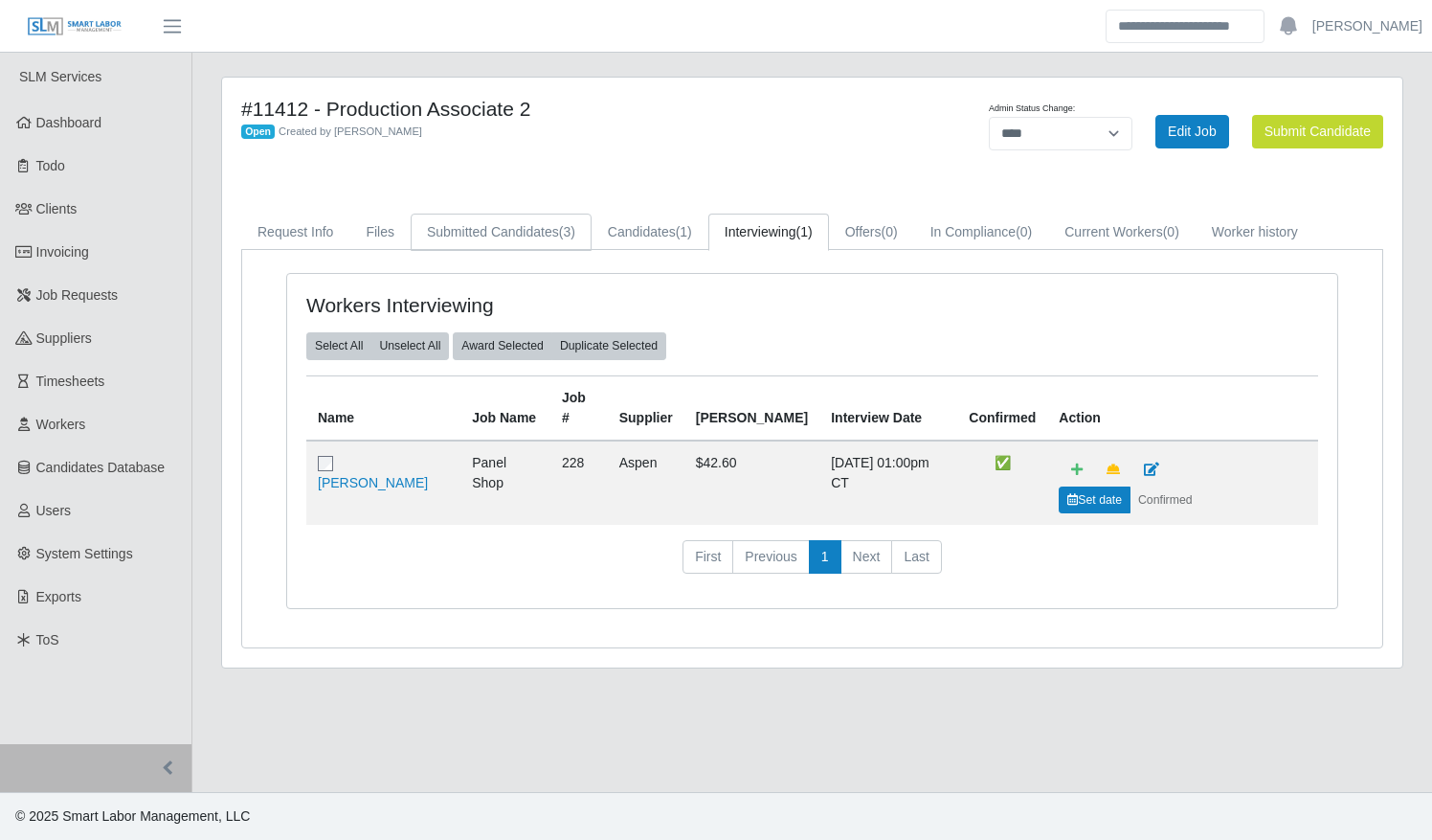
click at [496, 221] on link "Submitted Candidates (3)" at bounding box center [501, 231] width 181 height 37
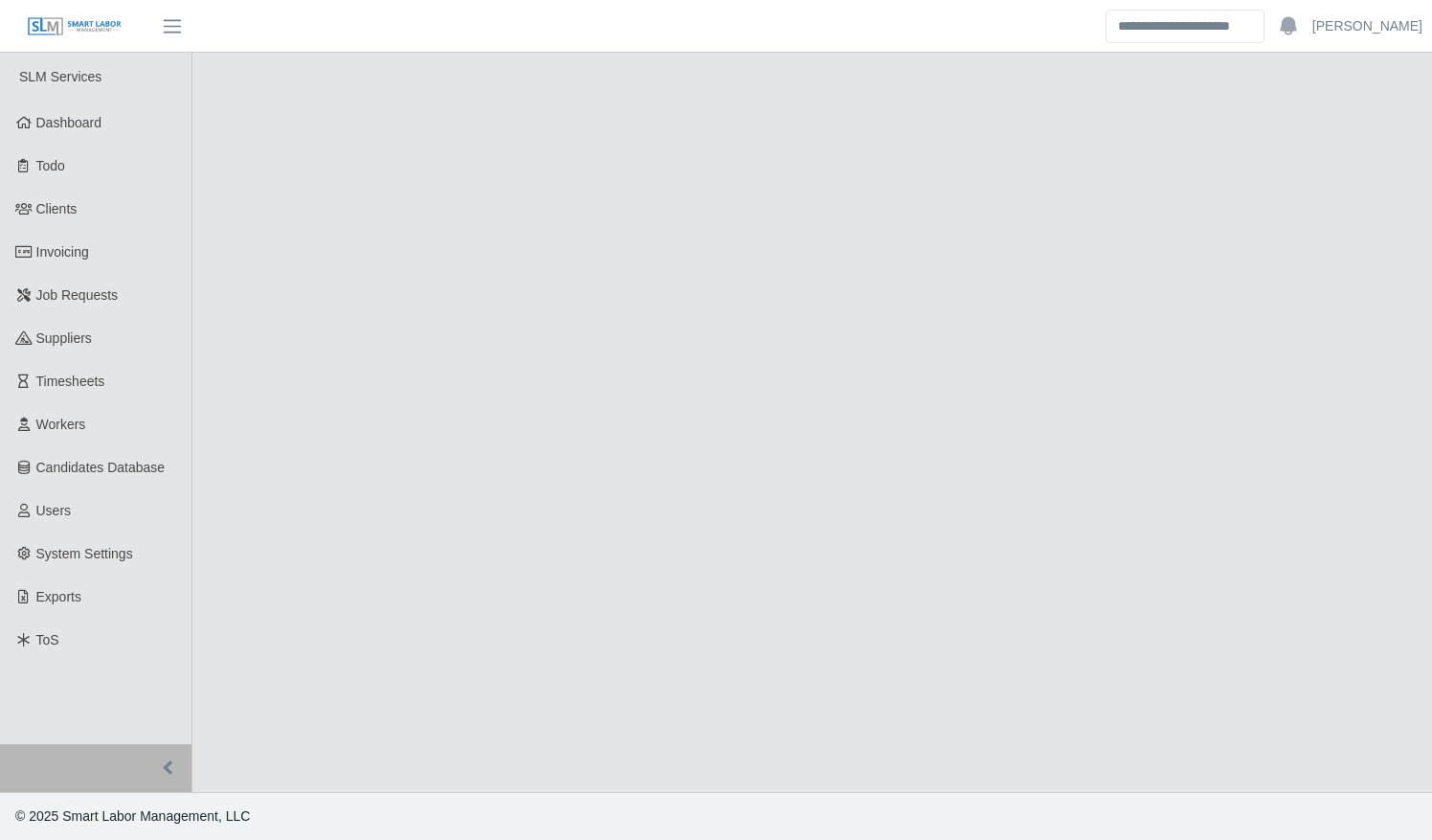
select select "****"
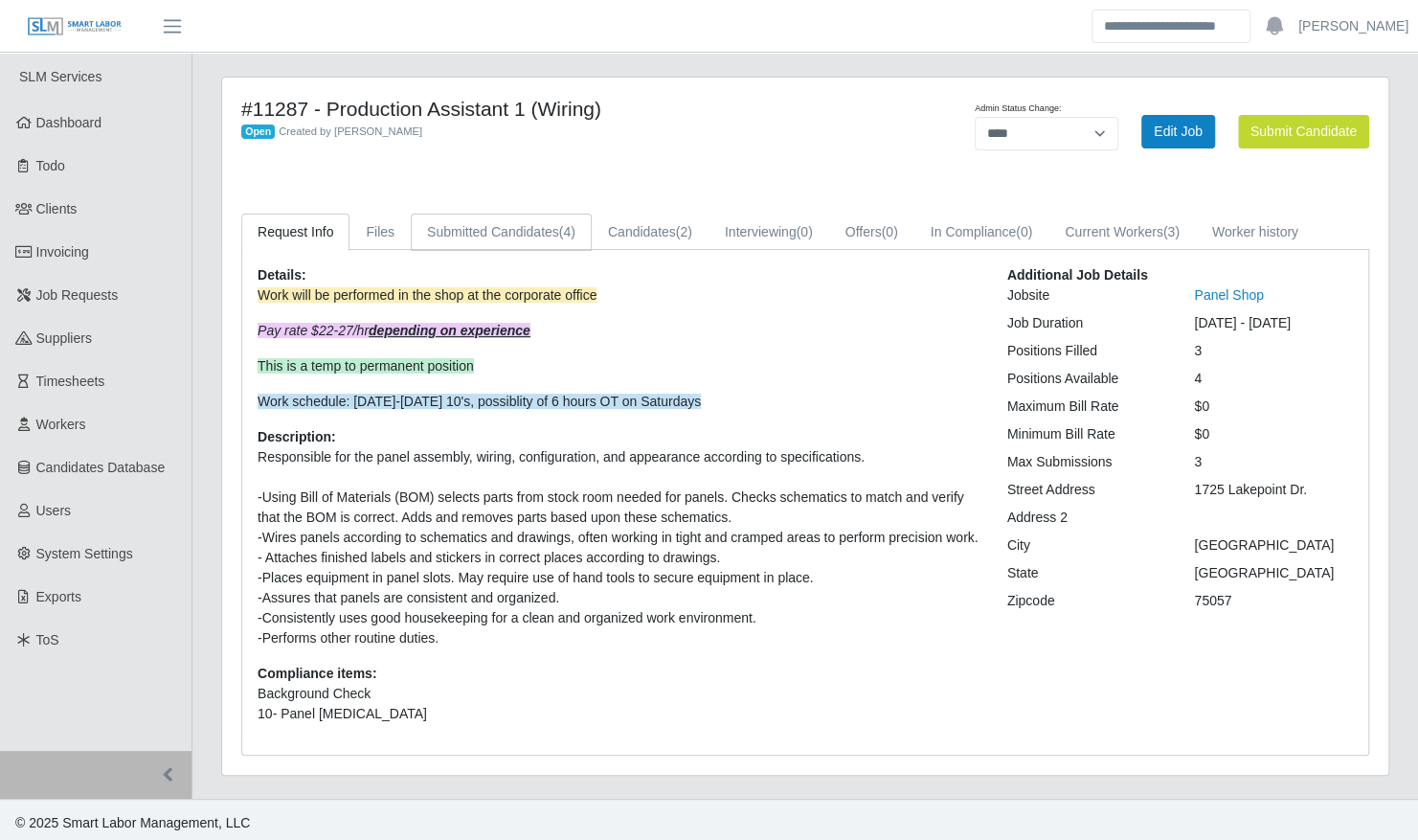
click at [477, 219] on link "Submitted Candidates (4)" at bounding box center [501, 231] width 181 height 37
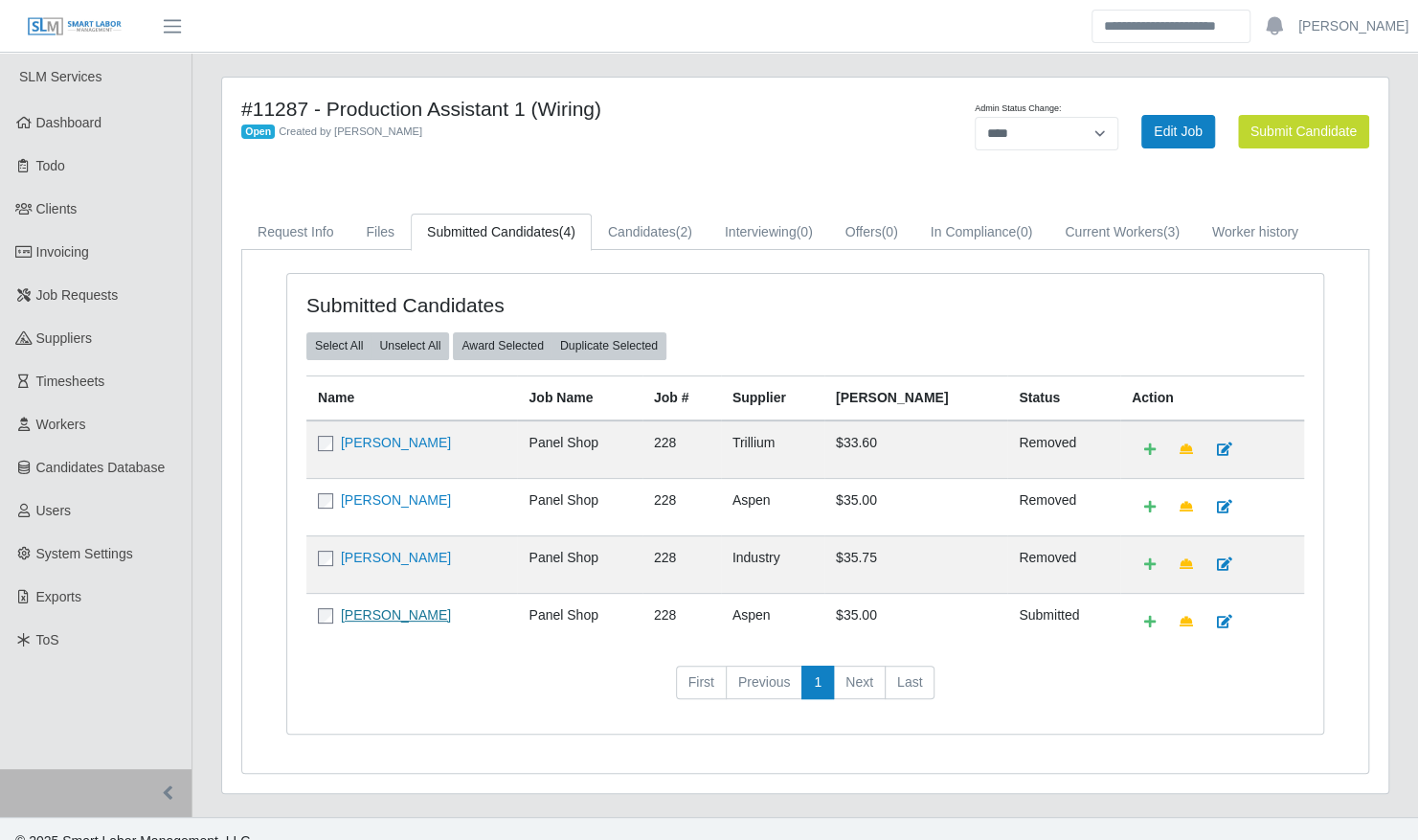
click at [408, 610] on link "[PERSON_NAME]" at bounding box center [396, 614] width 110 height 15
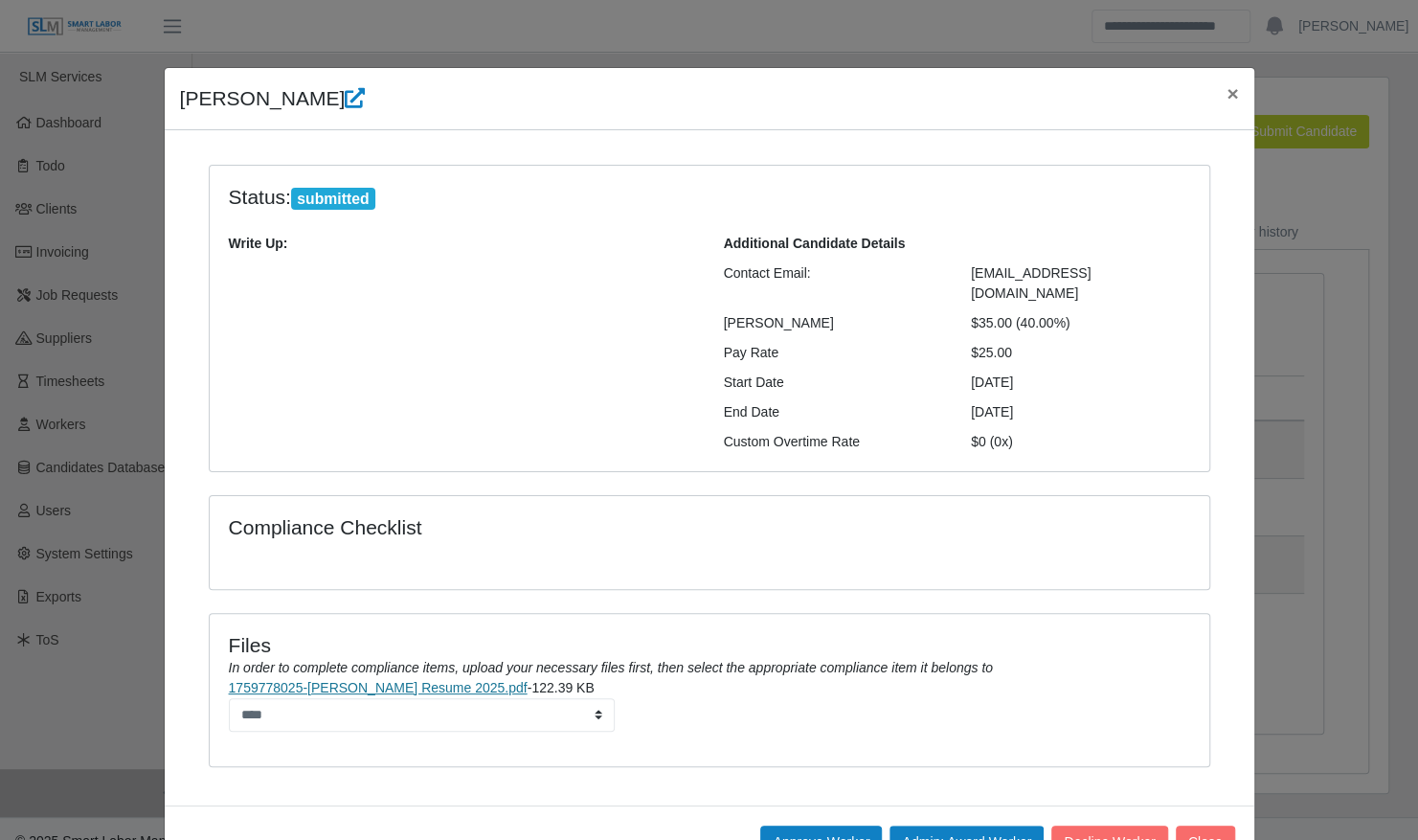
click at [405, 680] on link "1759778025-[PERSON_NAME] Resume 2025.pdf" at bounding box center [378, 687] width 299 height 15
click at [785, 825] on button "Approve Worker" at bounding box center [821, 842] width 122 height 34
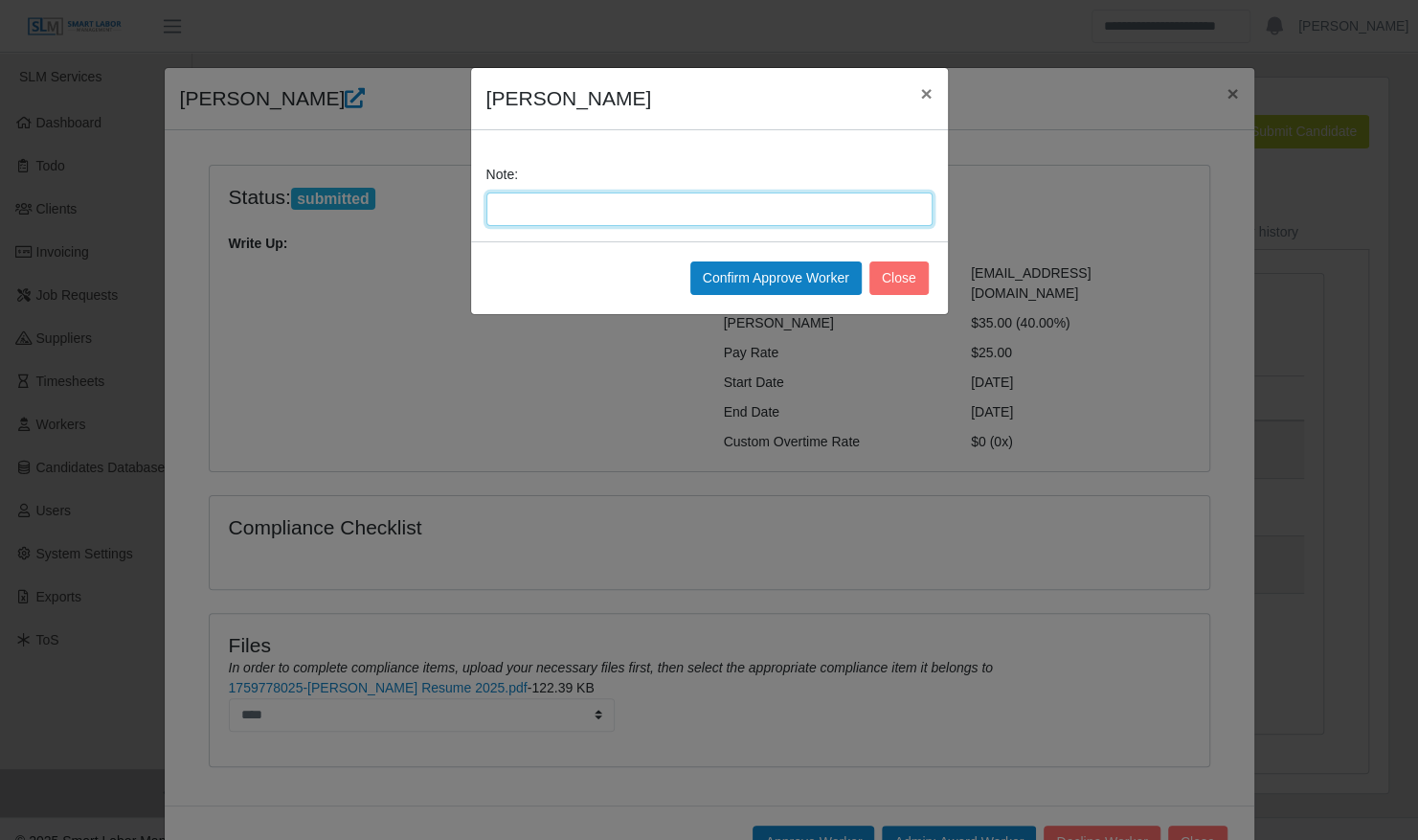
click at [606, 195] on input "Note:" at bounding box center [709, 209] width 446 height 34
type input "**********"
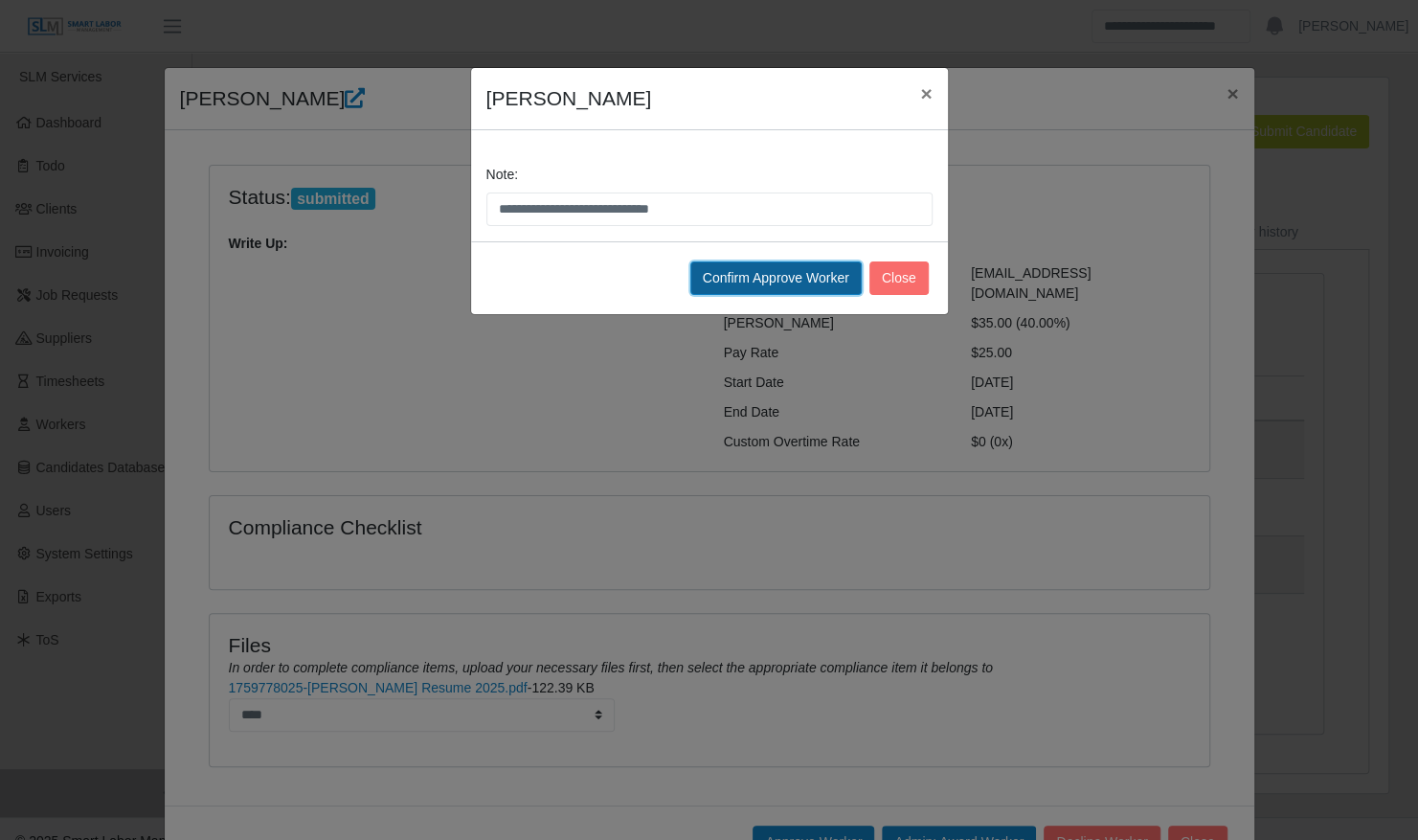
click at [743, 267] on button "Confirm Approve Worker" at bounding box center [775, 278] width 171 height 34
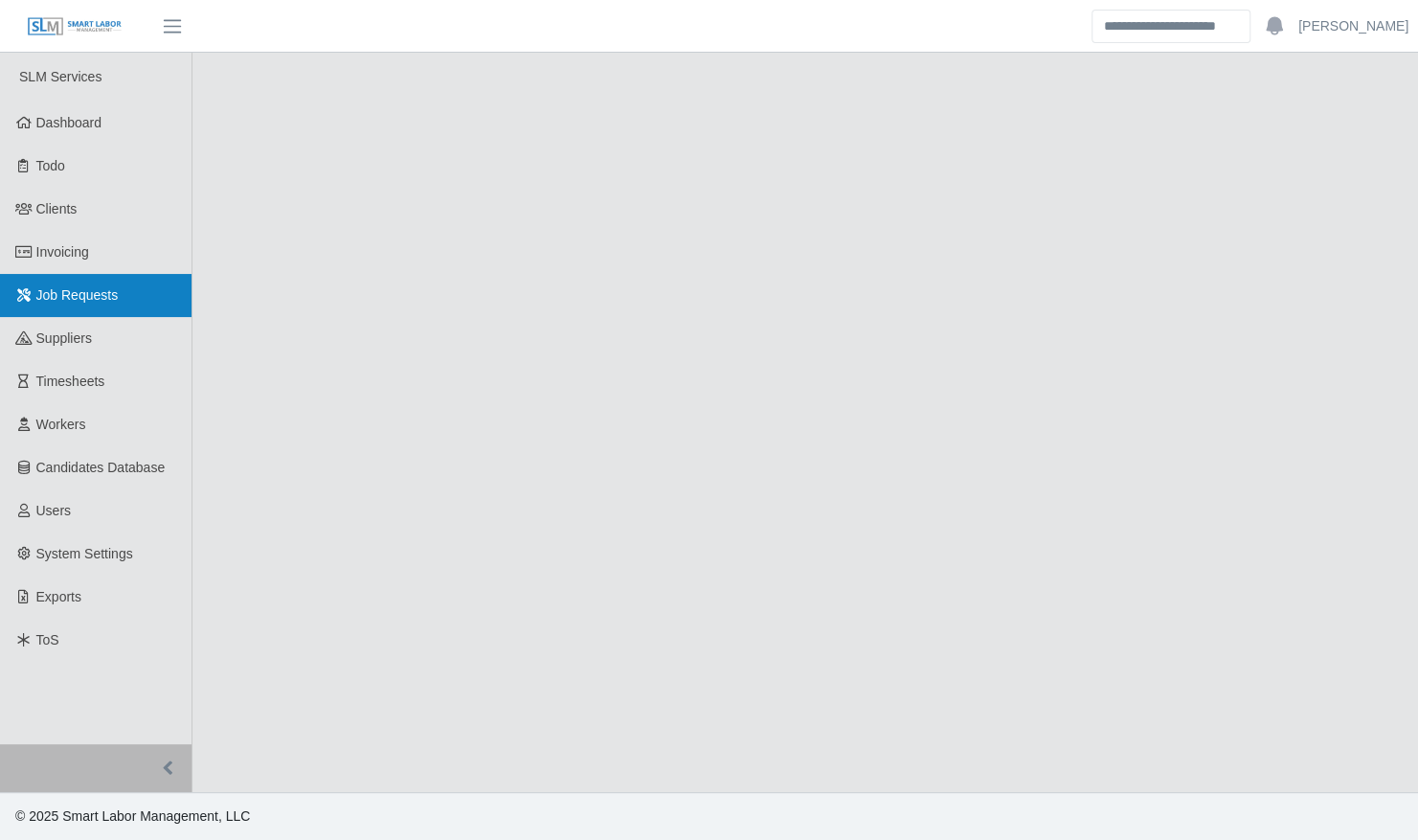
select select "****"
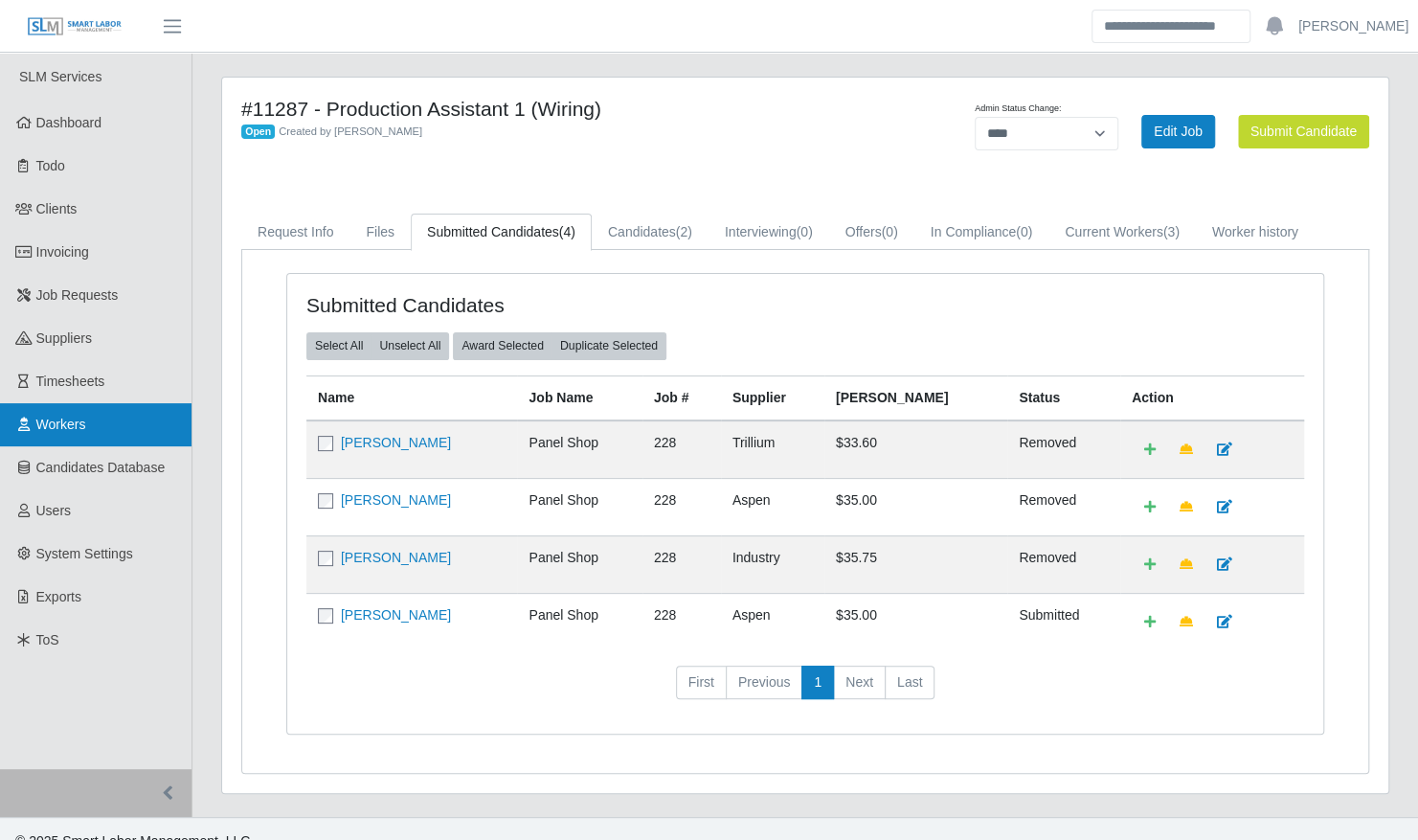
click at [74, 419] on span "Workers" at bounding box center [61, 423] width 50 height 15
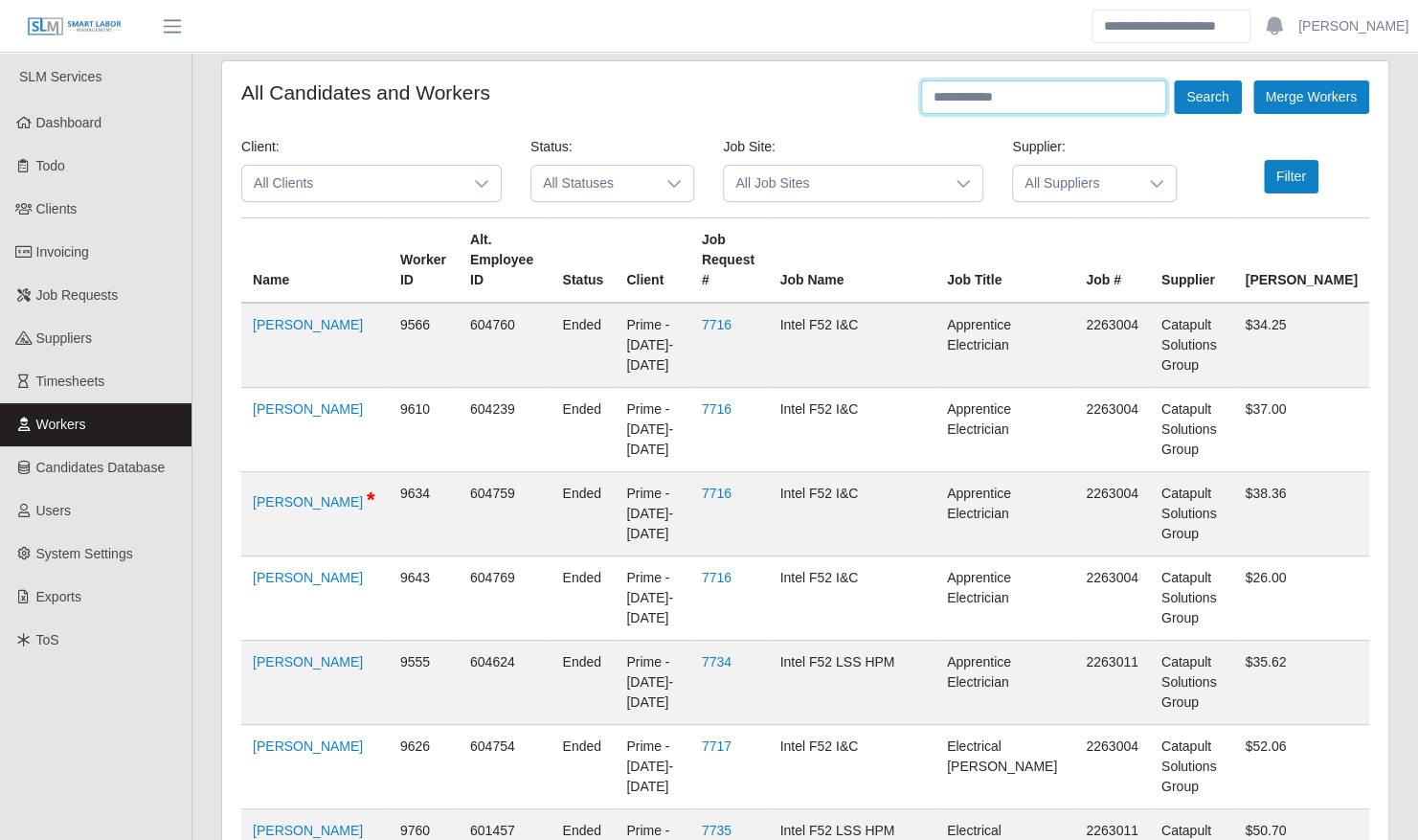
click at [1001, 88] on input "text" at bounding box center [1043, 97] width 245 height 34
type input "*"
type input "*******"
click at [1174, 80] on button "Search" at bounding box center [1207, 97] width 67 height 34
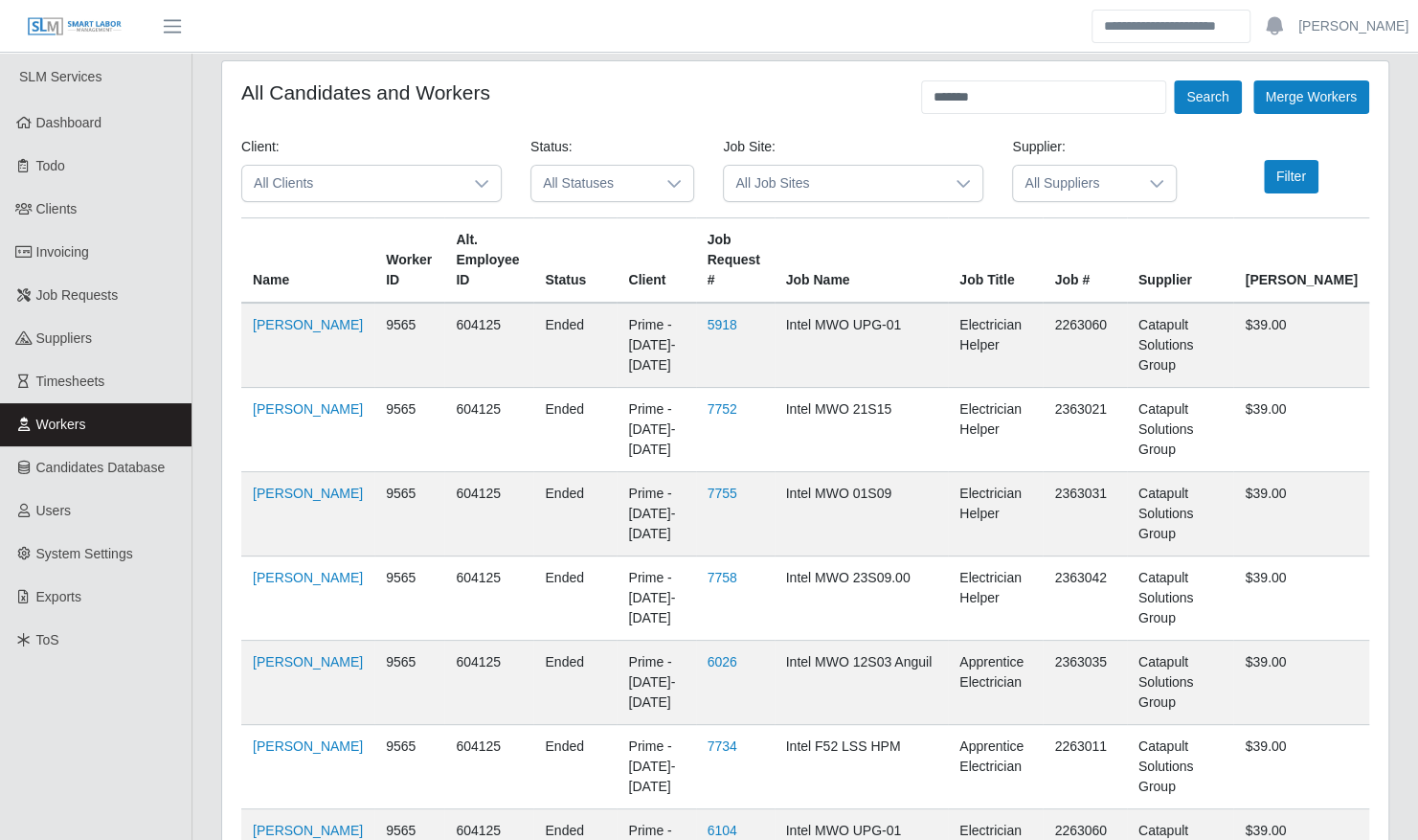
click at [657, 183] on div at bounding box center [674, 183] width 38 height 35
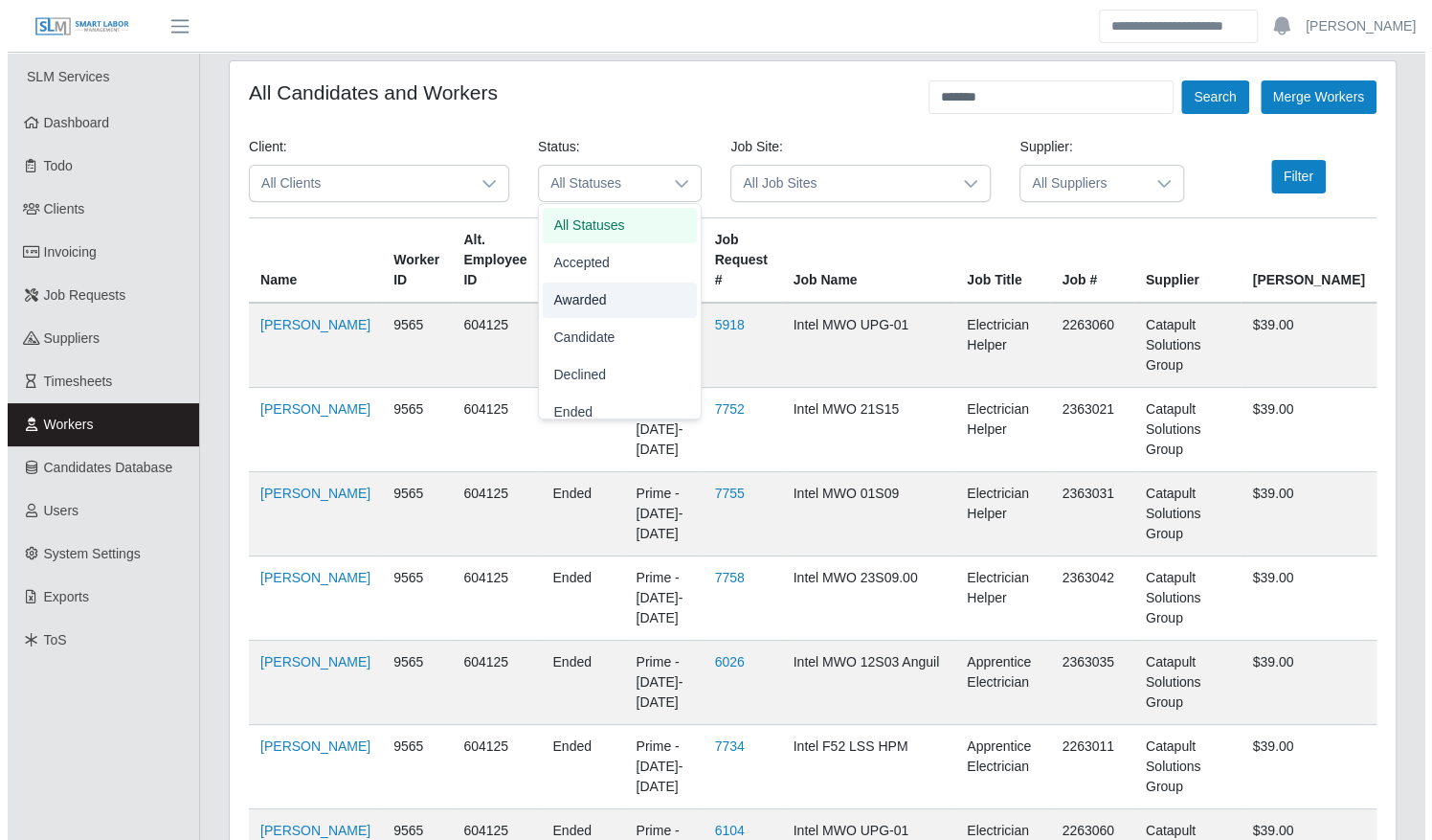
scroll to position [165, 0]
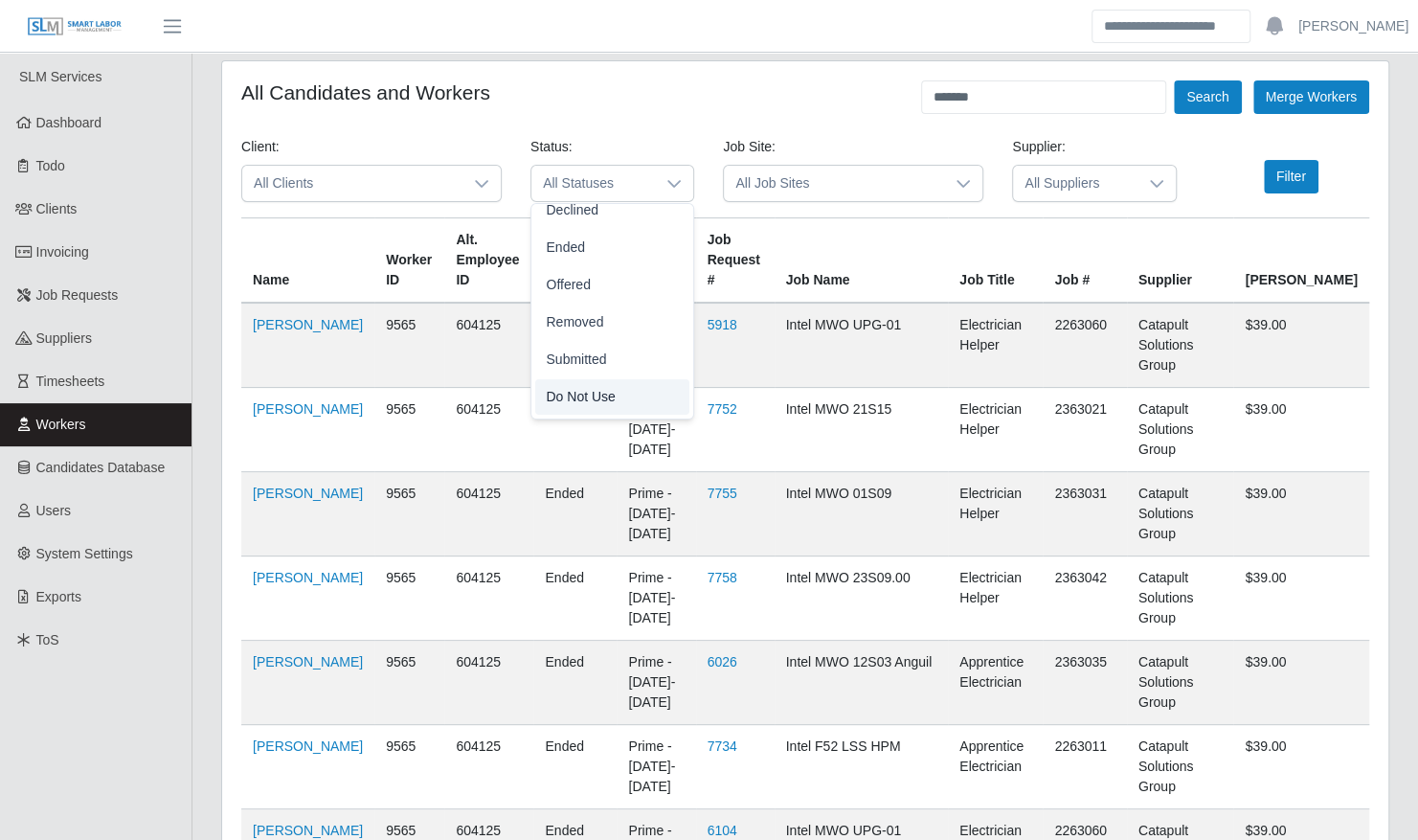
click at [627, 407] on li "Do Not Use" at bounding box center [612, 396] width 154 height 35
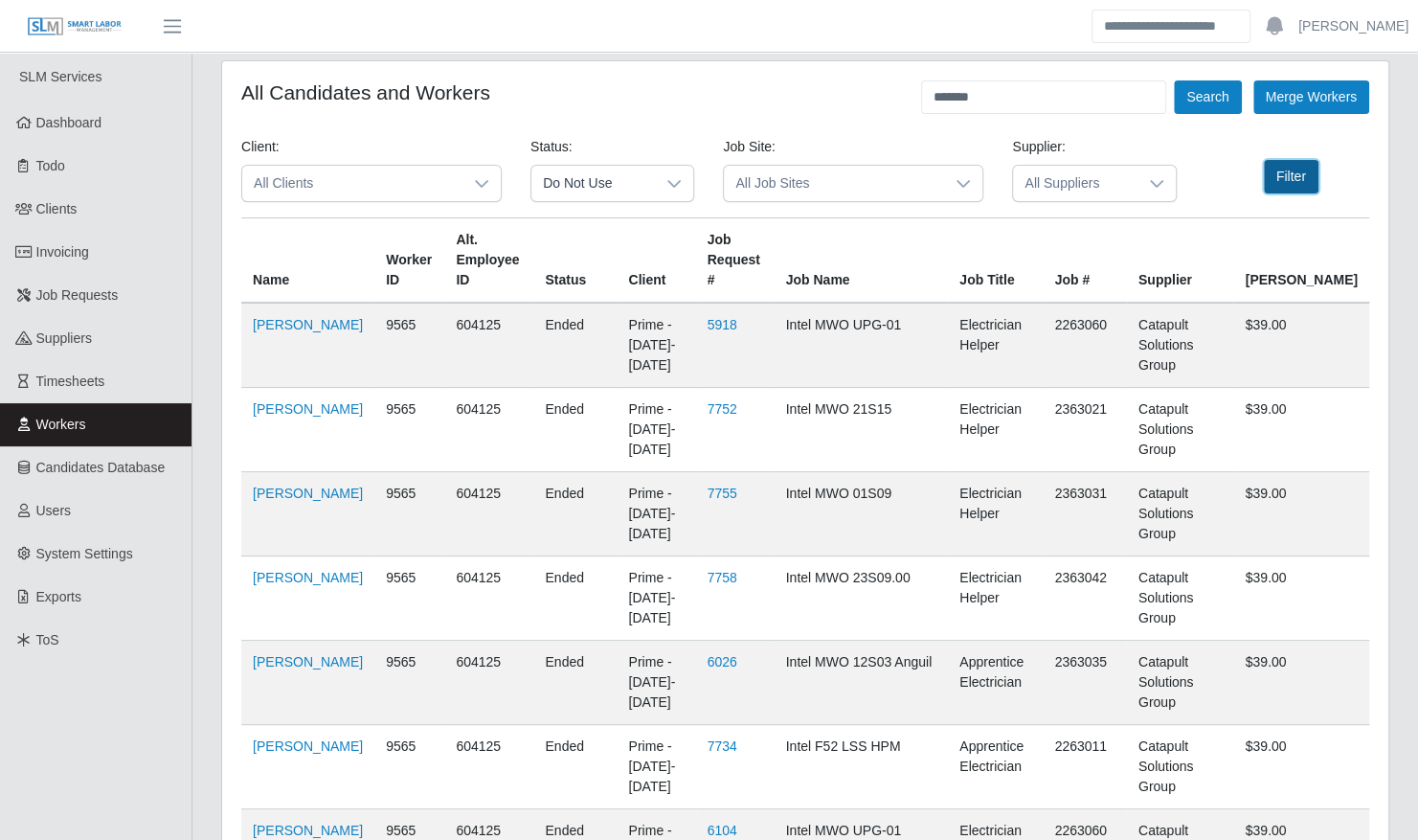
click at [1276, 176] on button "Filter" at bounding box center [1291, 177] width 55 height 34
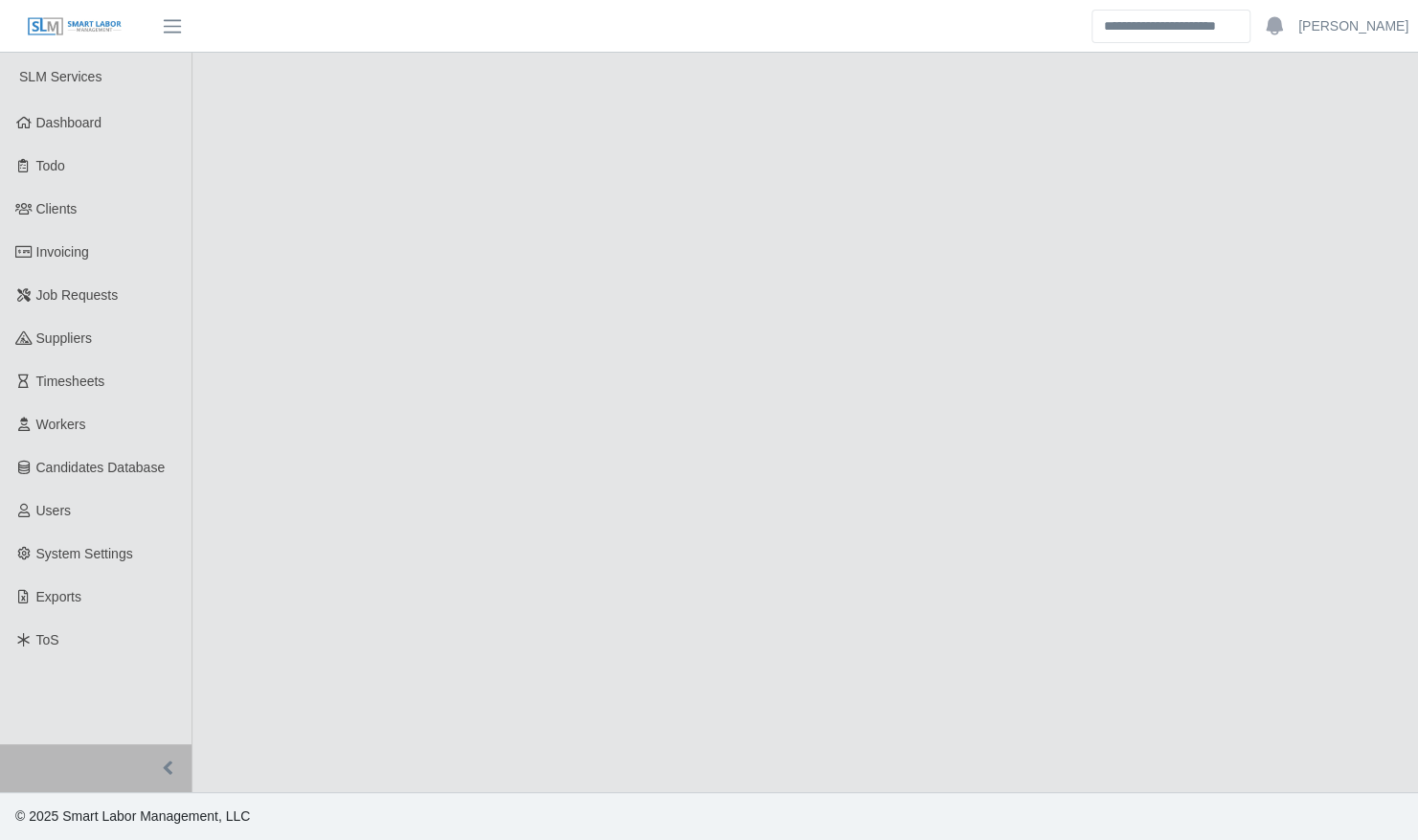
select select "****"
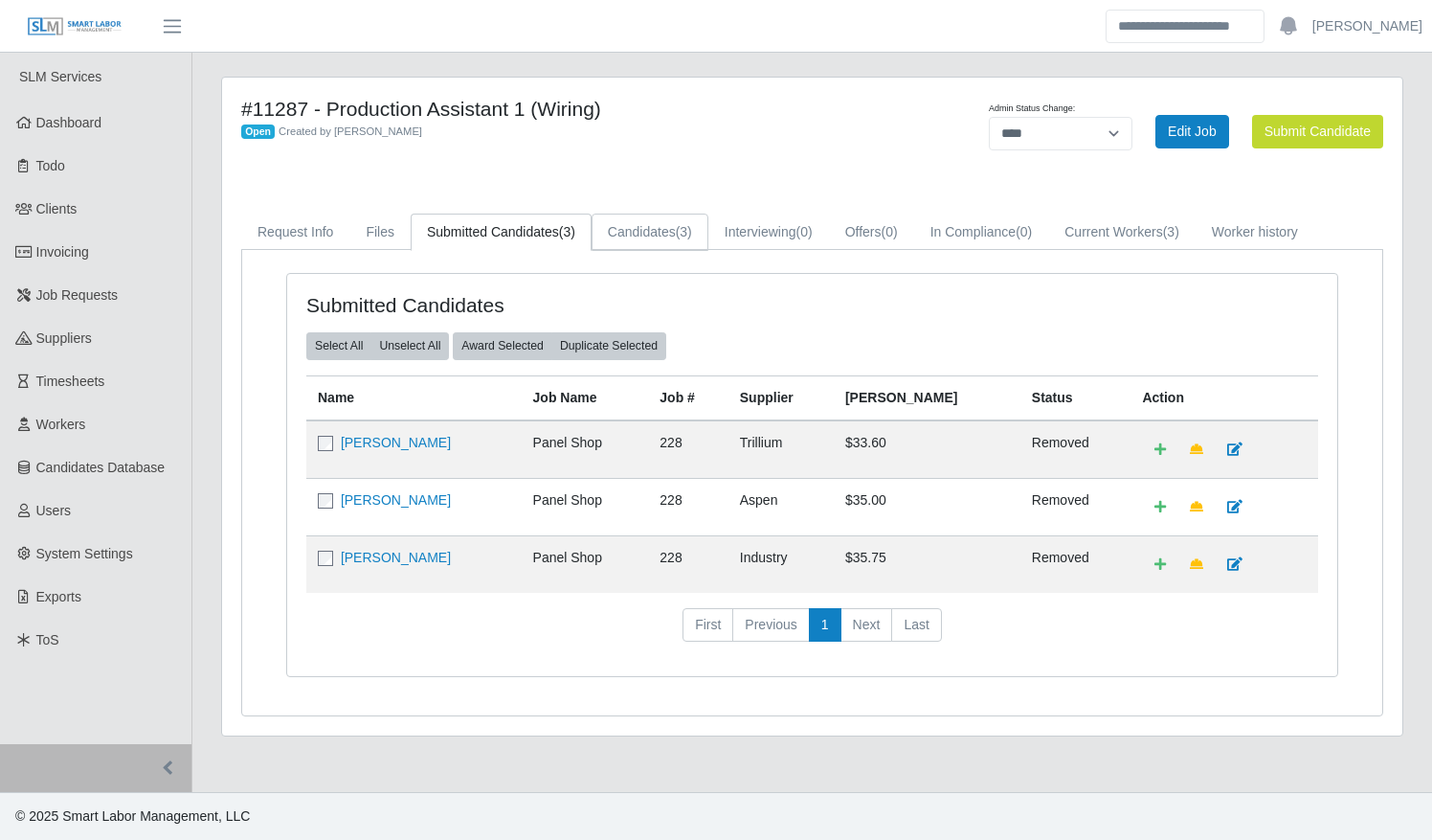
click at [676, 236] on span "(3)" at bounding box center [684, 231] width 16 height 15
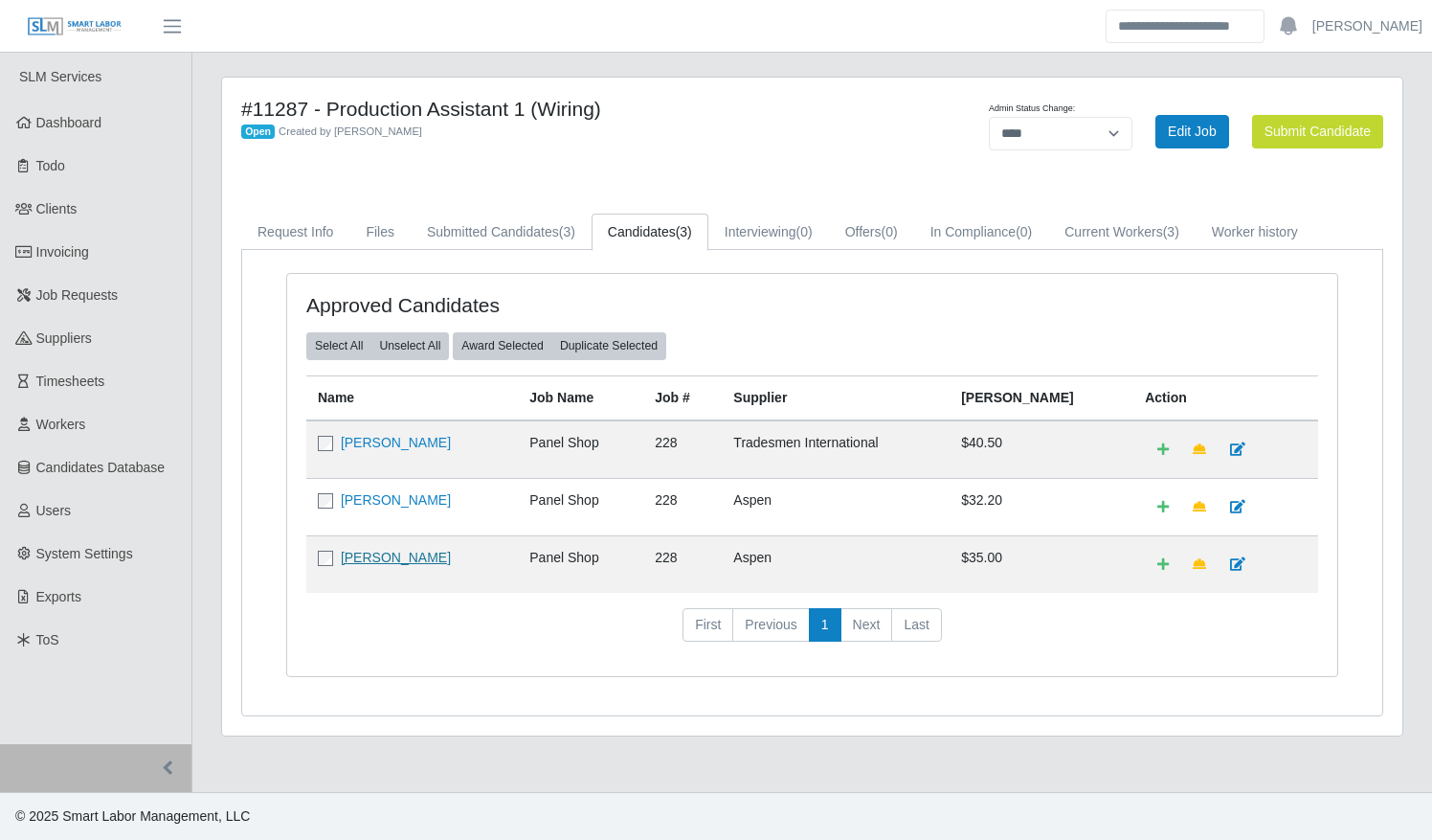
click at [407, 552] on link "[PERSON_NAME]" at bounding box center [396, 557] width 110 height 15
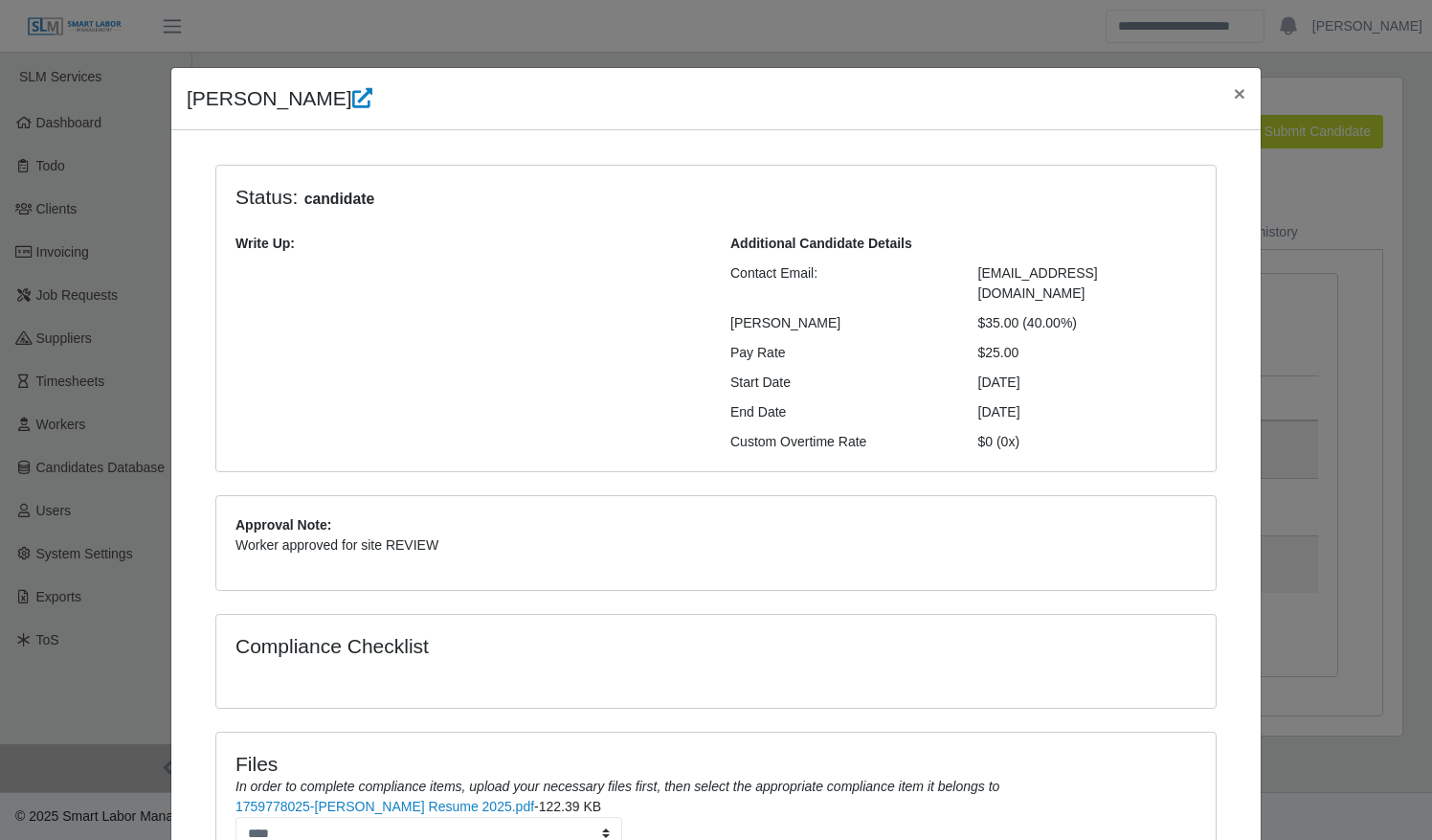
drag, startPoint x: 1021, startPoint y: 329, endPoint x: 174, endPoint y: 101, distance: 876.7
click at [174, 101] on div "[PERSON_NAME] × Status: candidate Write Up: Additional Candidate Details Contac…" at bounding box center [715, 532] width 1091 height 931
copy div "[PERSON_NAME] × Status: candidate Write Up: Additional Candidate Details Contac…"
click at [1044, 542] on div "Approval Note: Worker approved for site REVIEW" at bounding box center [716, 543] width 990 height 56
